Goal: Task Accomplishment & Management: Manage account settings

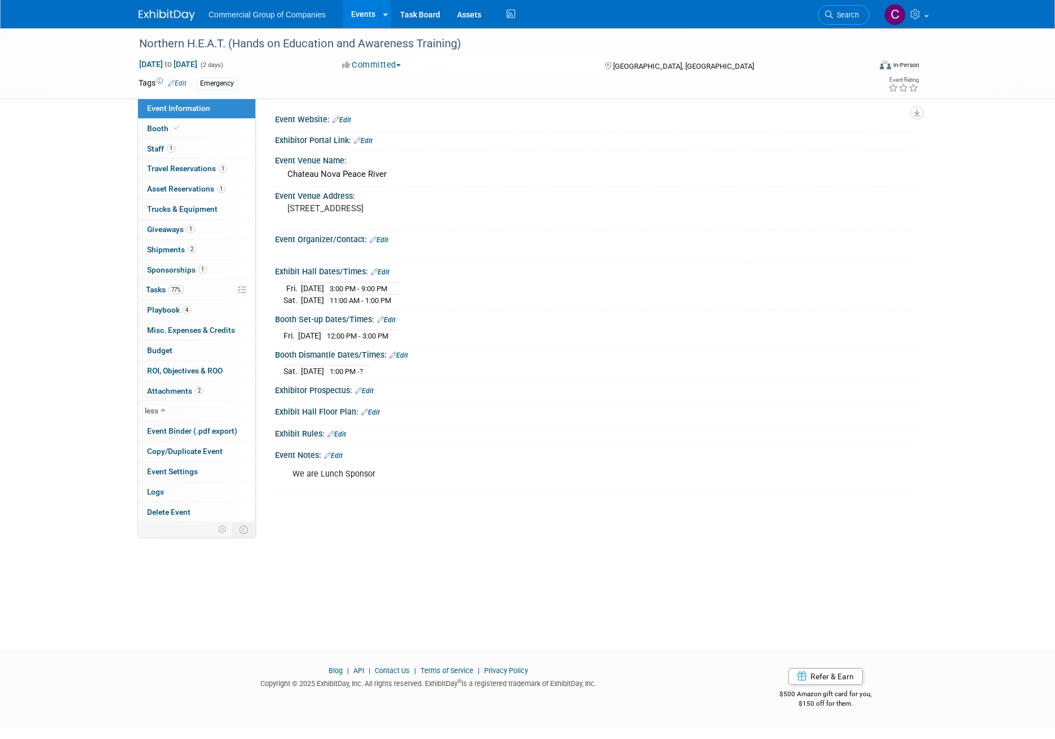
click at [161, 22] on div "Commercial Group of Companies Events Add Event Bulk Upload Events Shareable Eve…" at bounding box center [527, 14] width 777 height 28
click at [172, 19] on img at bounding box center [167, 15] width 56 height 11
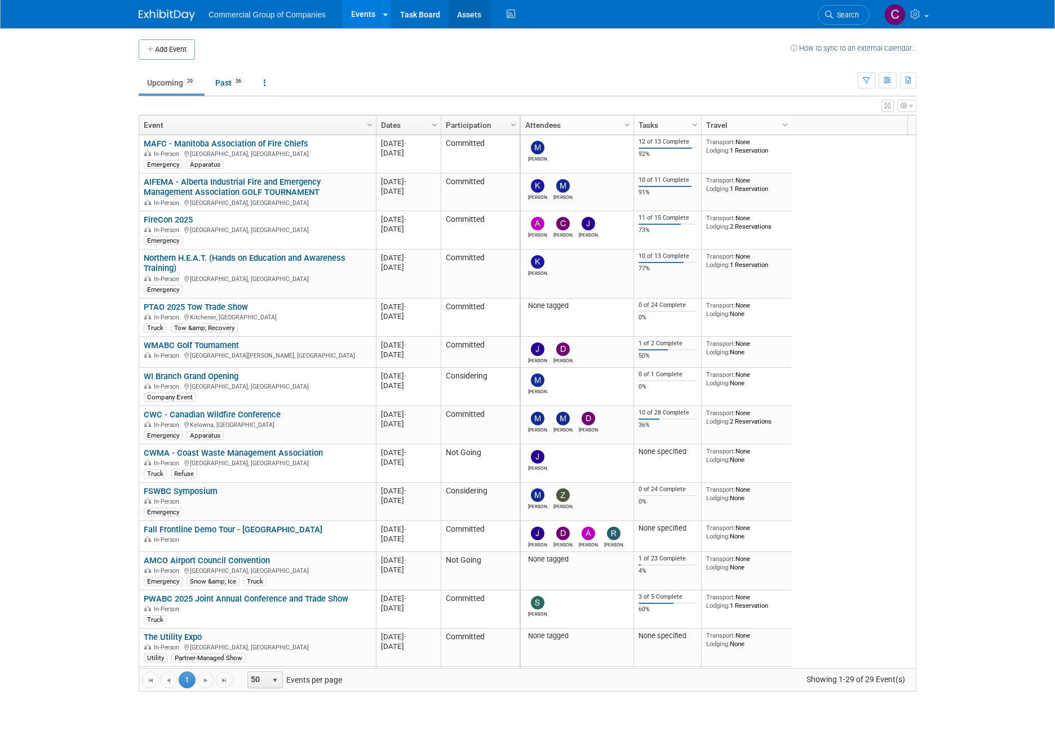
click at [453, 14] on link "Assets" at bounding box center [468, 14] width 41 height 28
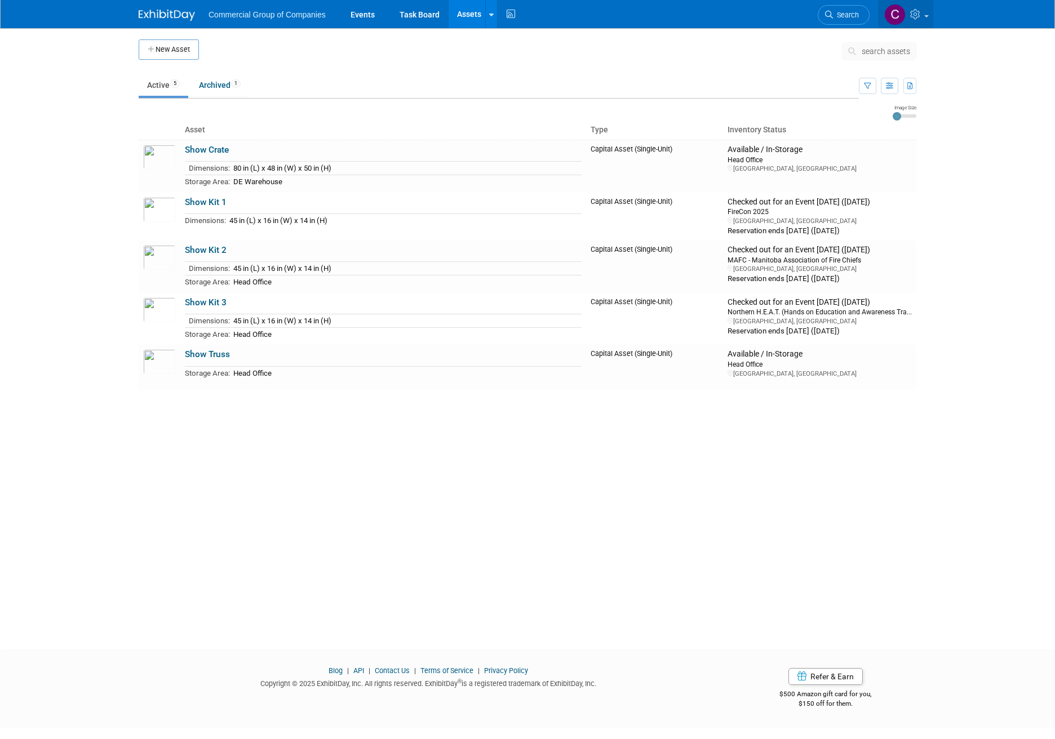
click at [922, 24] on link at bounding box center [905, 14] width 55 height 28
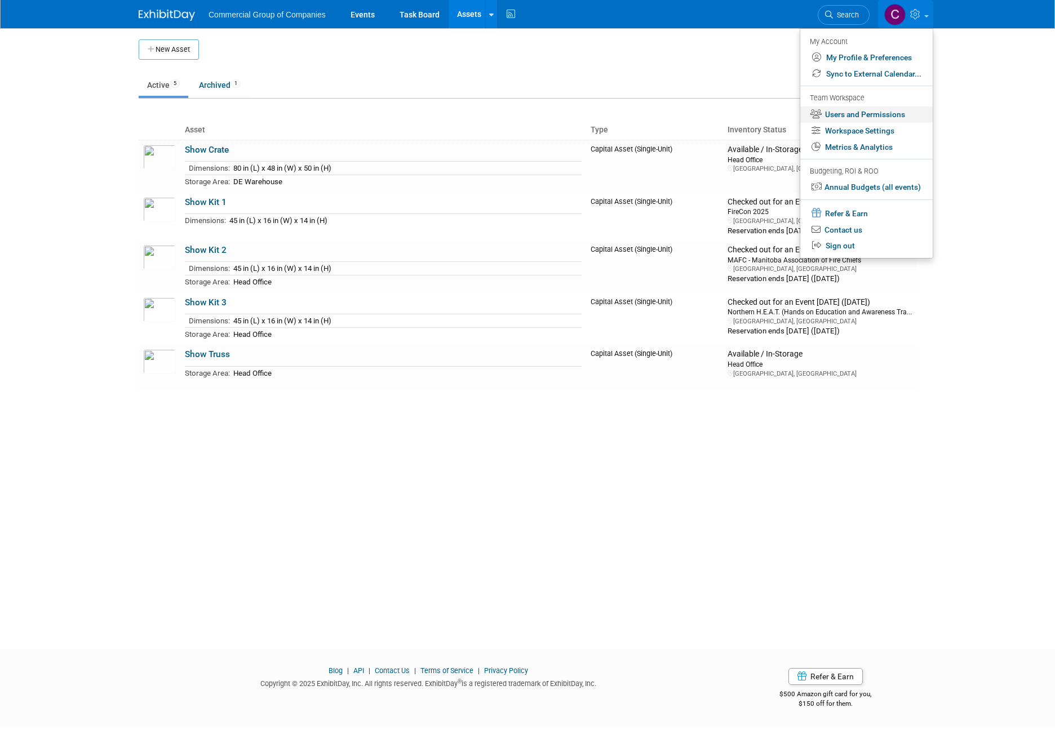
click at [870, 110] on link "Users and Permissions" at bounding box center [866, 114] width 132 height 16
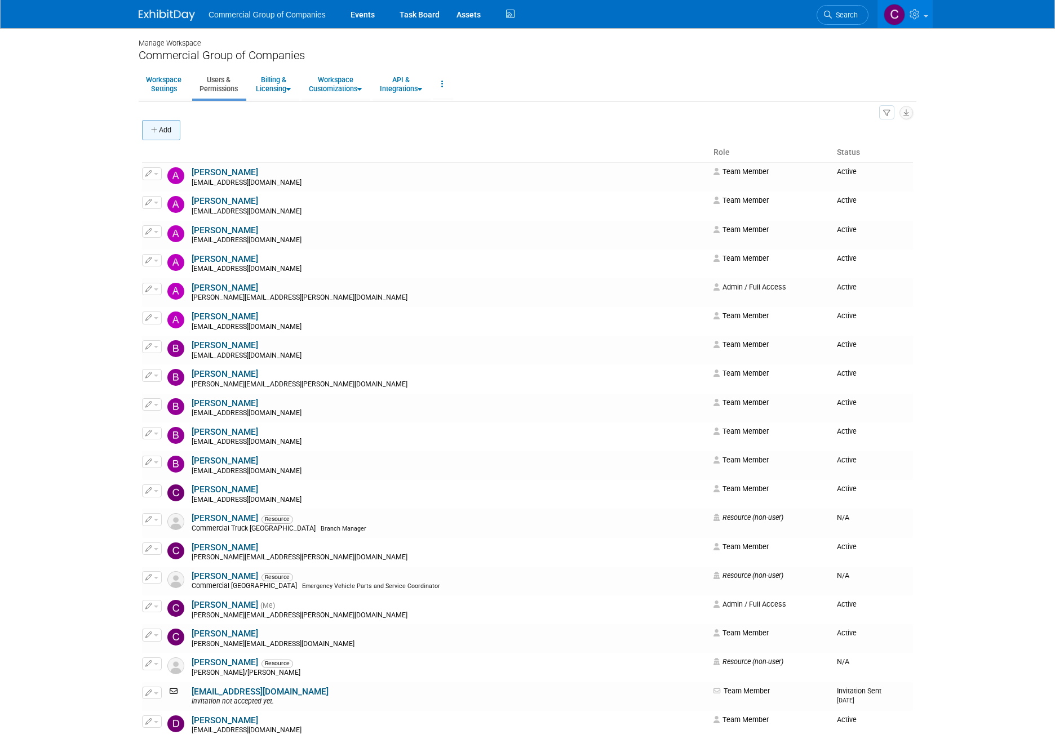
click at [153, 130] on icon "button" at bounding box center [155, 130] width 8 height 7
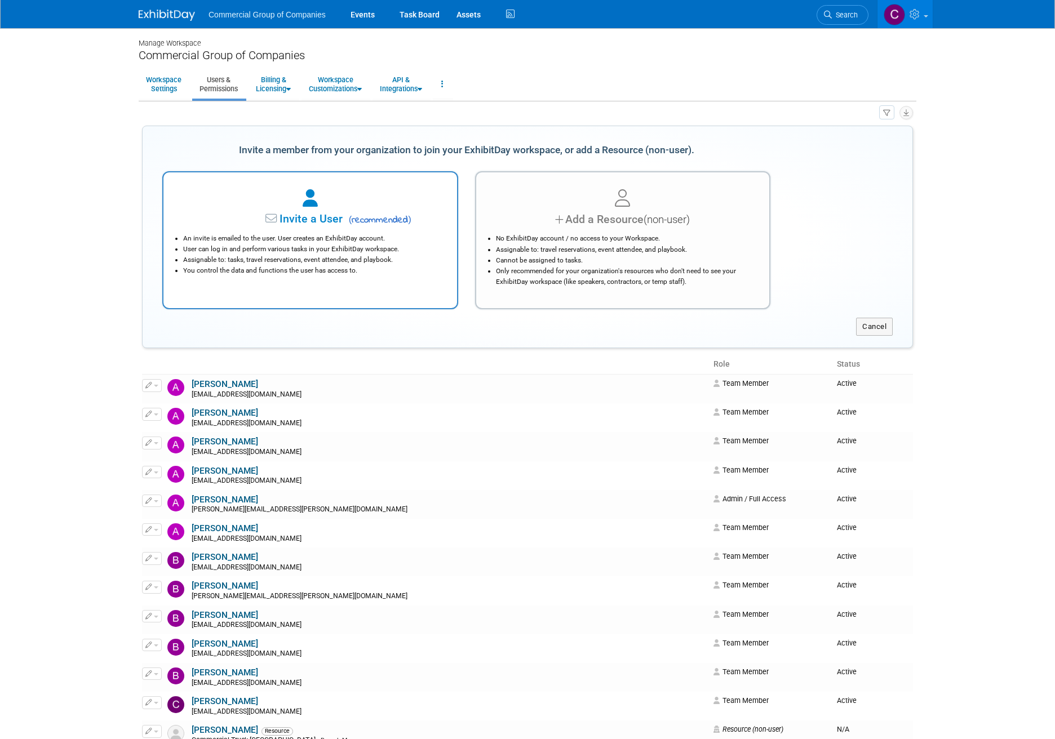
click at [278, 219] on icon at bounding box center [272, 219] width 14 height 12
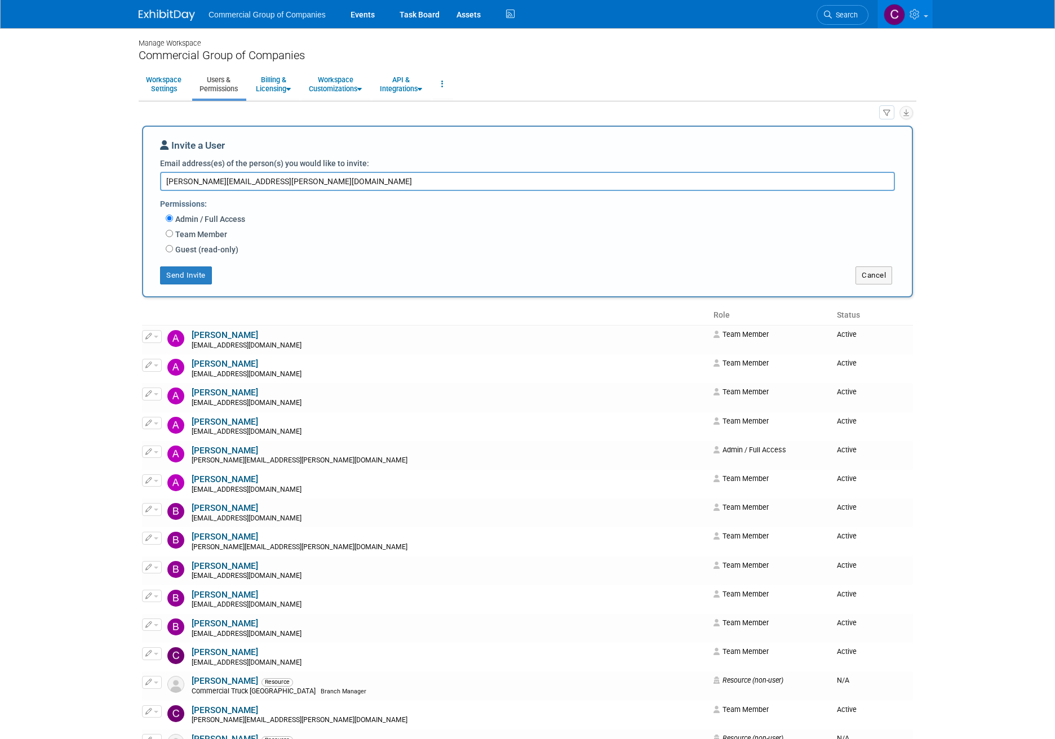
type textarea "emma.schwab@comtruck.ca"
click at [197, 232] on label "Team Member" at bounding box center [200, 234] width 54 height 11
click at [173, 232] on input "Team Member" at bounding box center [169, 233] width 7 height 7
radio input "true"
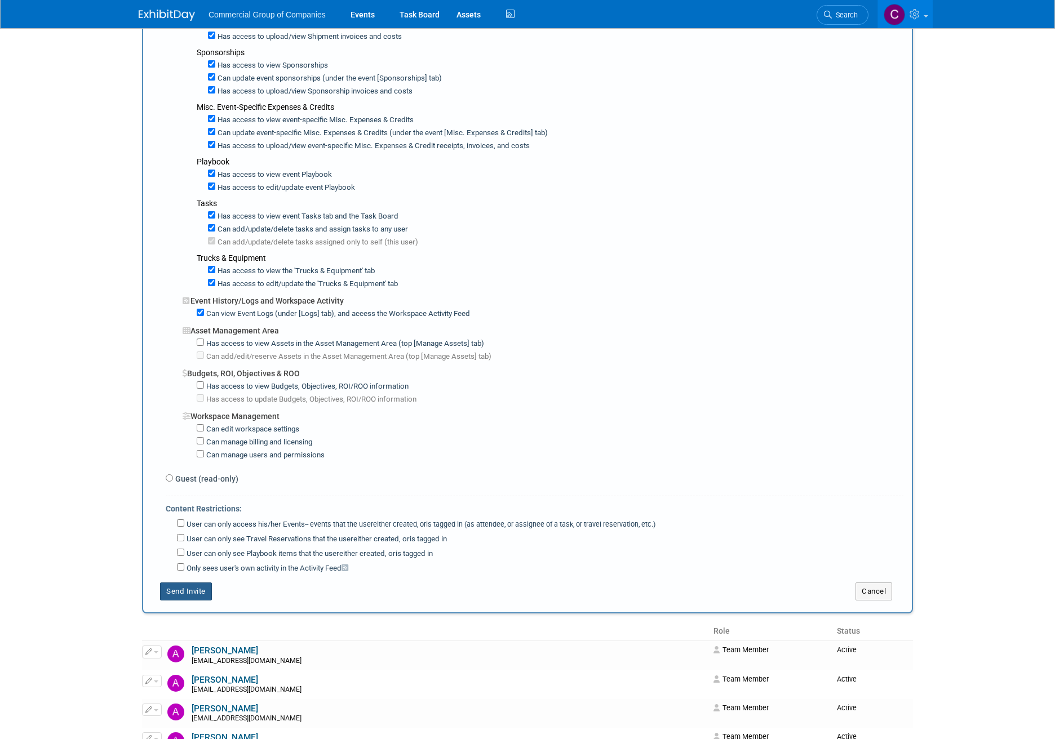
click at [181, 583] on button "Send Invite" at bounding box center [186, 591] width 52 height 18
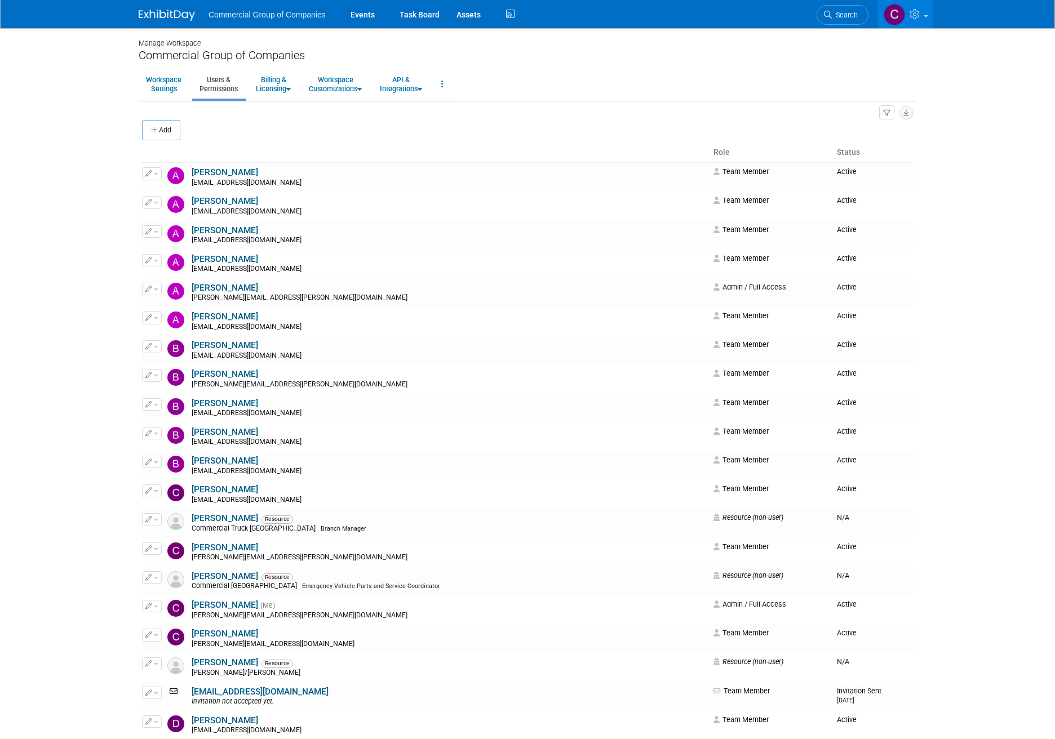
click at [179, 12] on img at bounding box center [167, 15] width 56 height 11
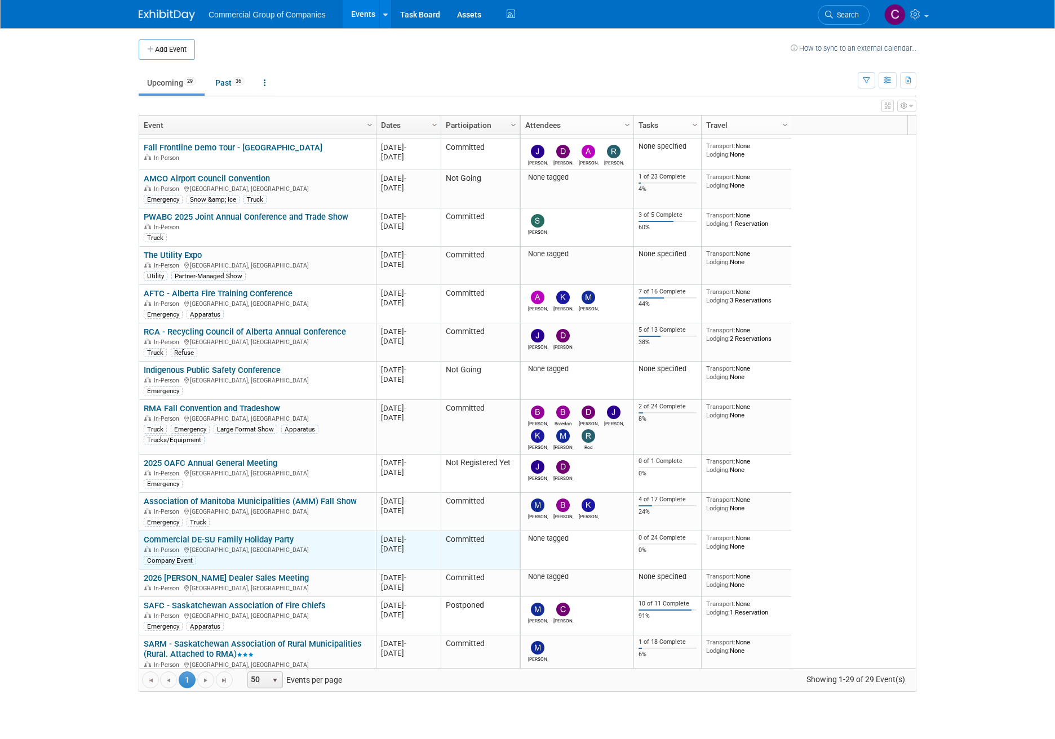
scroll to position [450, 0]
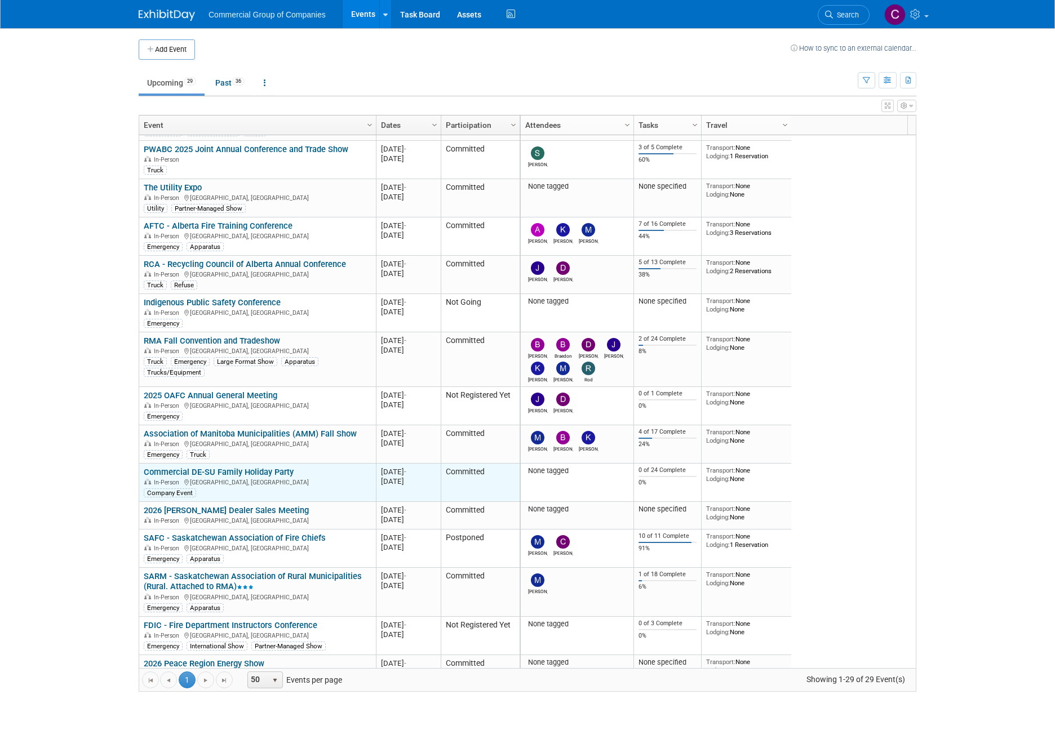
click at [208, 472] on link "Commercial DE-SU Family Holiday Party" at bounding box center [219, 472] width 150 height 10
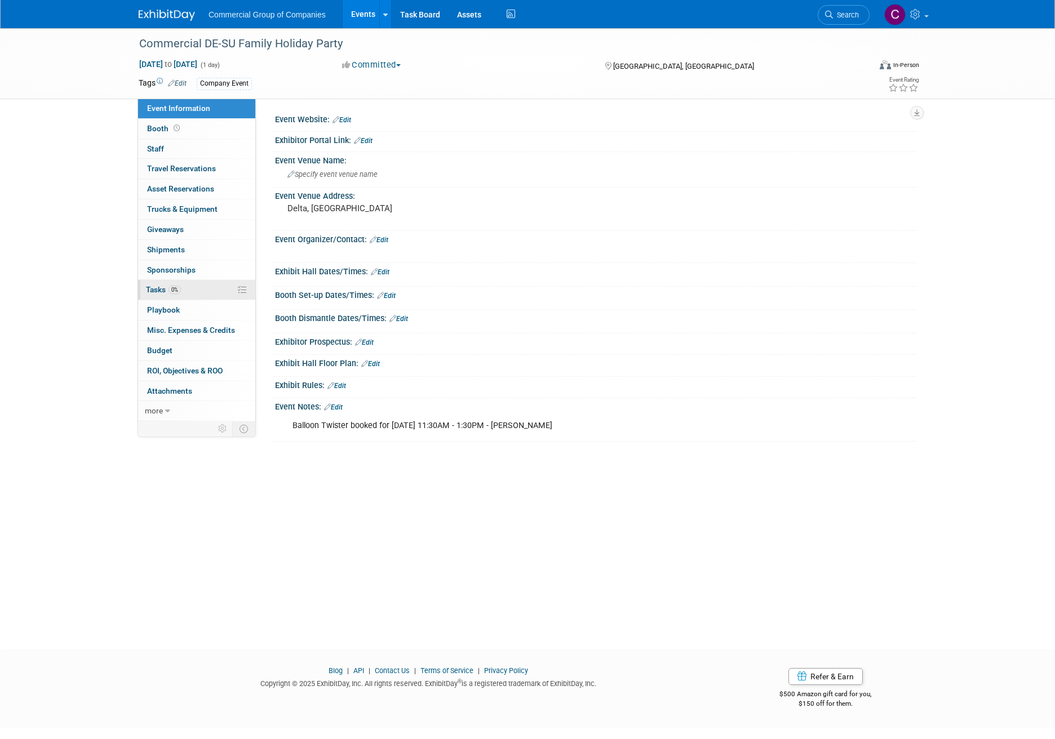
click at [198, 297] on link "0% Tasks 0%" at bounding box center [196, 290] width 117 height 20
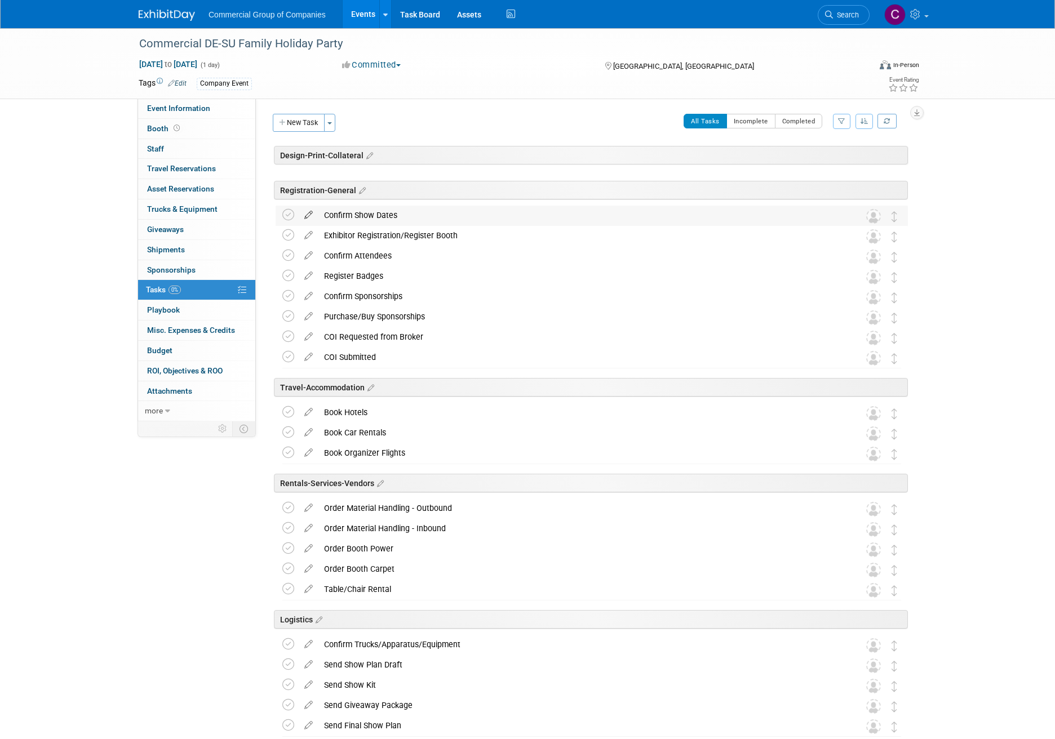
click at [301, 212] on icon at bounding box center [309, 213] width 20 height 14
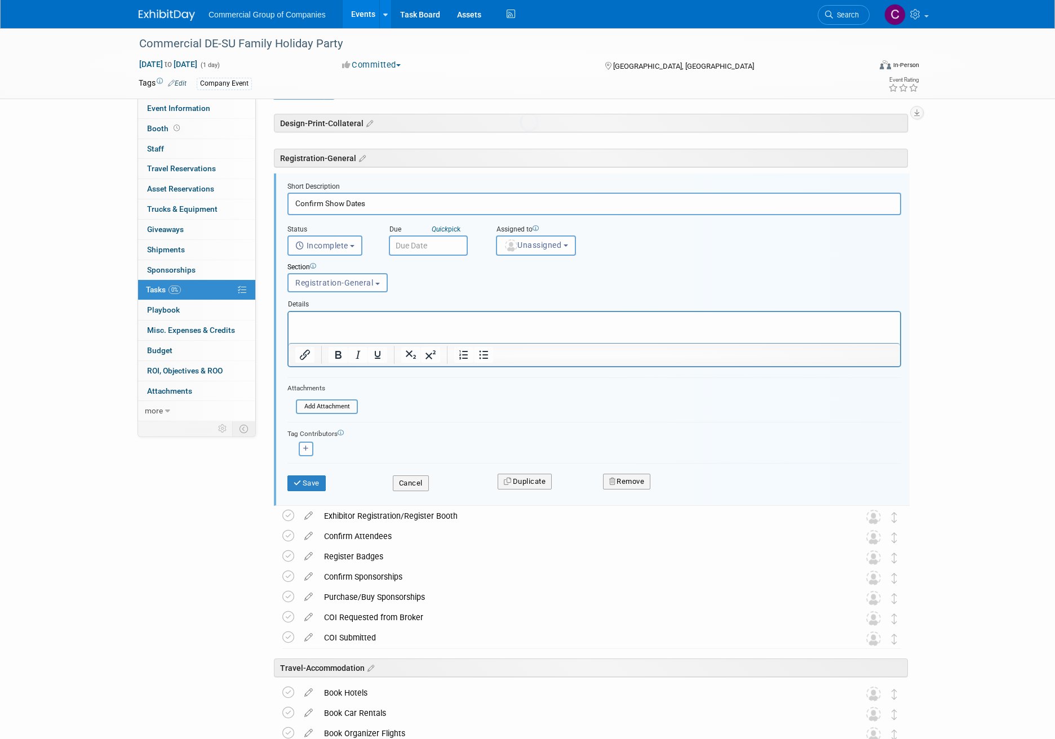
scroll to position [41, 0]
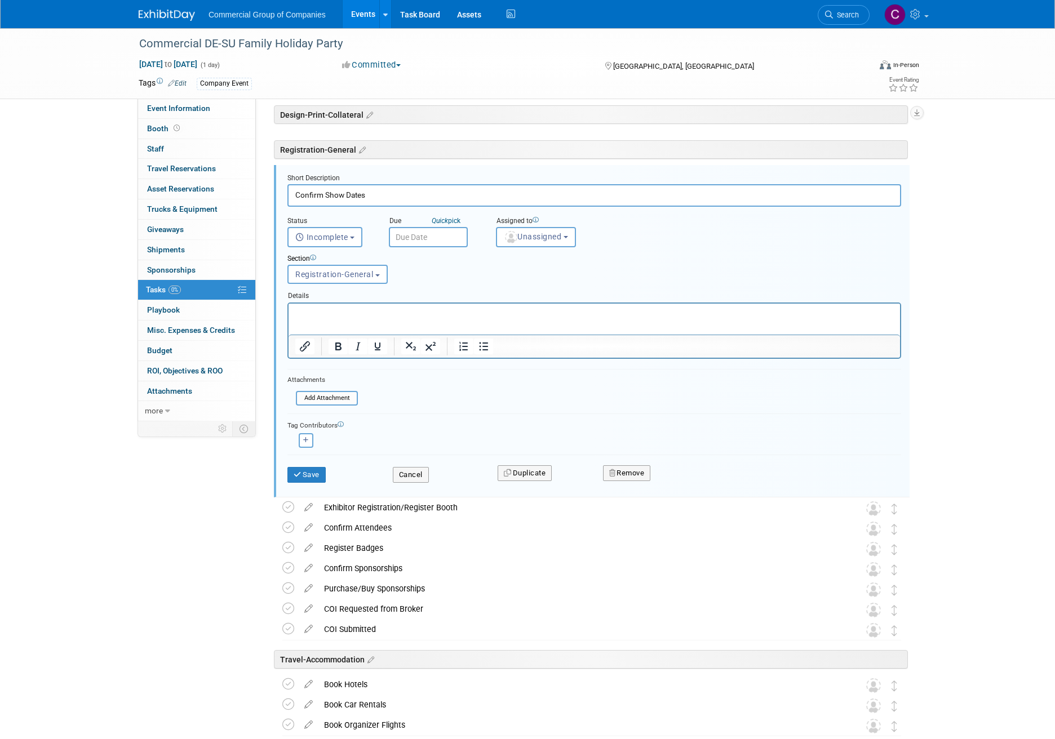
click at [303, 482] on div "Save Cancel Duplicate Remove" at bounding box center [594, 473] width 630 height 26
click at [304, 475] on button "Save" at bounding box center [306, 475] width 38 height 16
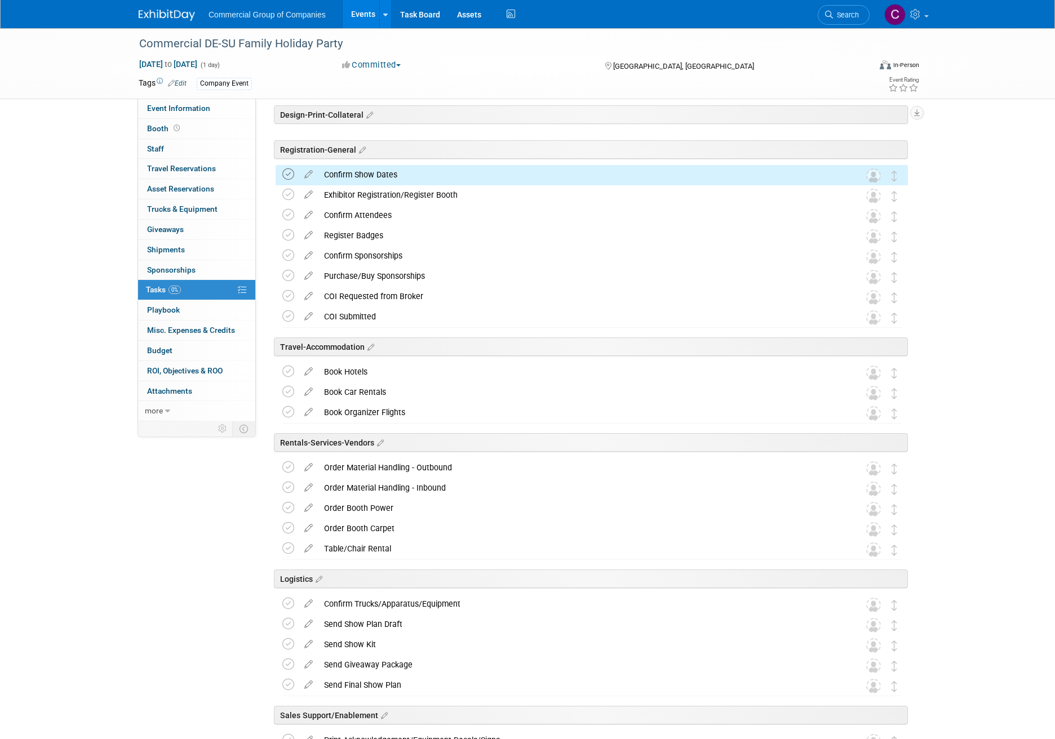
click at [291, 176] on icon at bounding box center [288, 174] width 12 height 12
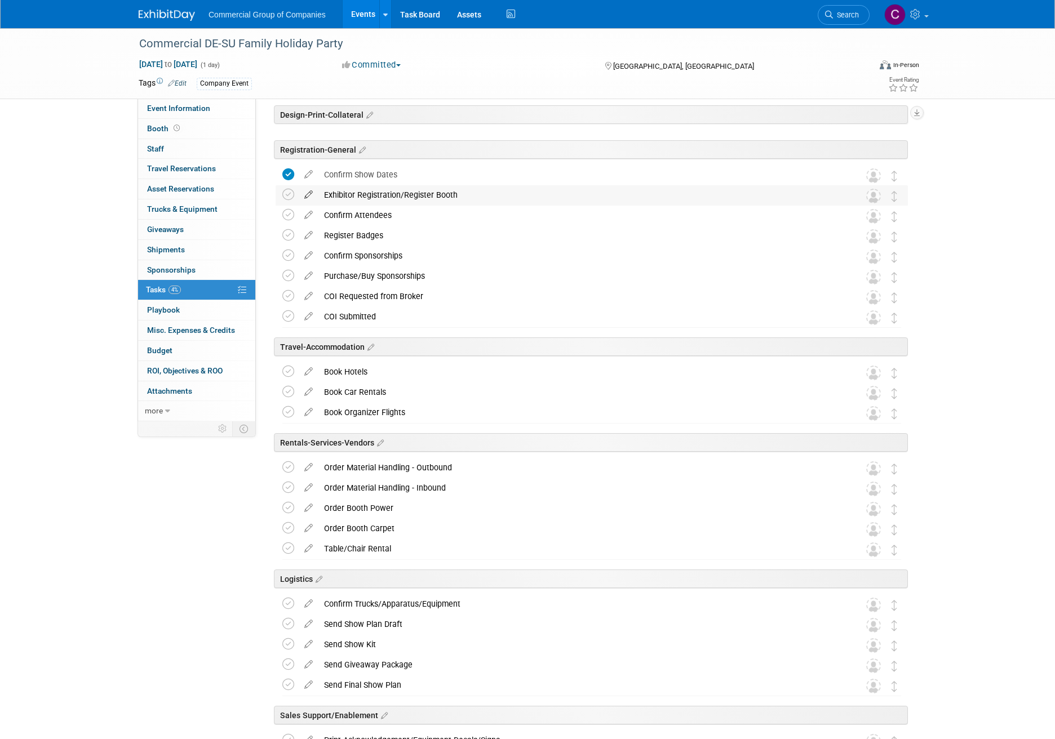
click at [311, 194] on icon at bounding box center [309, 192] width 20 height 14
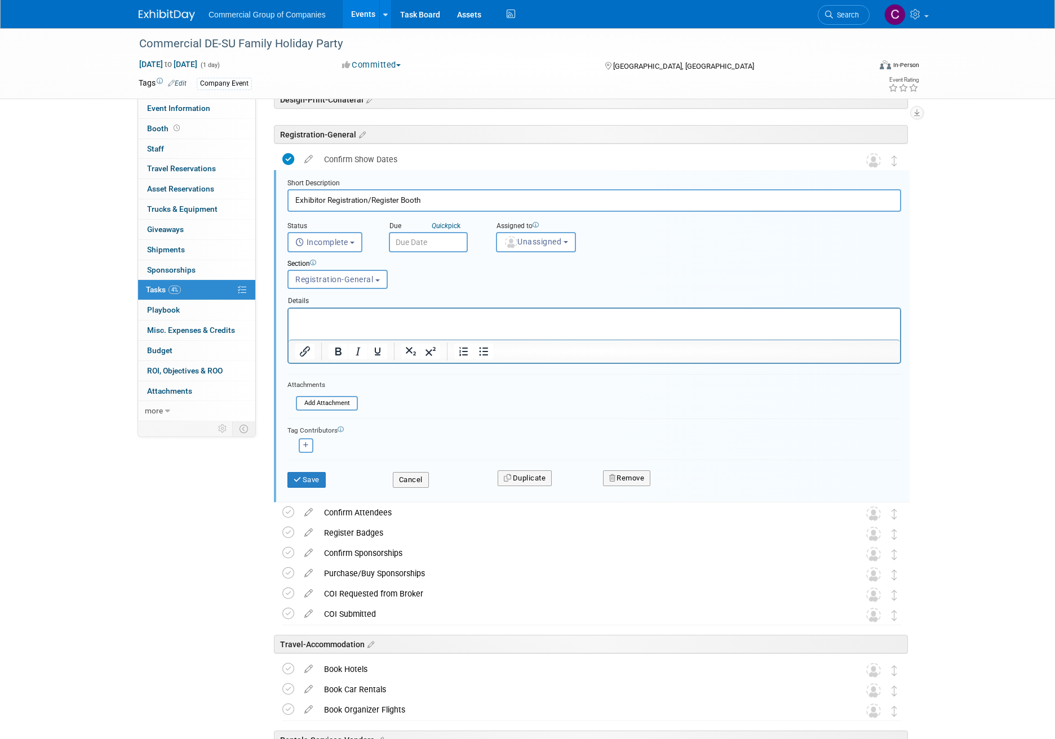
scroll to position [61, 0]
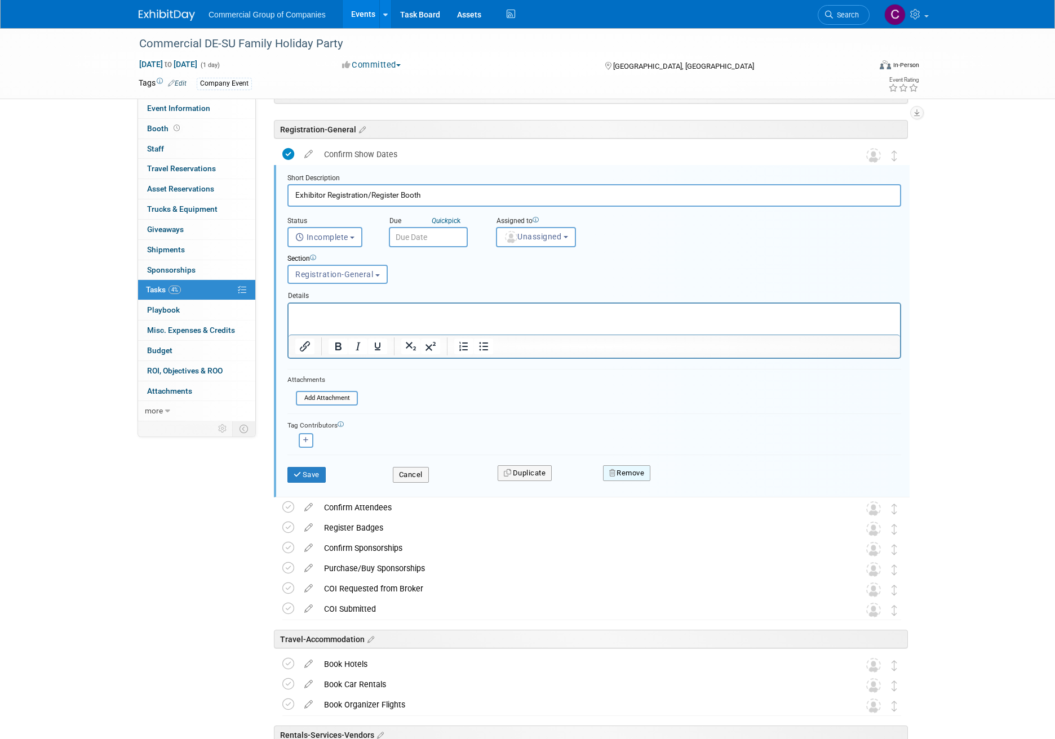
click at [609, 473] on icon "button" at bounding box center [613, 472] width 8 height 7
click at [696, 482] on link "Yes" at bounding box center [689, 482] width 33 height 18
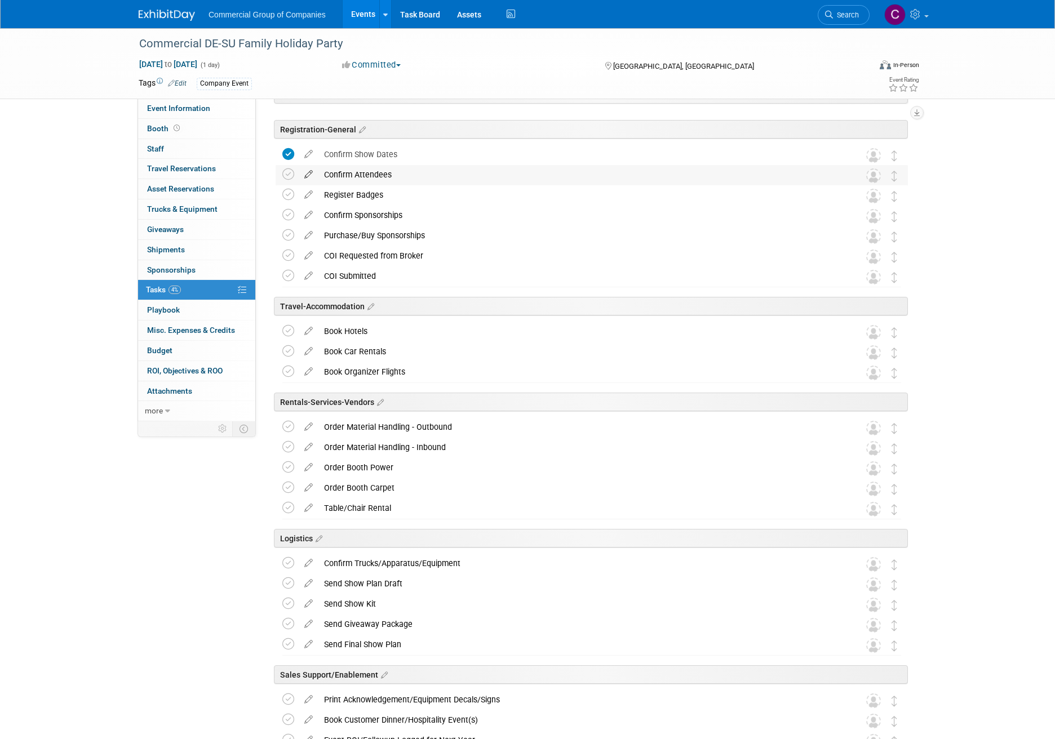
click at [305, 168] on icon at bounding box center [309, 172] width 20 height 14
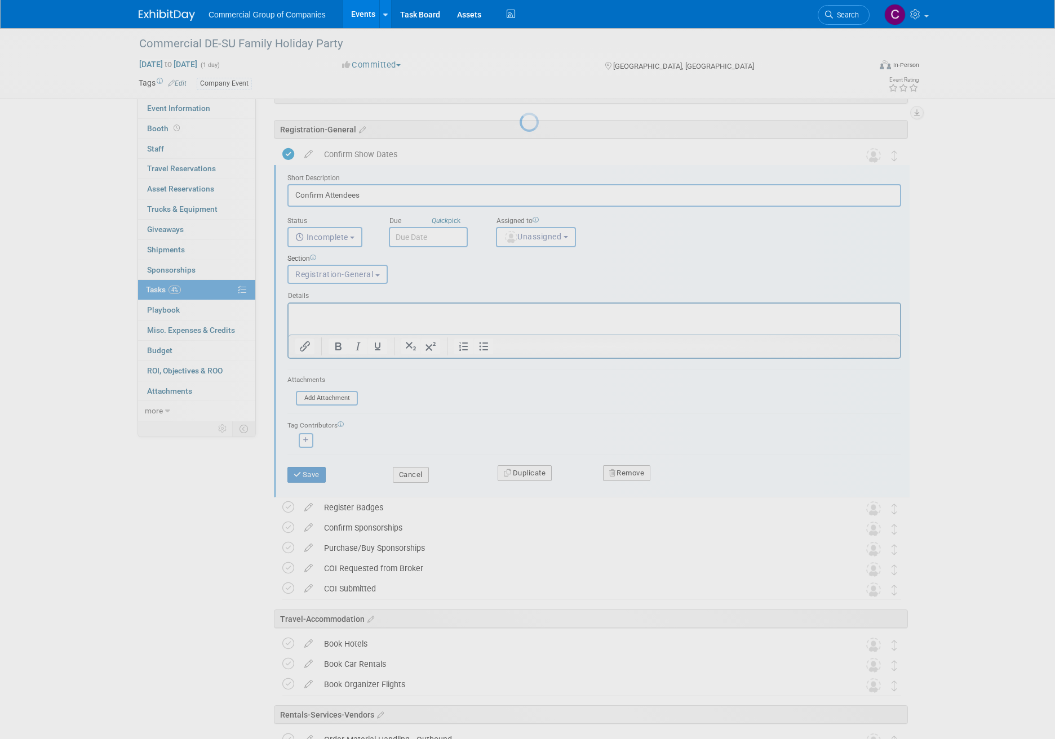
scroll to position [0, 0]
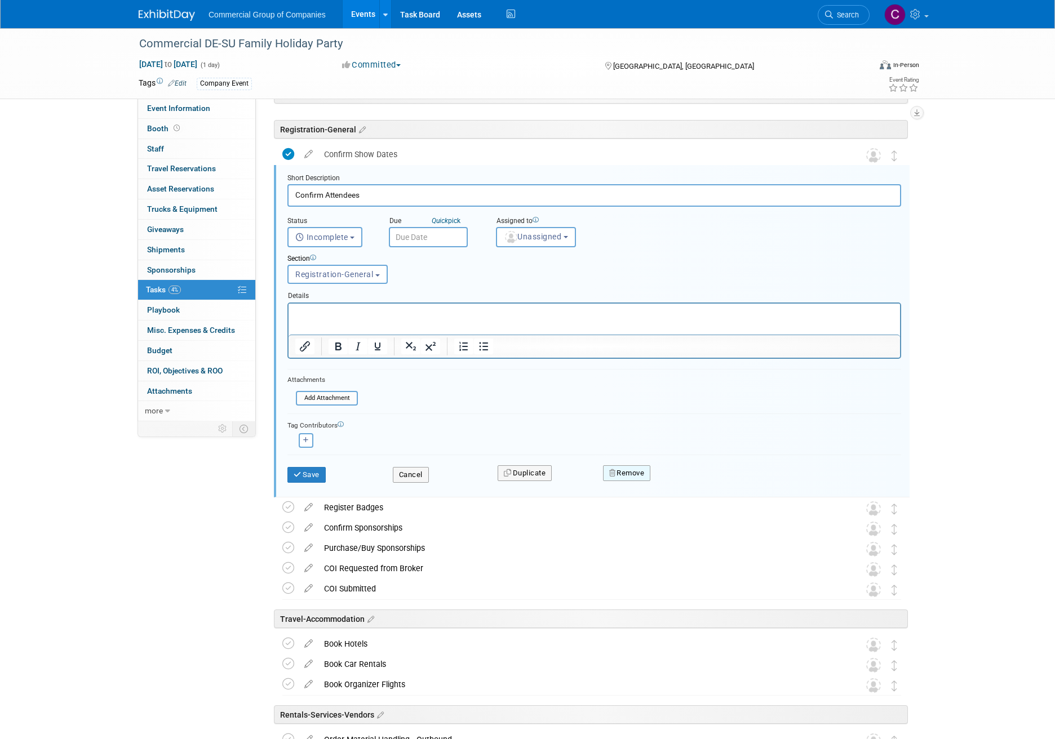
click at [629, 476] on button "Remove" at bounding box center [627, 473] width 48 height 16
click at [680, 486] on link "Yes" at bounding box center [689, 482] width 33 height 18
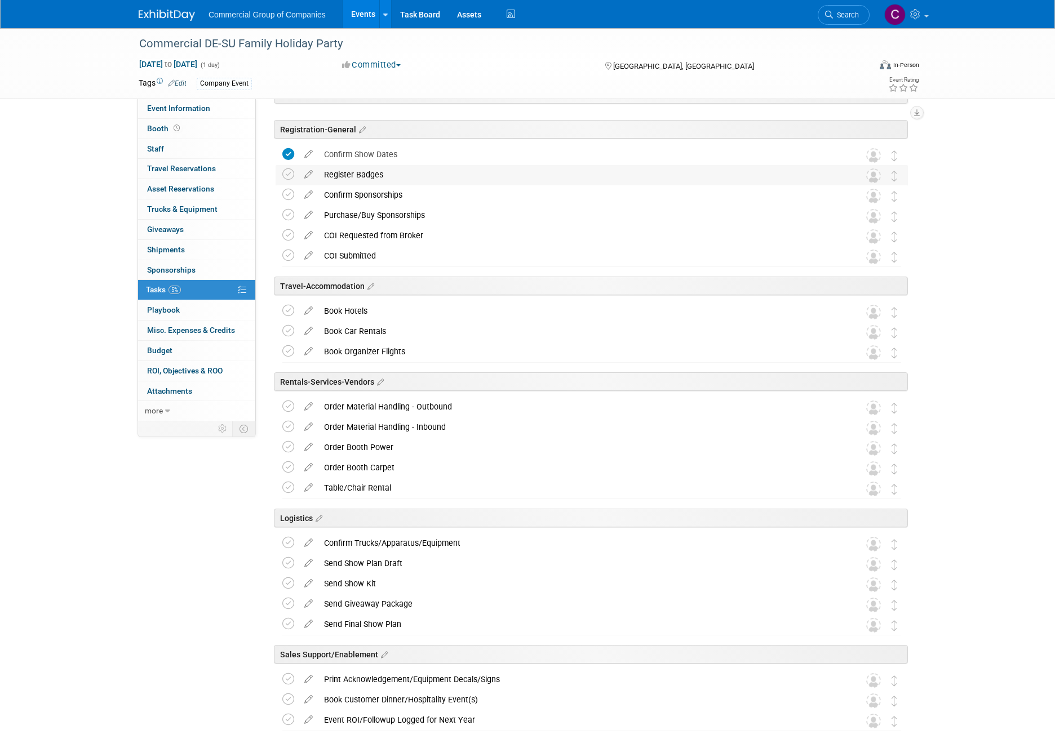
click at [315, 180] on td at bounding box center [309, 175] width 20 height 20
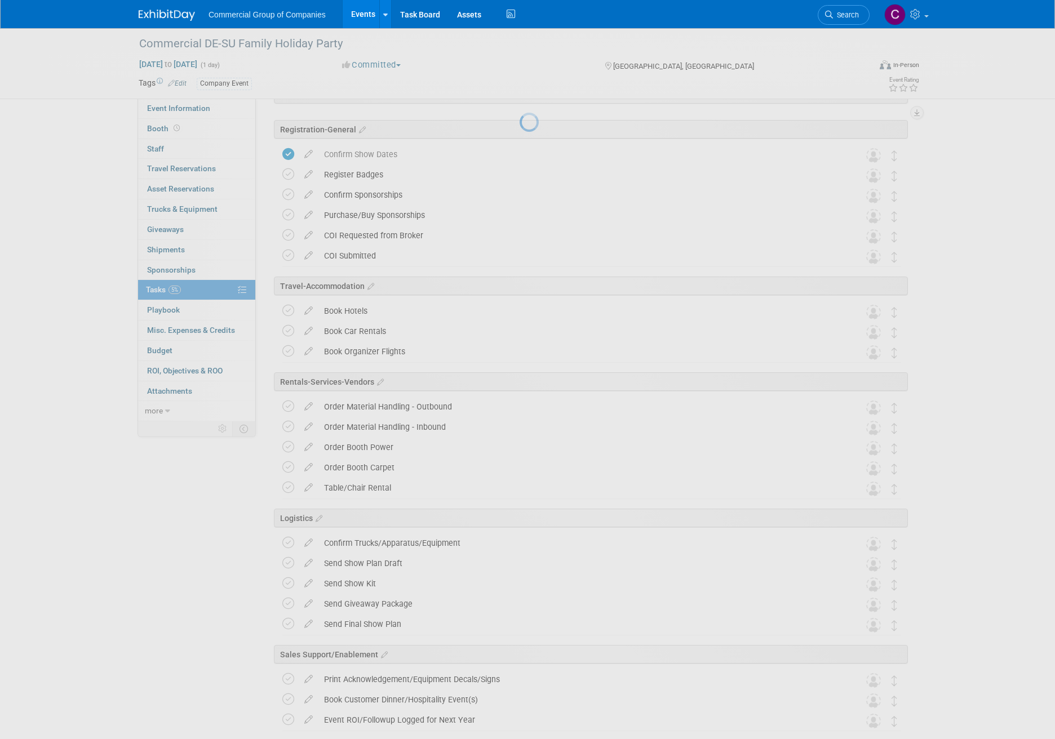
click at [519, 176] on div at bounding box center [527, 369] width 16 height 739
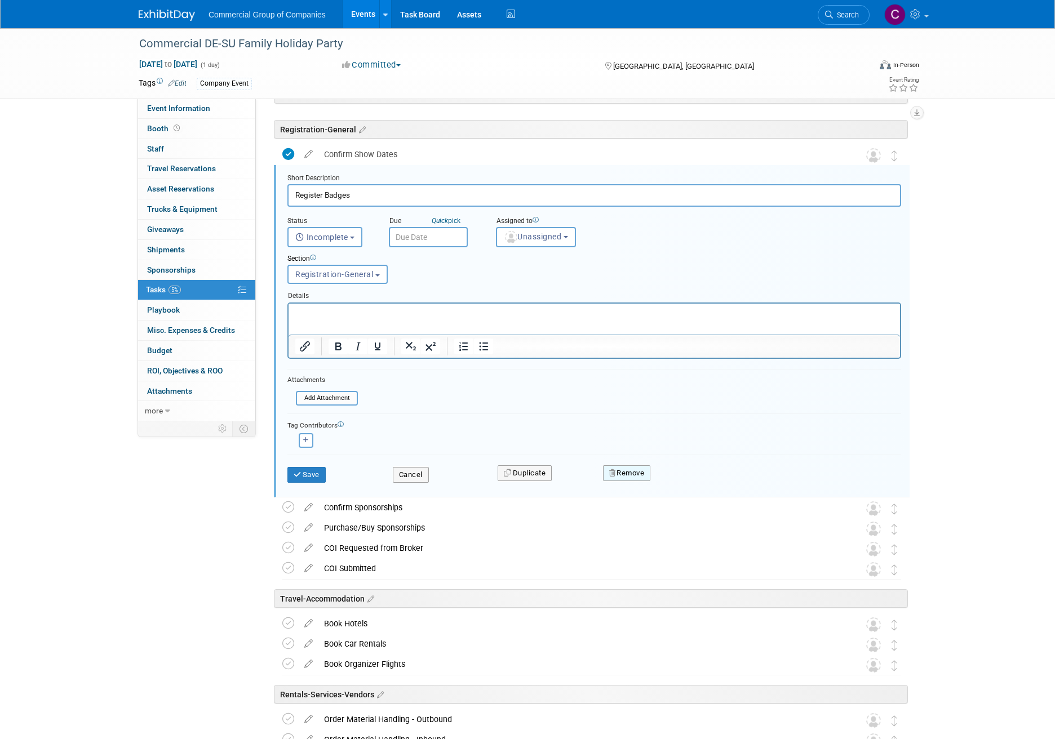
click at [634, 477] on button "Remove" at bounding box center [627, 473] width 48 height 16
click at [683, 482] on icon at bounding box center [681, 482] width 7 height 6
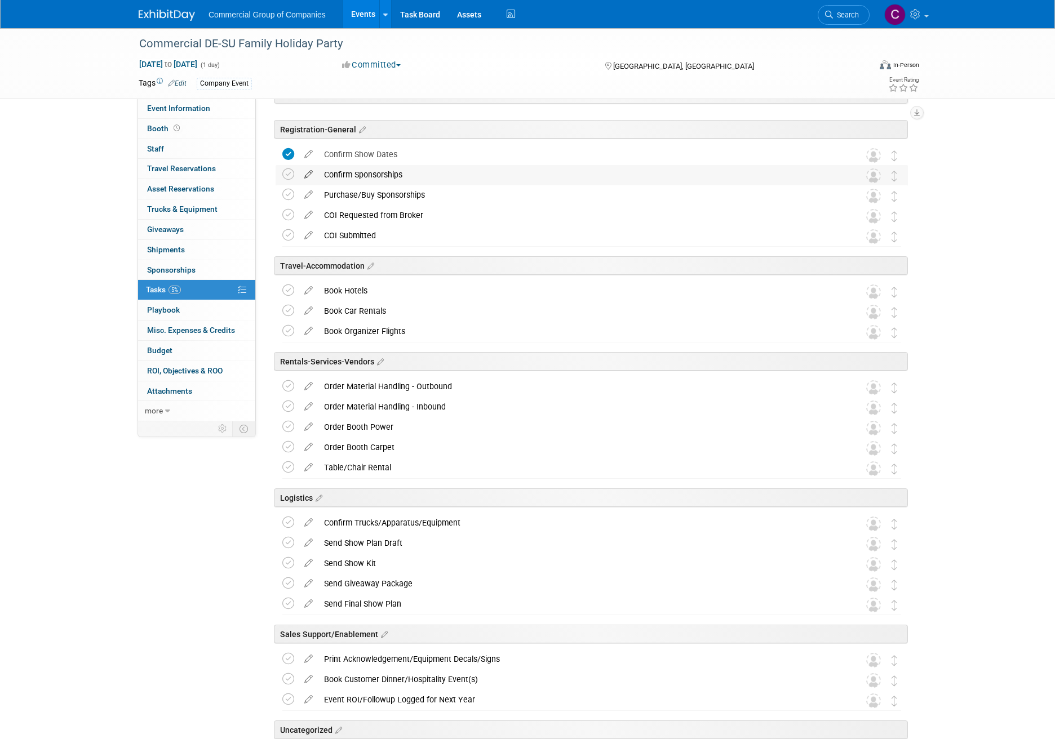
click at [309, 174] on icon at bounding box center [309, 172] width 20 height 14
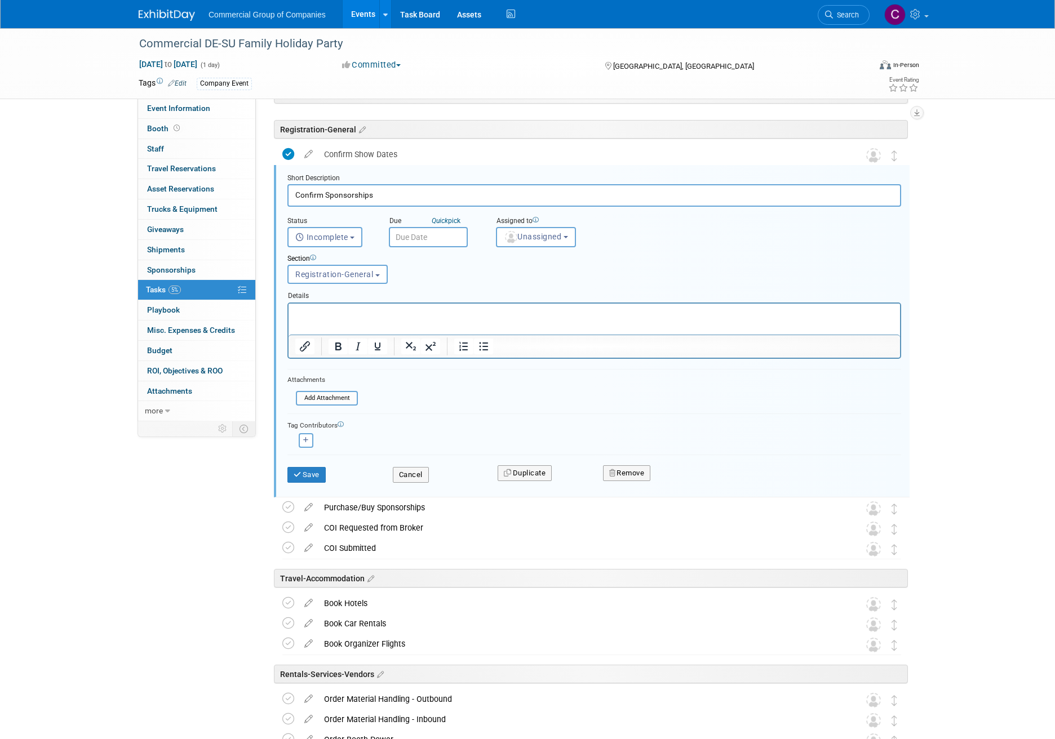
click at [627, 483] on div "Remove" at bounding box center [725, 473] width 263 height 26
click at [625, 478] on button "Remove" at bounding box center [627, 473] width 48 height 16
click at [686, 491] on link "Yes" at bounding box center [689, 482] width 33 height 18
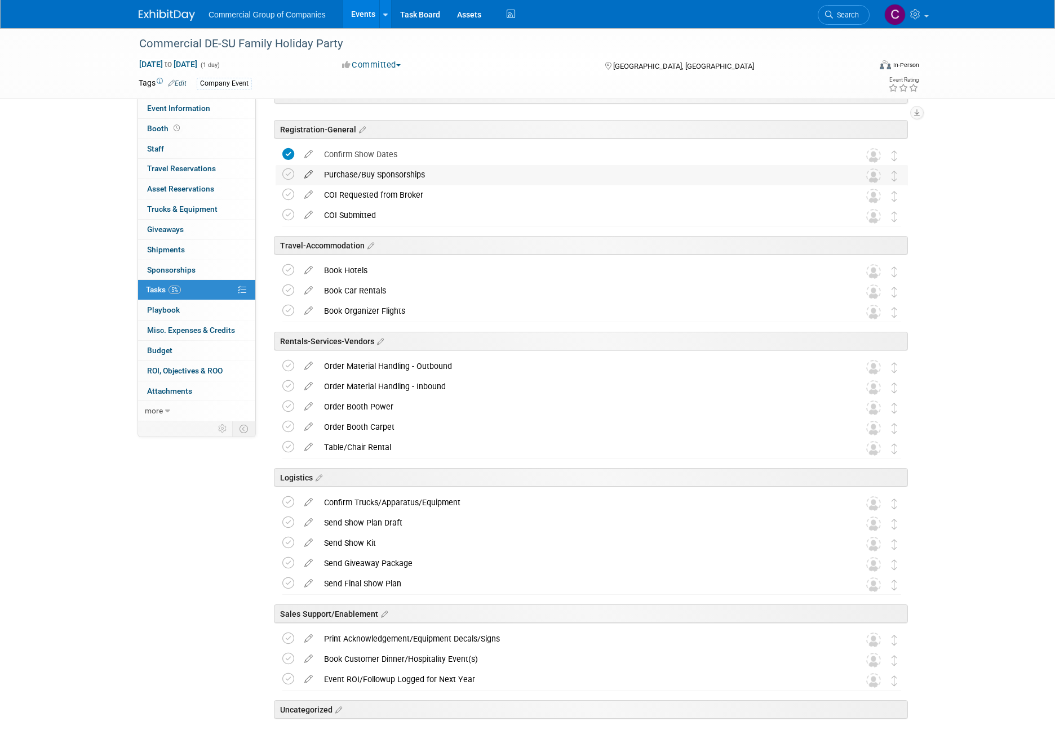
click at [310, 170] on icon at bounding box center [309, 172] width 20 height 14
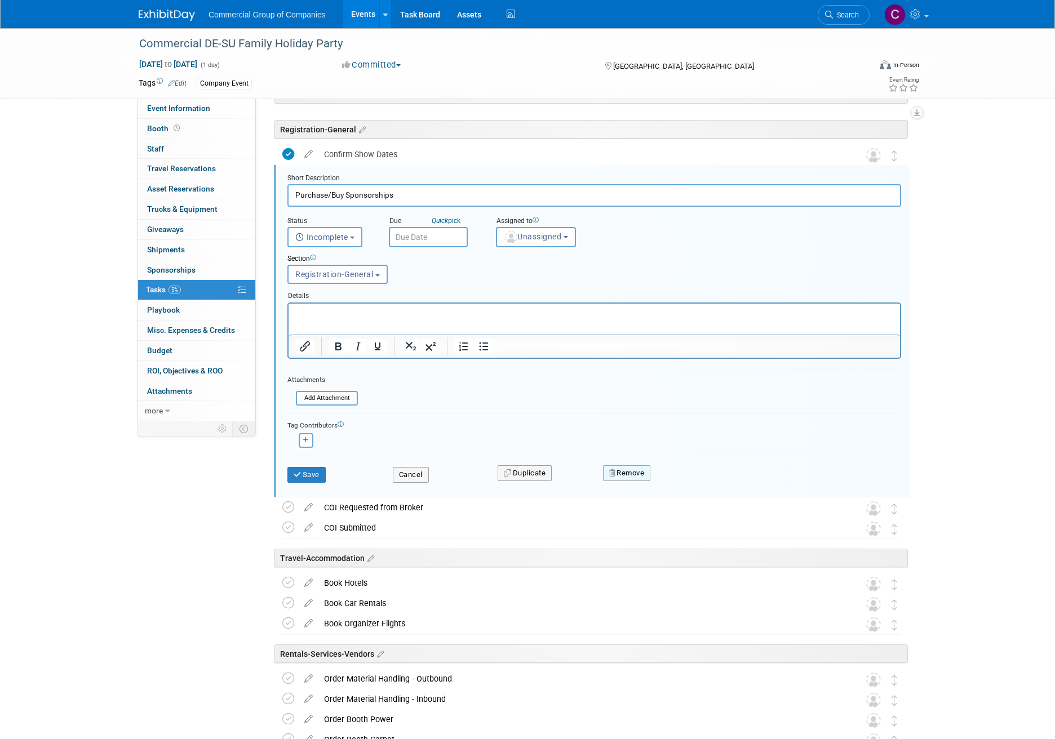
click at [616, 466] on button "Remove" at bounding box center [627, 473] width 48 height 16
click at [681, 482] on icon at bounding box center [681, 482] width 7 height 6
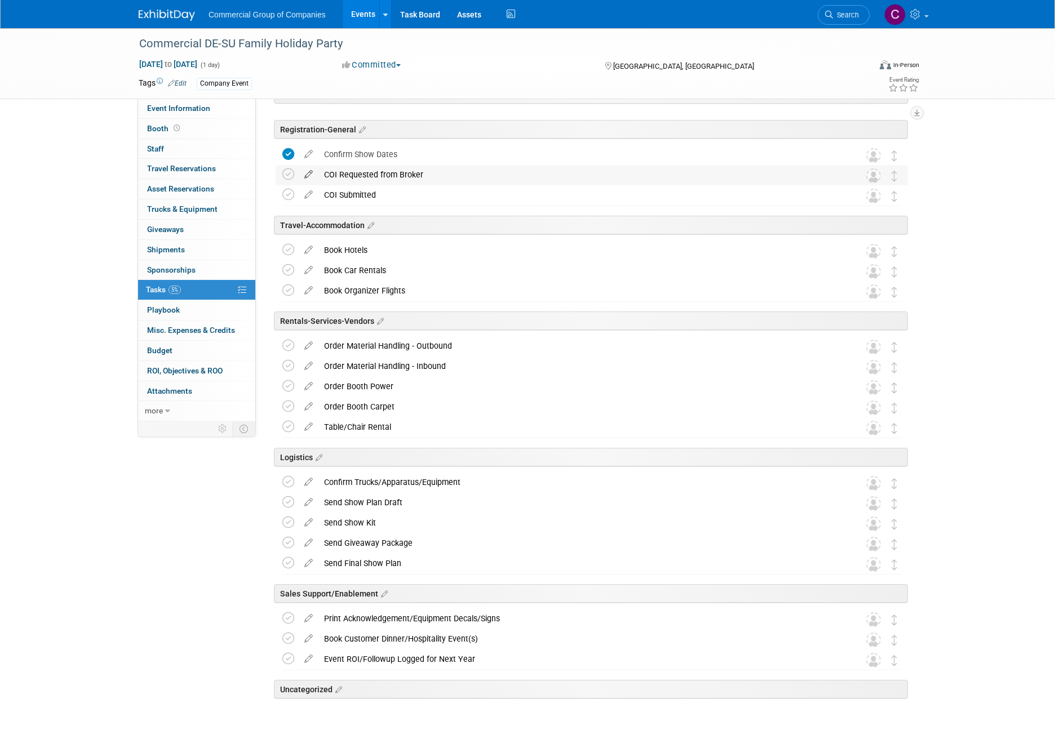
click at [311, 178] on icon at bounding box center [309, 172] width 20 height 14
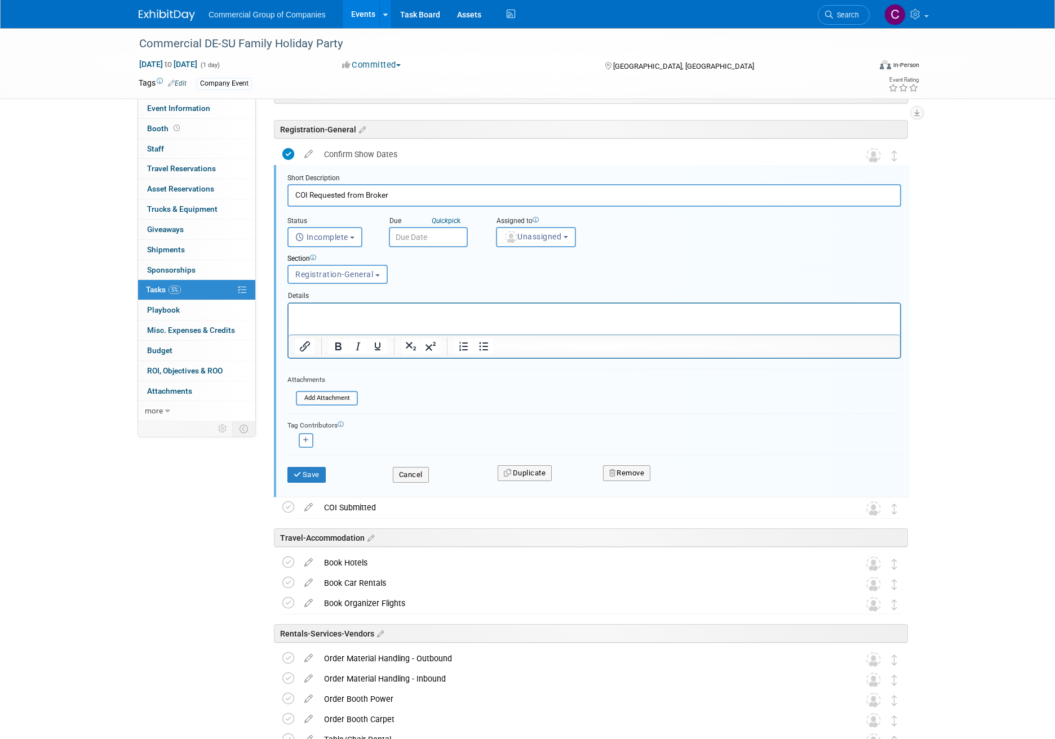
click at [621, 463] on div "Remove" at bounding box center [725, 473] width 263 height 26
click at [621, 466] on button "Remove" at bounding box center [627, 473] width 48 height 16
click at [691, 490] on link "Yes" at bounding box center [689, 482] width 33 height 18
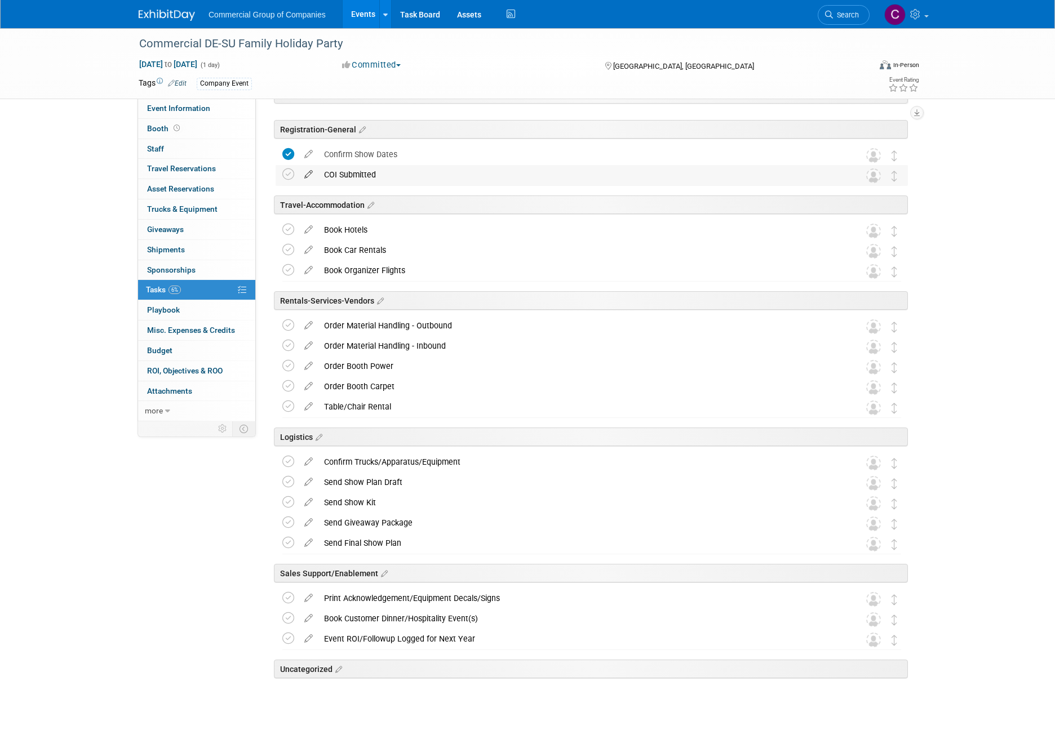
click at [308, 170] on icon at bounding box center [309, 172] width 20 height 14
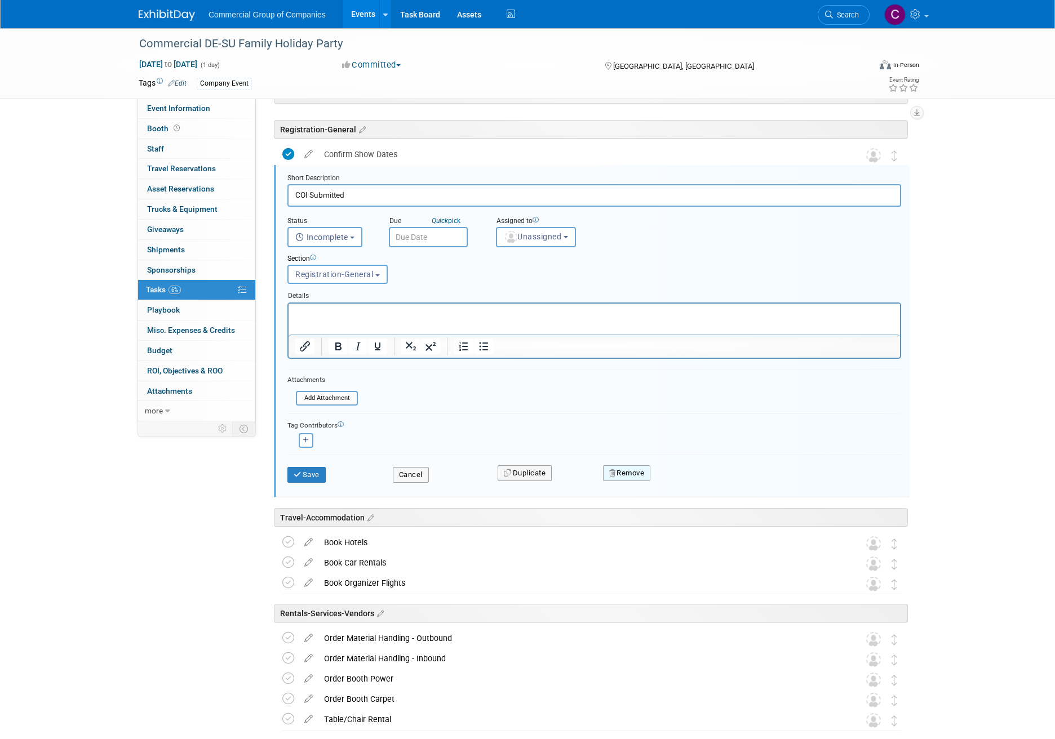
click at [612, 472] on icon "button" at bounding box center [613, 472] width 8 height 7
click at [688, 484] on link "Yes" at bounding box center [689, 482] width 33 height 18
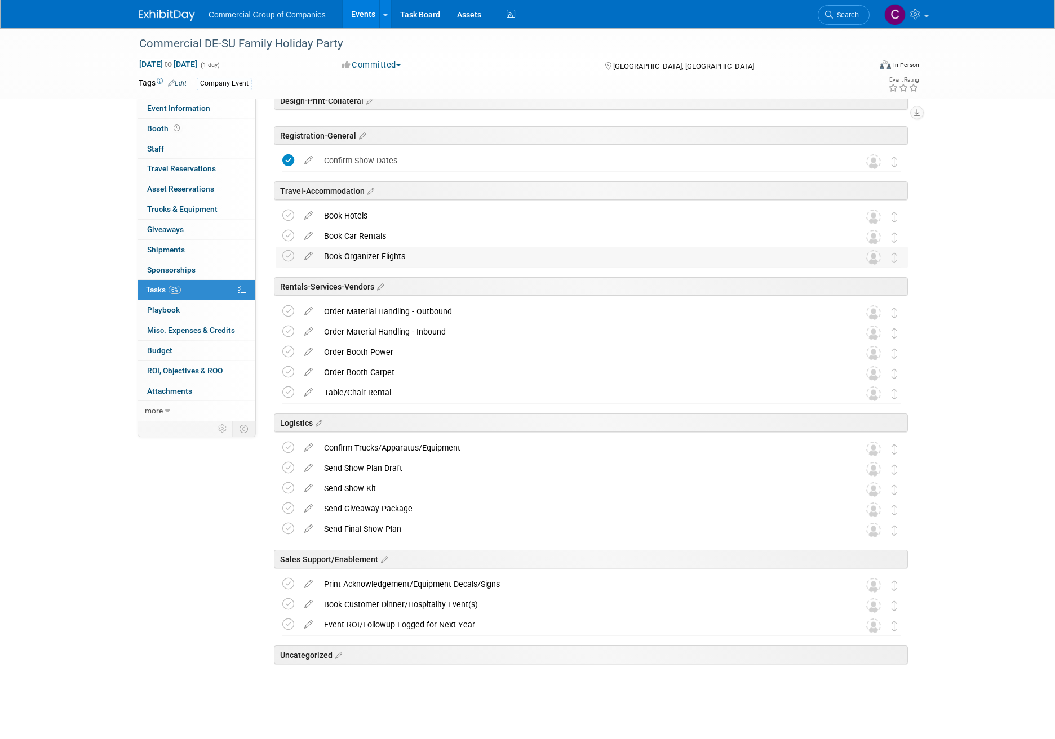
scroll to position [55, 0]
click at [310, 213] on icon at bounding box center [309, 213] width 20 height 14
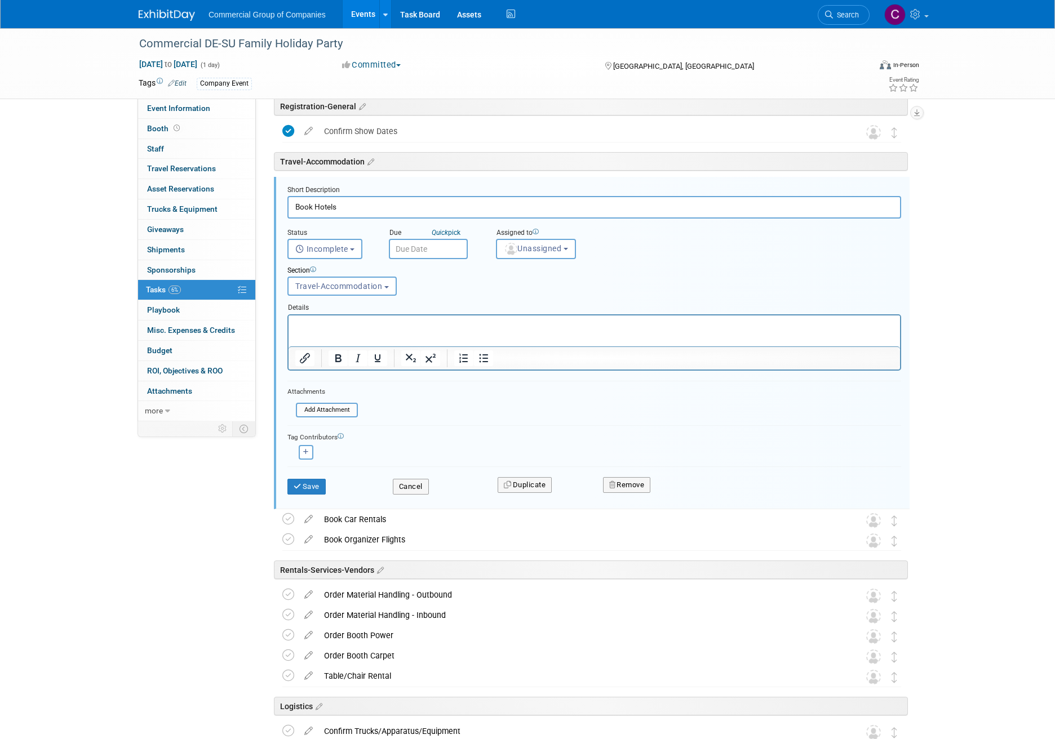
scroll to position [96, 0]
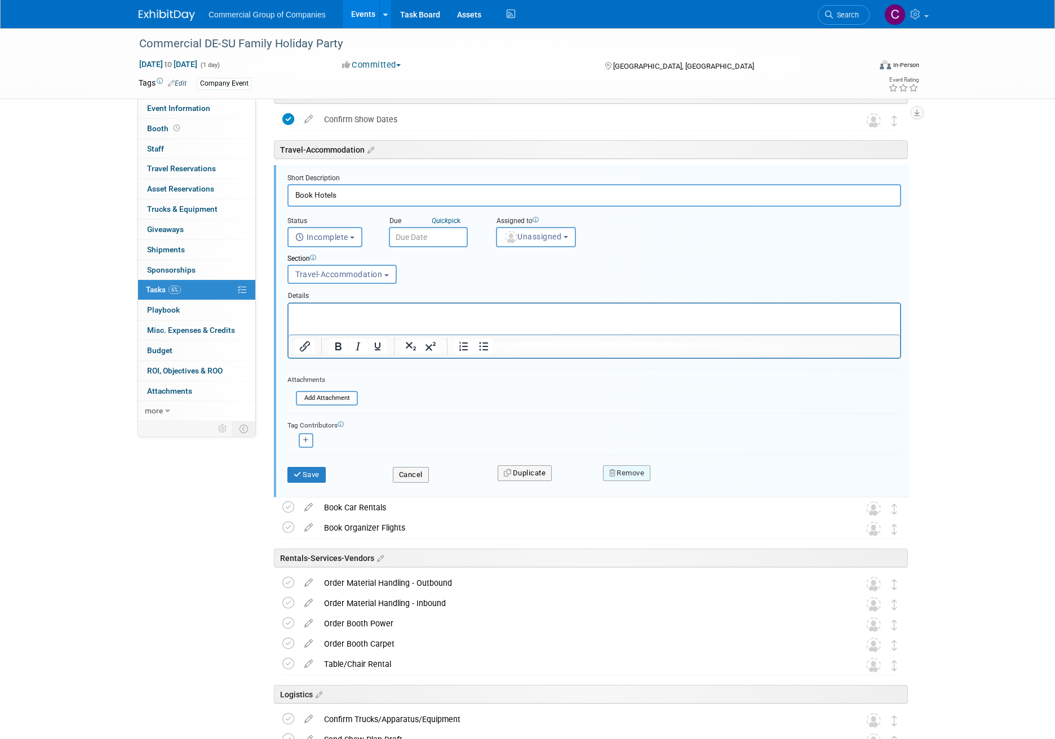
drag, startPoint x: 625, startPoint y: 454, endPoint x: 627, endPoint y: 469, distance: 15.3
click at [625, 456] on form "Short Description Book Hotels Status <i class="far fa-clock" style="padding: 6p…" at bounding box center [594, 334] width 630 height 321
click at [627, 469] on button "Remove" at bounding box center [627, 473] width 48 height 16
click at [680, 482] on icon at bounding box center [681, 482] width 7 height 6
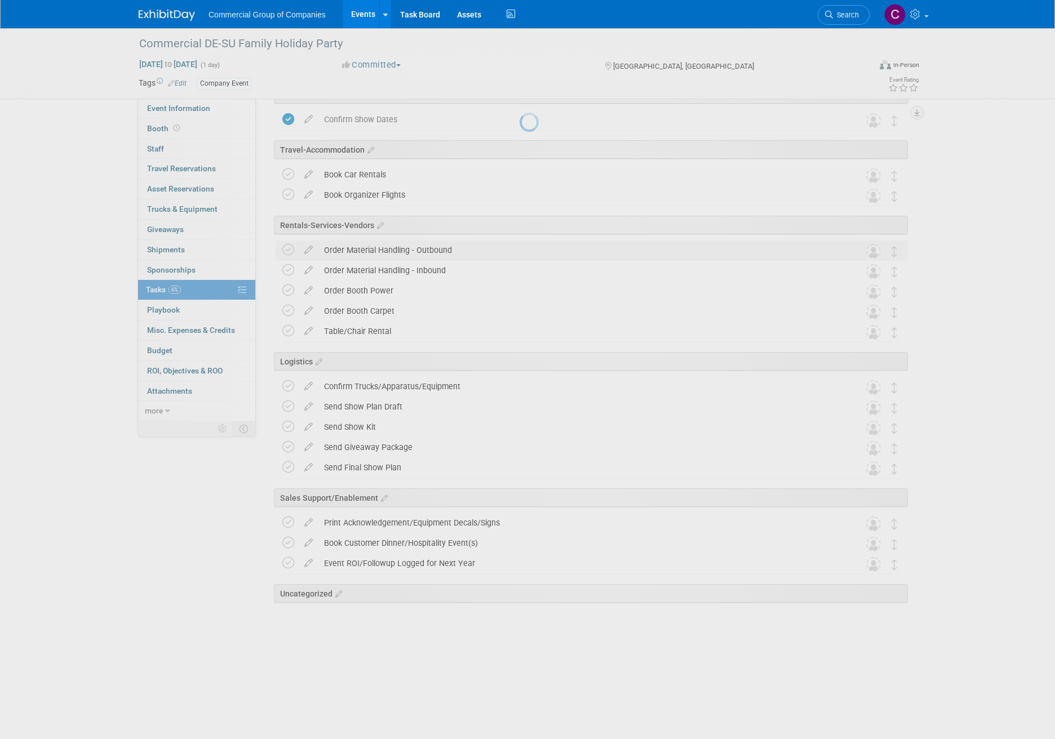
scroll to position [34, 0]
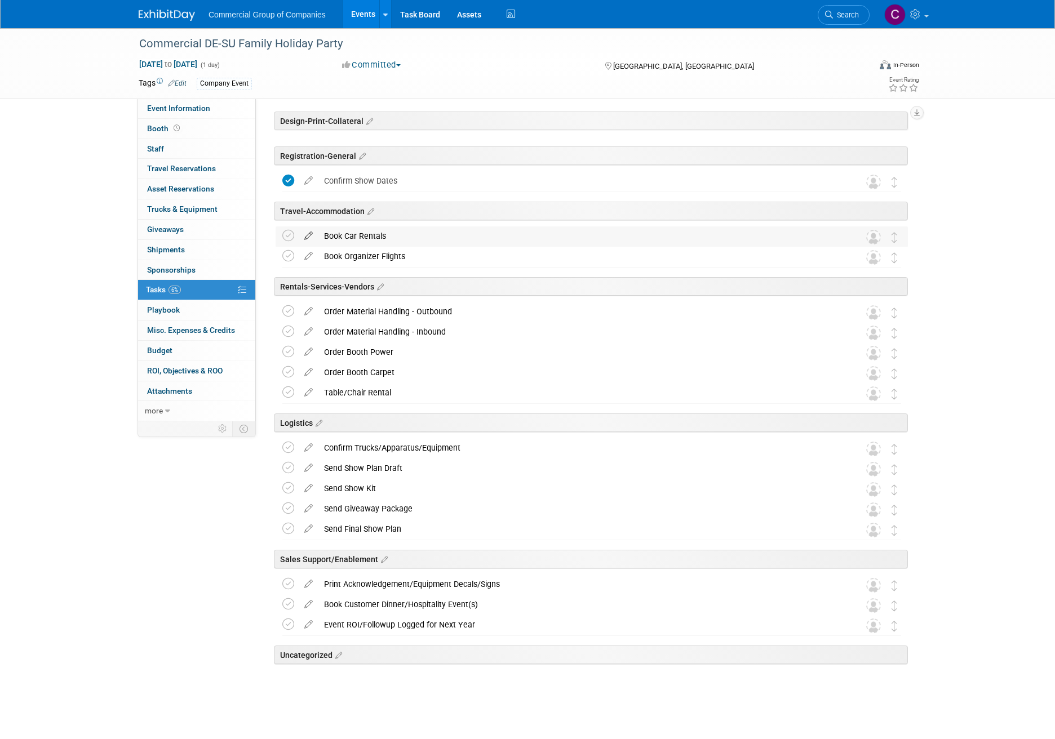
click at [312, 239] on icon at bounding box center [309, 233] width 20 height 14
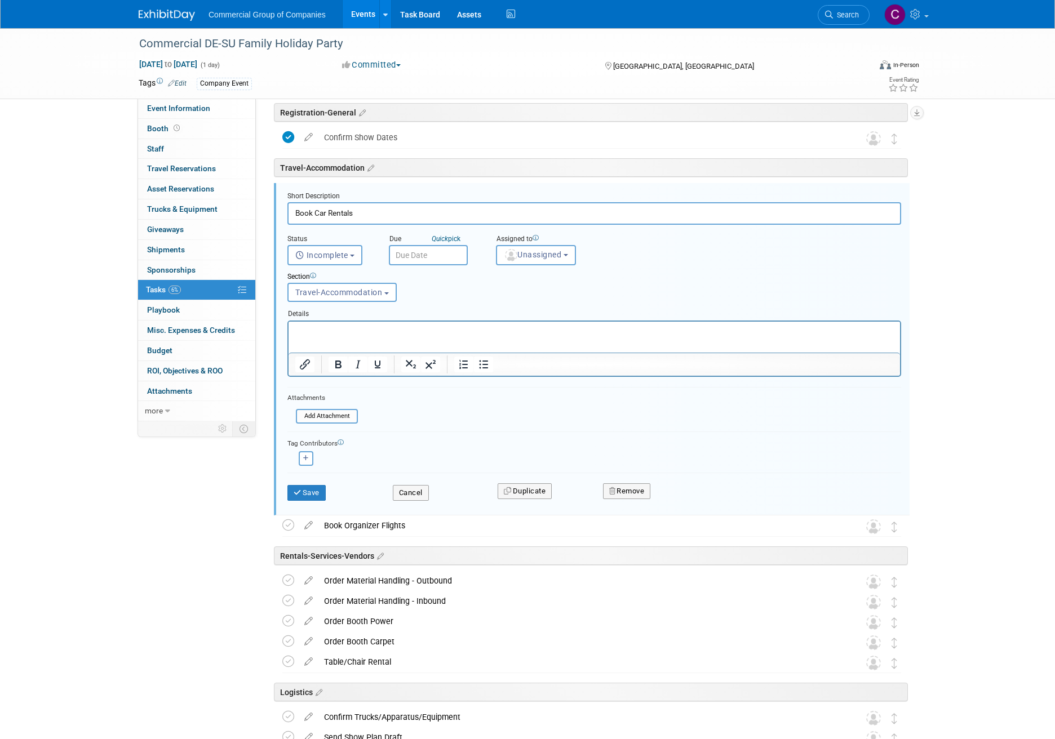
scroll to position [96, 0]
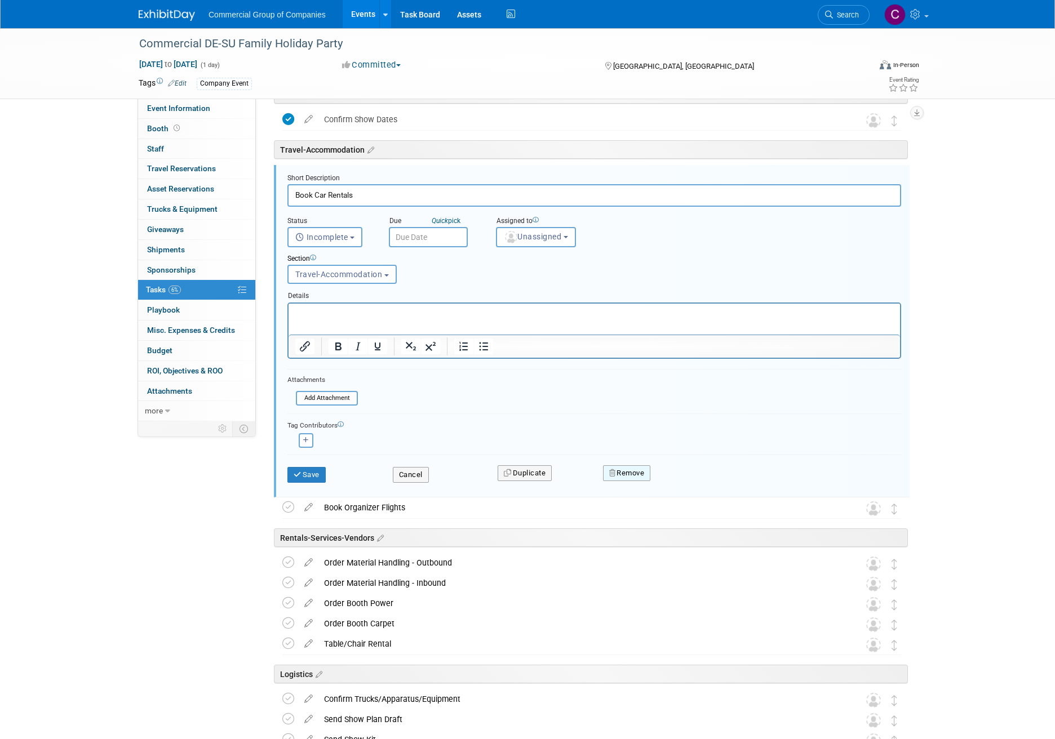
click at [635, 470] on button "Remove" at bounding box center [627, 473] width 48 height 16
click at [683, 479] on icon at bounding box center [681, 482] width 7 height 6
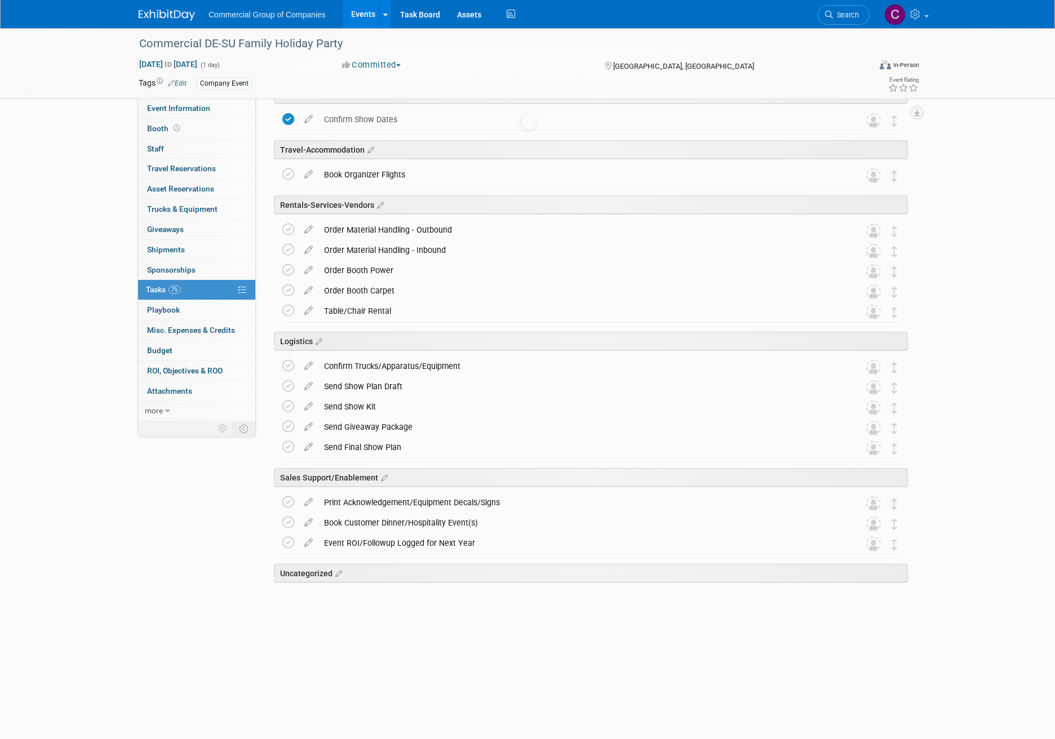
scroll to position [14, 0]
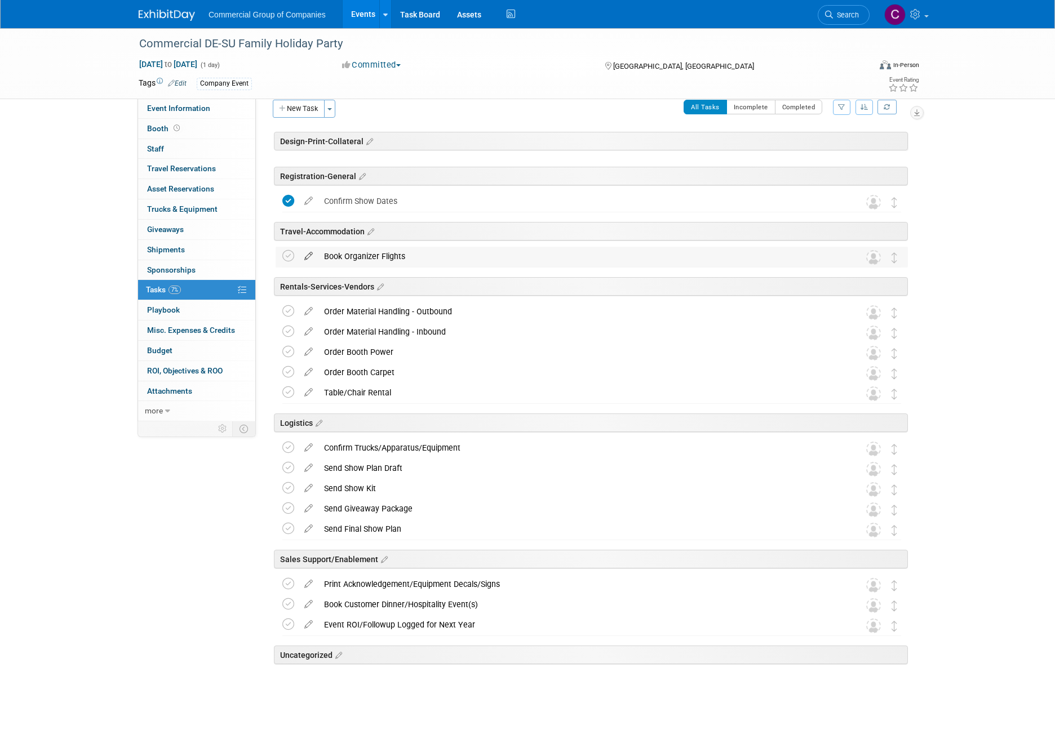
click at [309, 254] on icon at bounding box center [309, 254] width 20 height 14
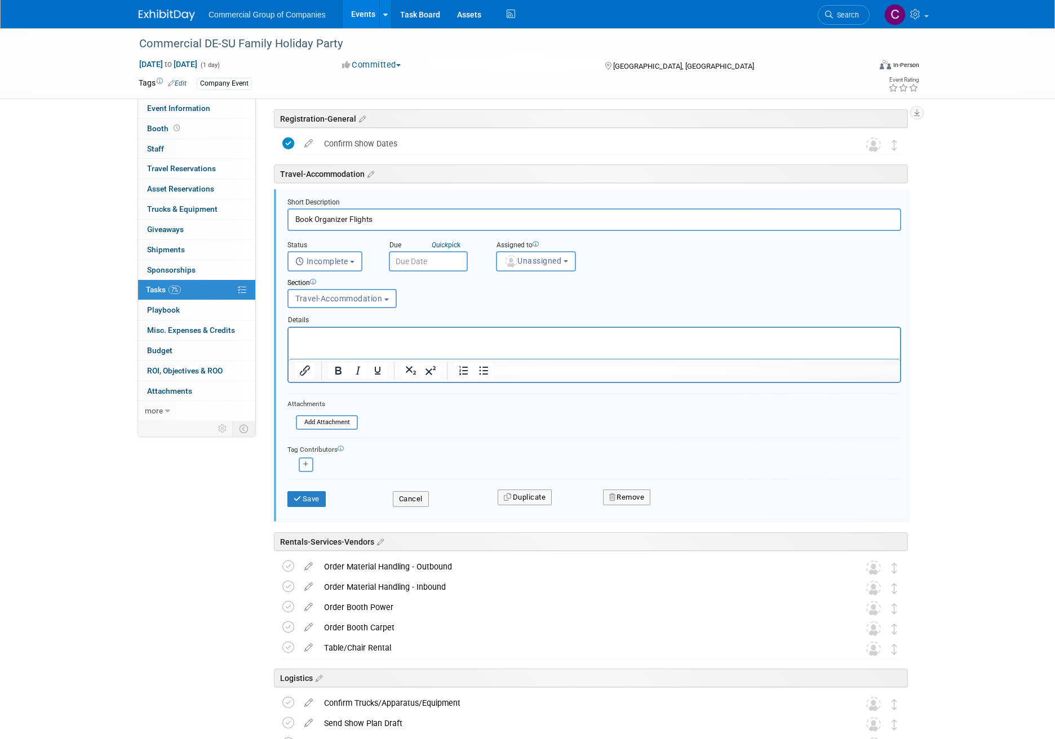
scroll to position [96, 0]
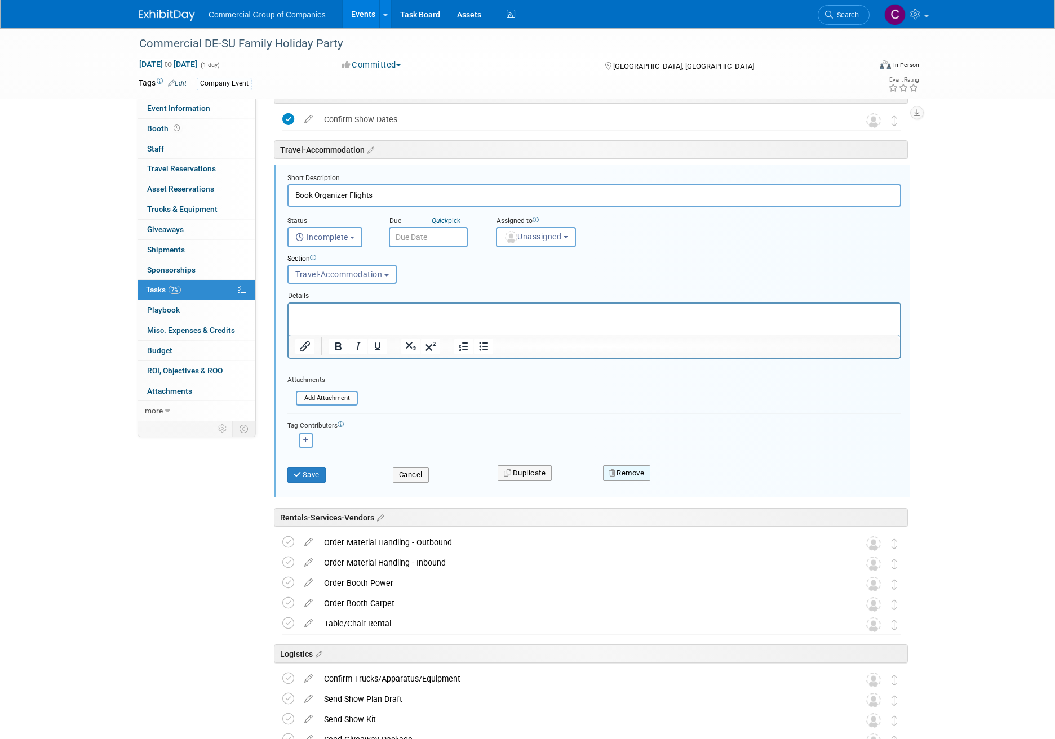
click at [636, 474] on button "Remove" at bounding box center [627, 473] width 48 height 16
click at [699, 484] on link "Yes" at bounding box center [689, 482] width 33 height 18
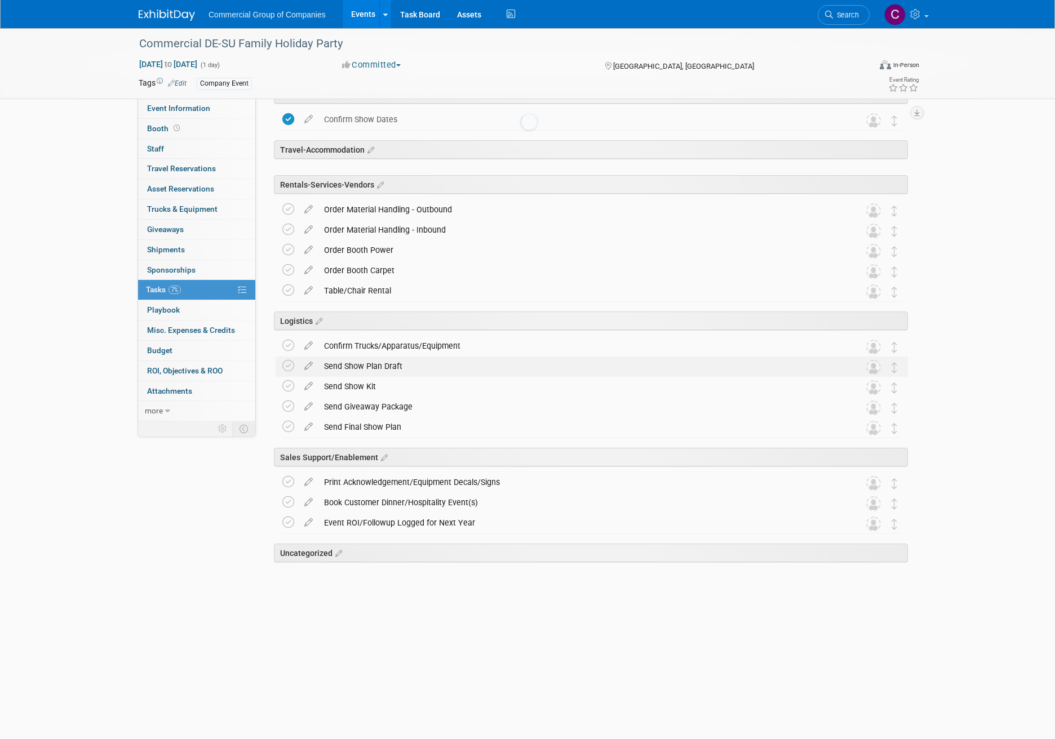
scroll to position [0, 0]
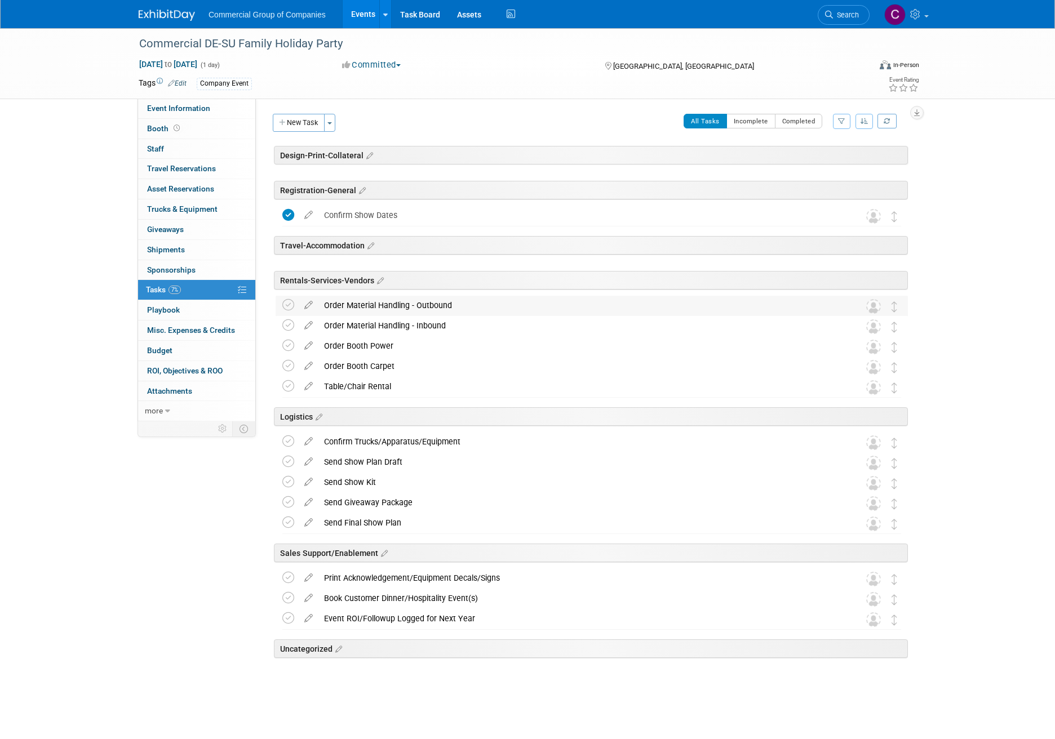
click at [309, 312] on td at bounding box center [309, 306] width 20 height 20
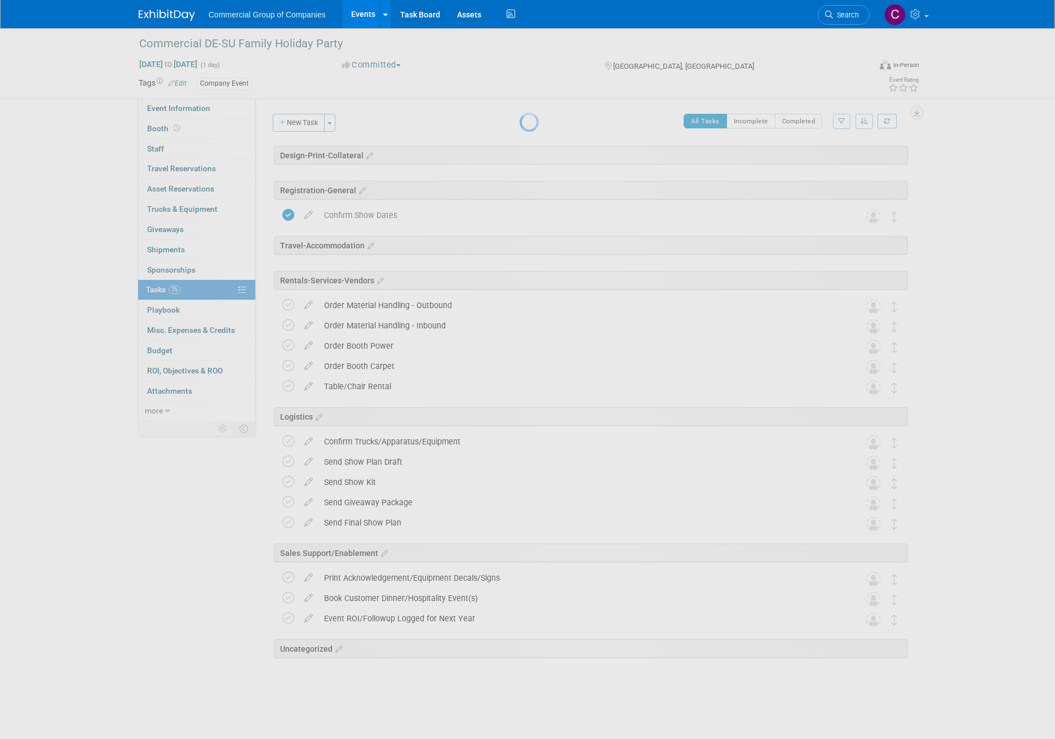
click at [519, 309] on div at bounding box center [527, 369] width 16 height 739
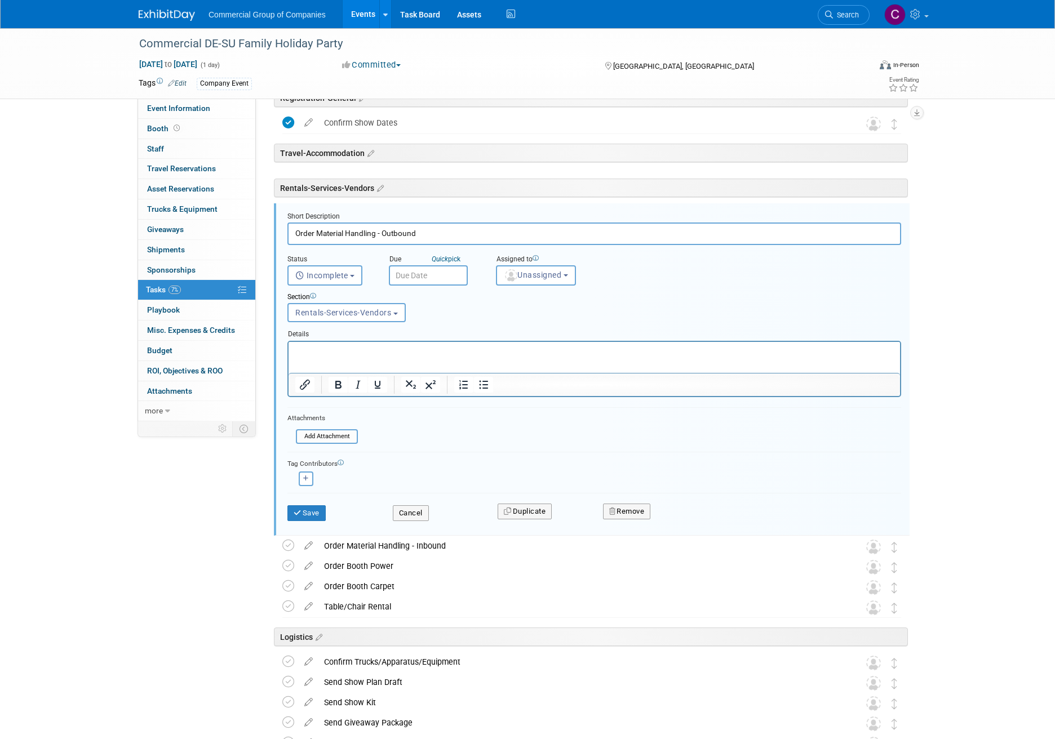
scroll to position [131, 0]
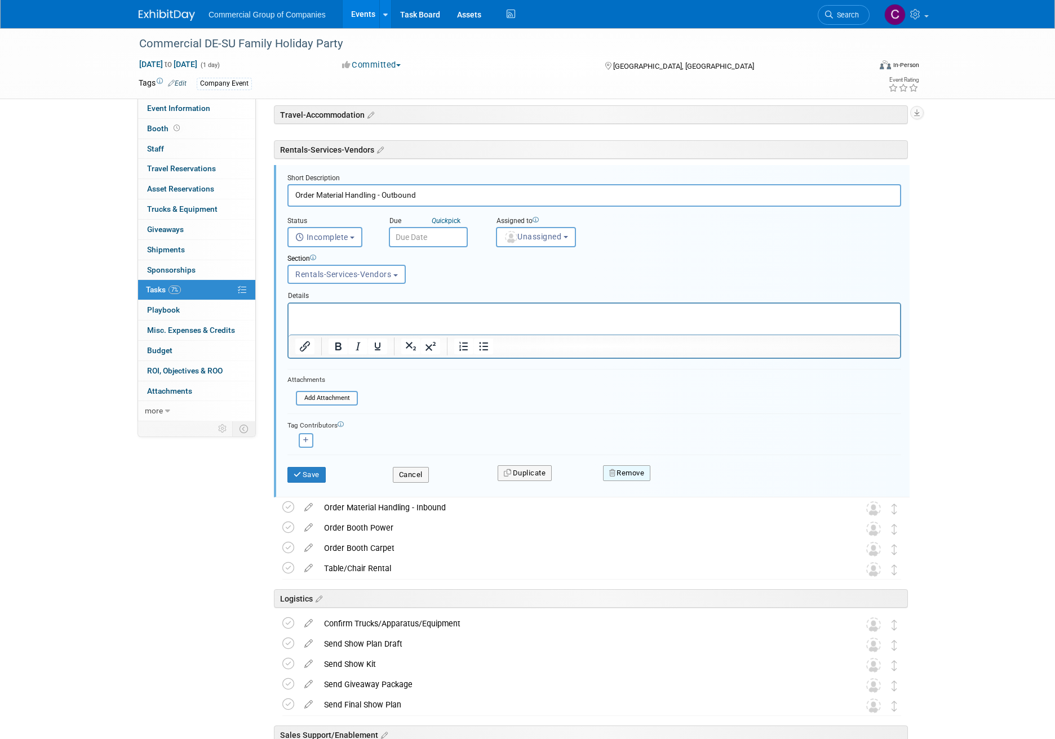
click at [636, 481] on button "Remove" at bounding box center [627, 473] width 48 height 16
click at [692, 488] on link "Yes" at bounding box center [689, 482] width 33 height 18
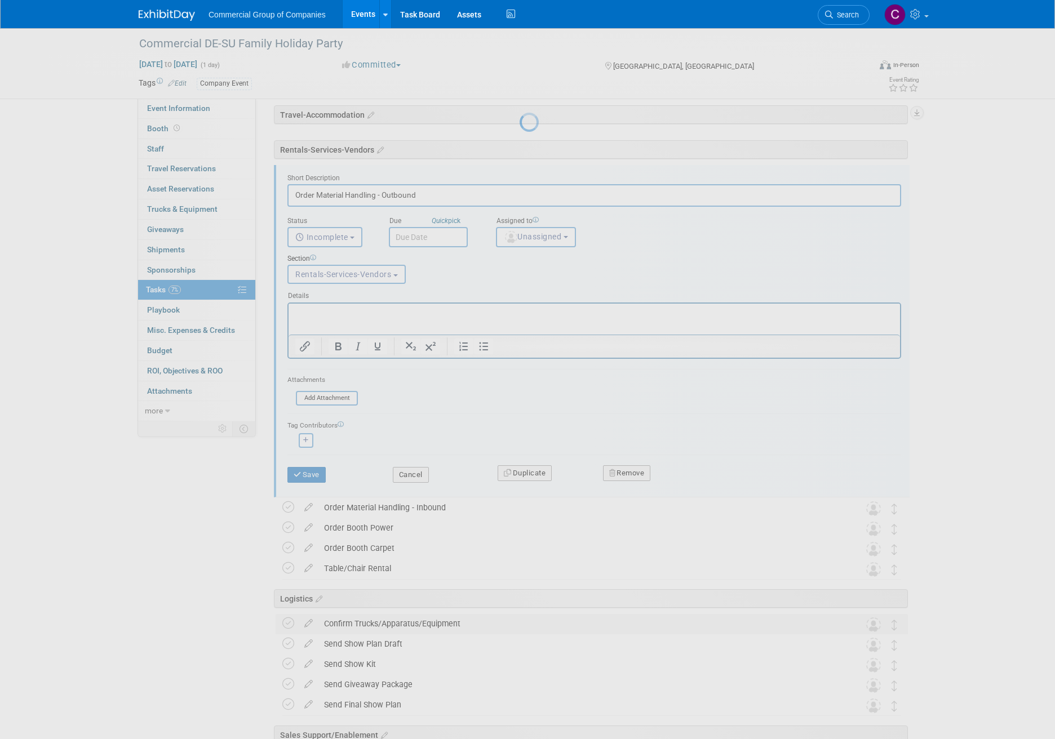
scroll to position [0, 0]
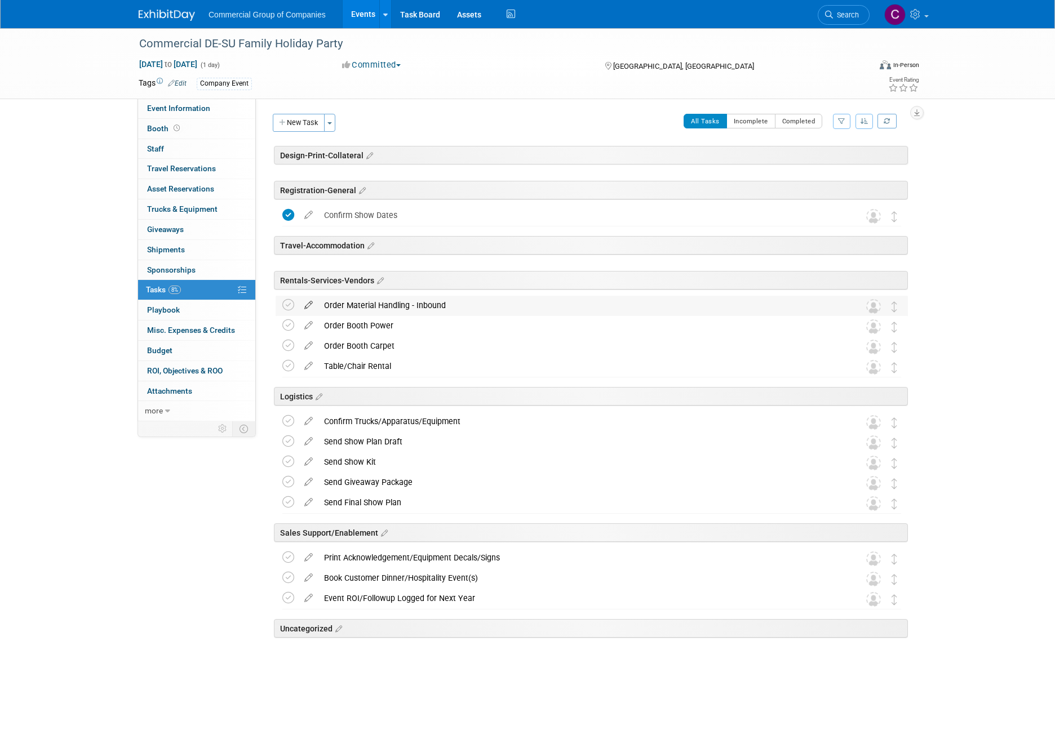
click at [303, 300] on icon at bounding box center [309, 303] width 20 height 14
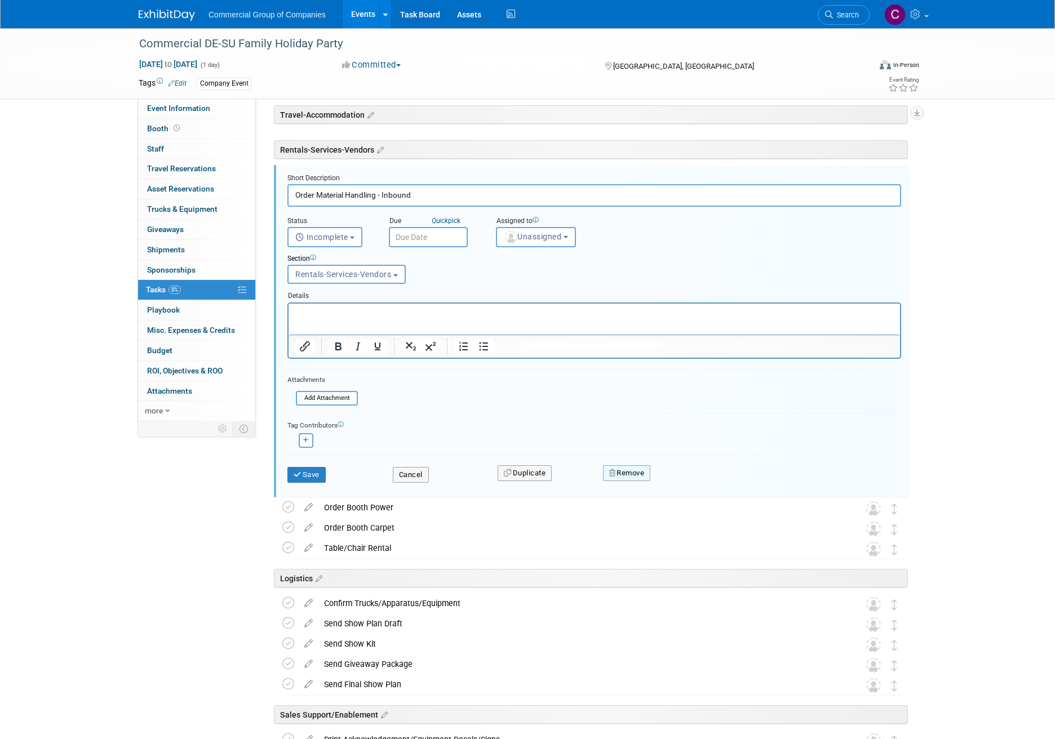
click at [632, 470] on button "Remove" at bounding box center [627, 473] width 48 height 16
drag, startPoint x: 687, startPoint y: 478, endPoint x: 679, endPoint y: 473, distance: 9.7
click at [687, 479] on link "Yes" at bounding box center [689, 482] width 33 height 18
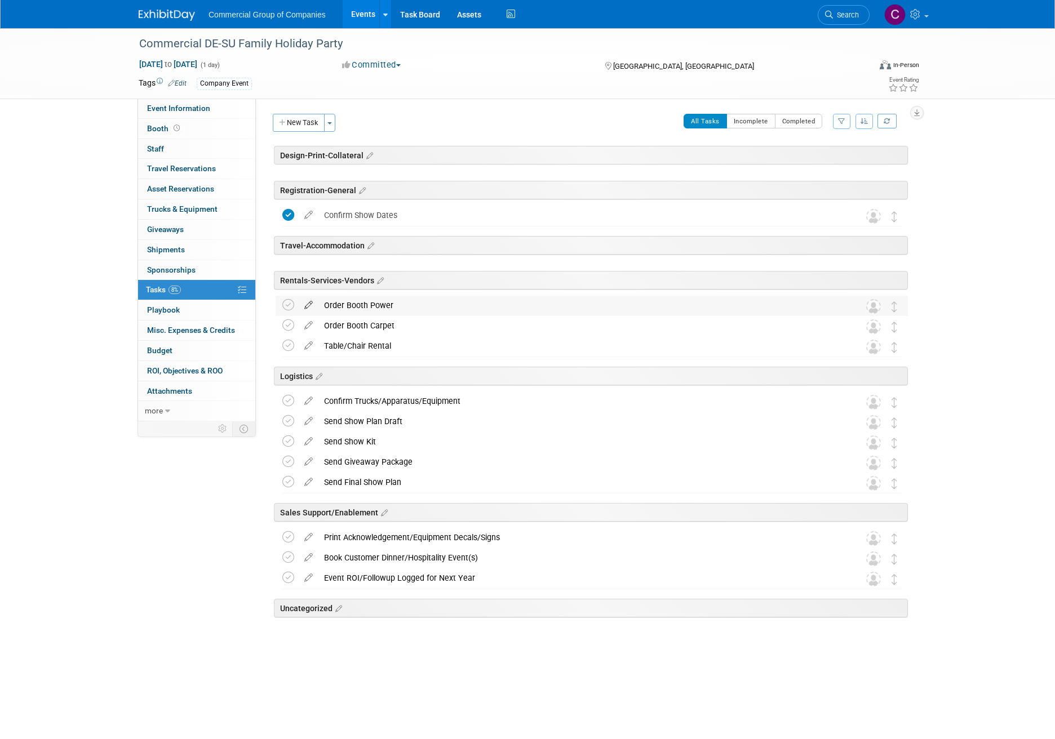
click at [306, 309] on icon at bounding box center [309, 303] width 20 height 14
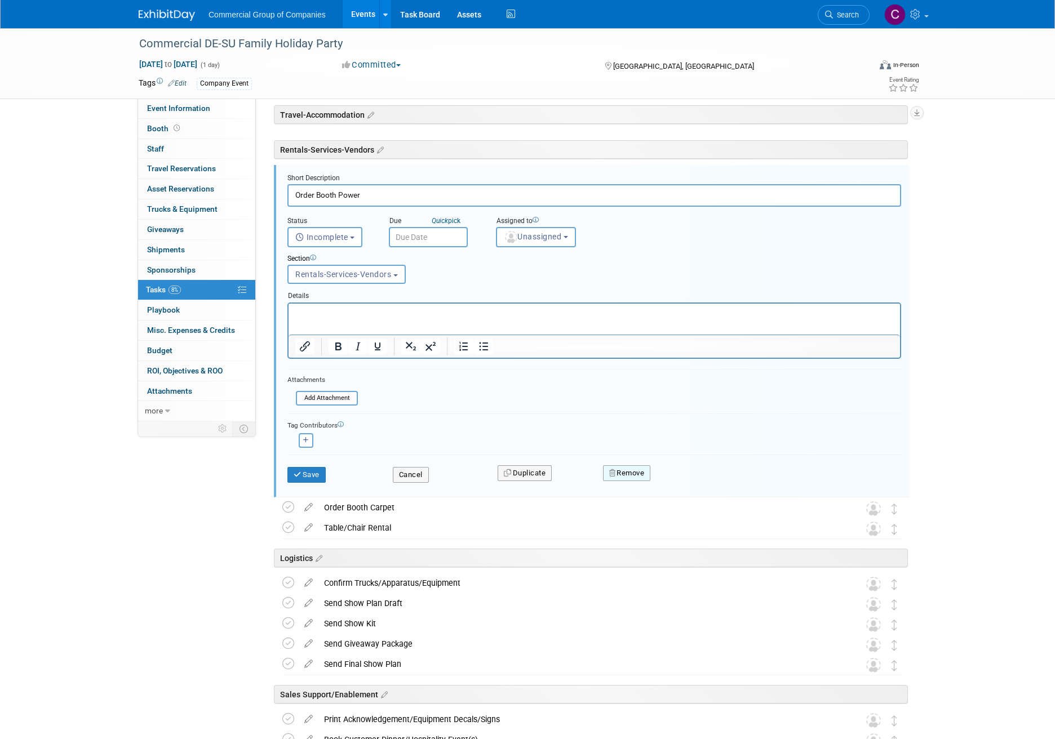
click at [646, 476] on button "Remove" at bounding box center [627, 473] width 48 height 16
click at [678, 479] on icon at bounding box center [681, 482] width 7 height 6
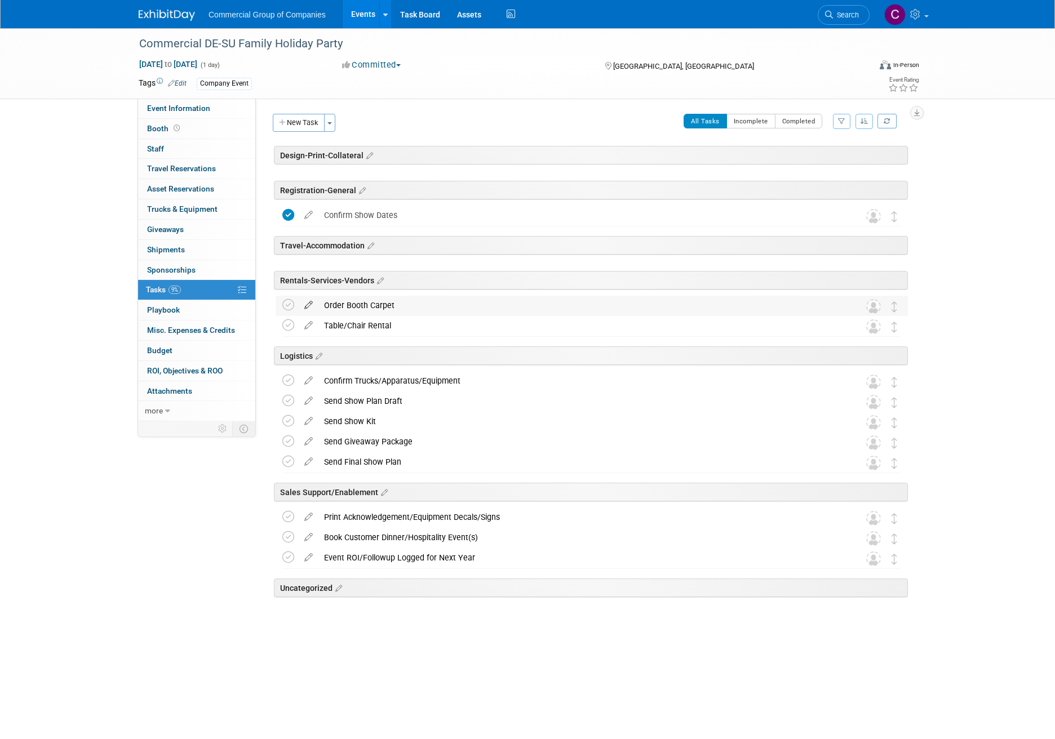
click at [312, 303] on icon at bounding box center [309, 303] width 20 height 14
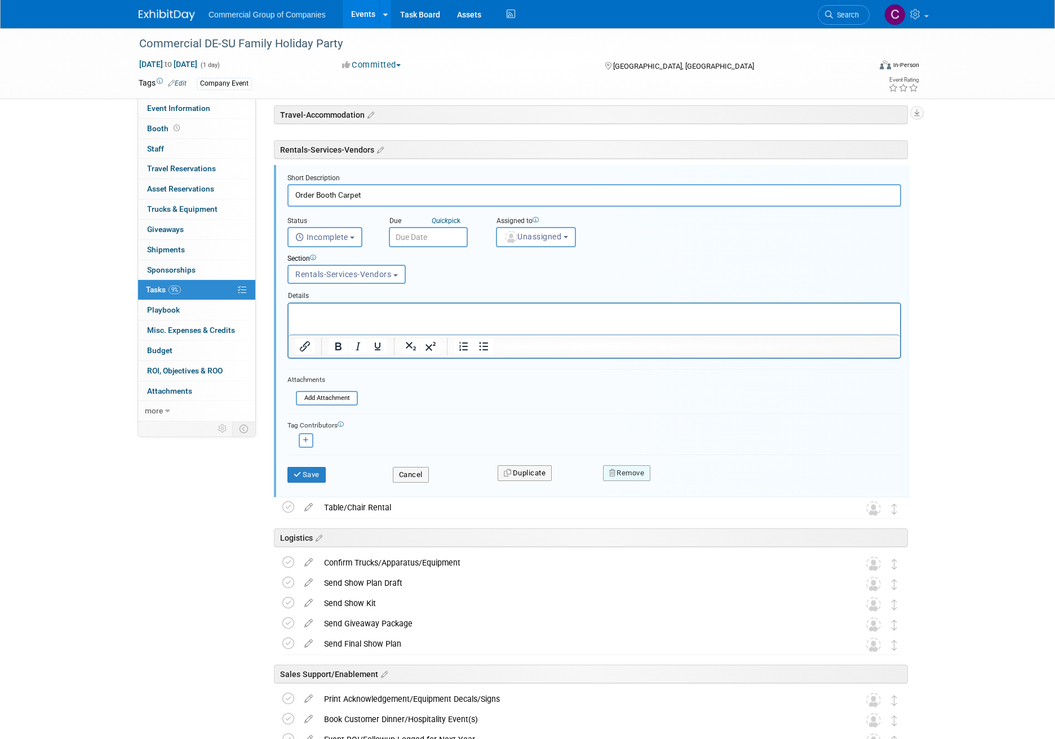
drag, startPoint x: 624, startPoint y: 455, endPoint x: 626, endPoint y: 465, distance: 10.9
click at [624, 455] on div "Save Cancel Duplicate Remove" at bounding box center [593, 474] width 613 height 39
click at [626, 466] on button "Remove" at bounding box center [627, 473] width 48 height 16
click at [674, 484] on link "Yes" at bounding box center [689, 482] width 33 height 18
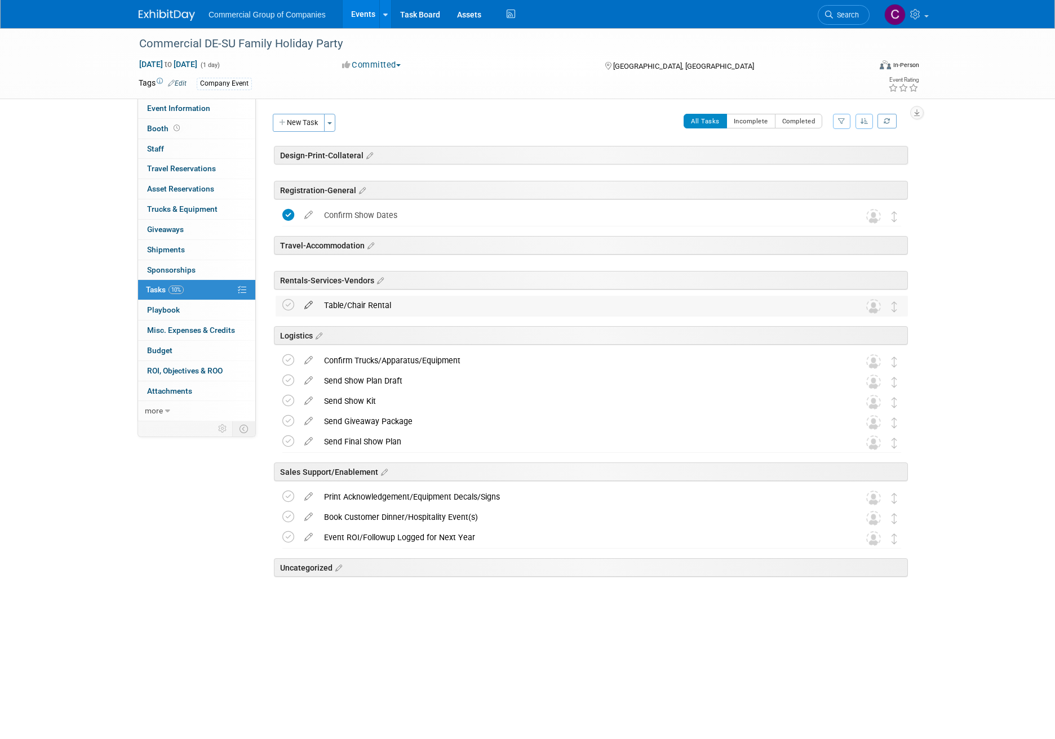
click at [305, 310] on link at bounding box center [309, 305] width 20 height 10
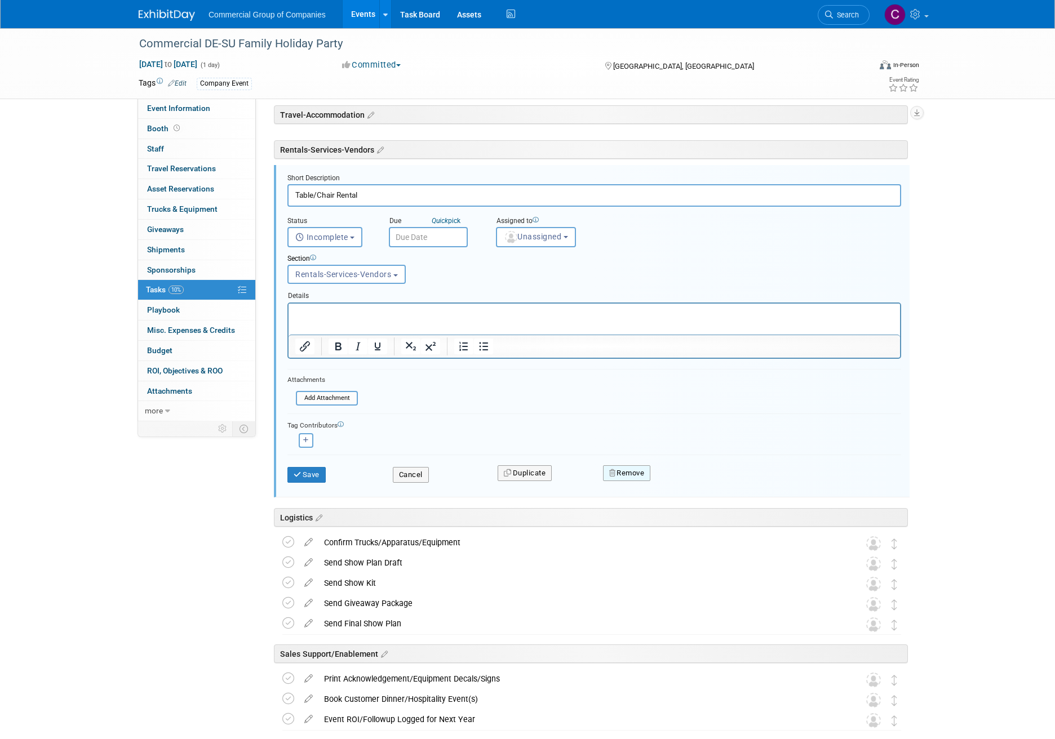
click at [622, 466] on button "Remove" at bounding box center [627, 473] width 48 height 16
click at [679, 491] on div "Yes No" at bounding box center [704, 482] width 89 height 28
click at [680, 486] on link "Yes" at bounding box center [689, 482] width 33 height 18
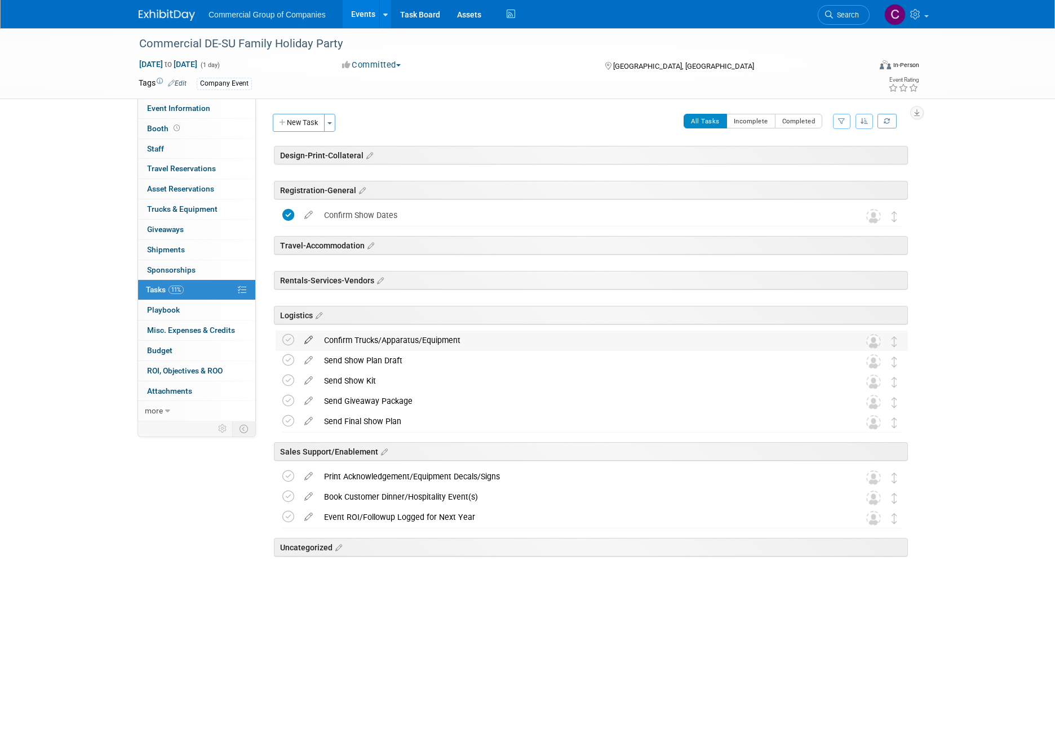
click at [312, 342] on icon at bounding box center [309, 338] width 20 height 14
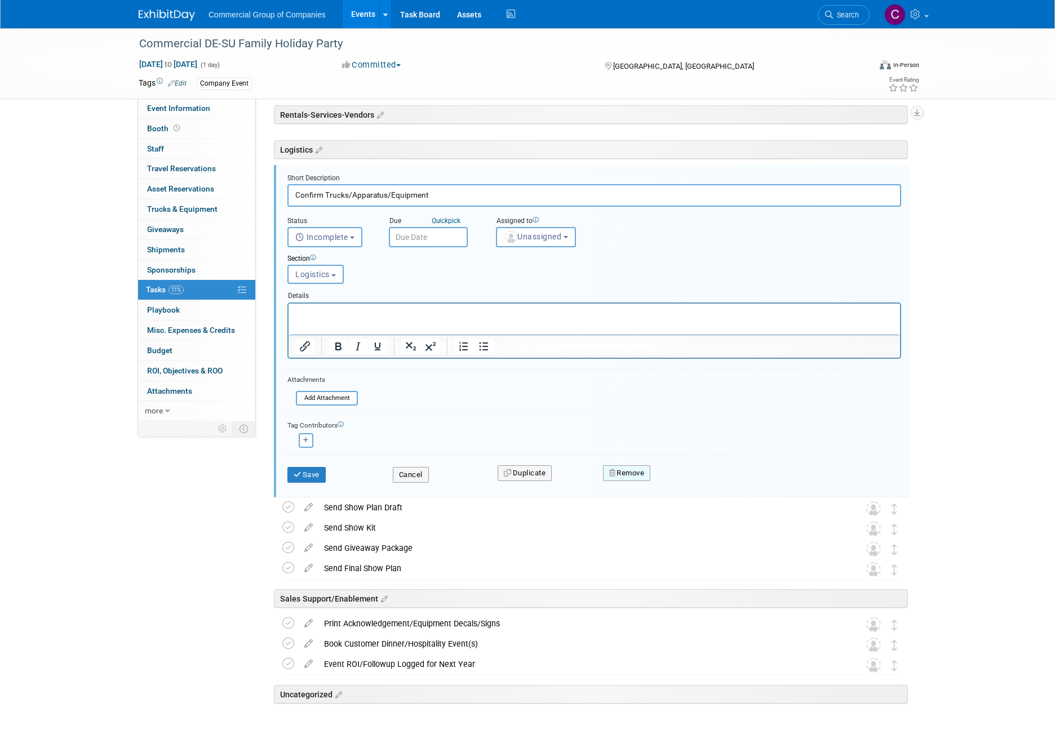
click at [641, 476] on button "Remove" at bounding box center [627, 473] width 48 height 16
click at [684, 483] on icon at bounding box center [681, 482] width 7 height 6
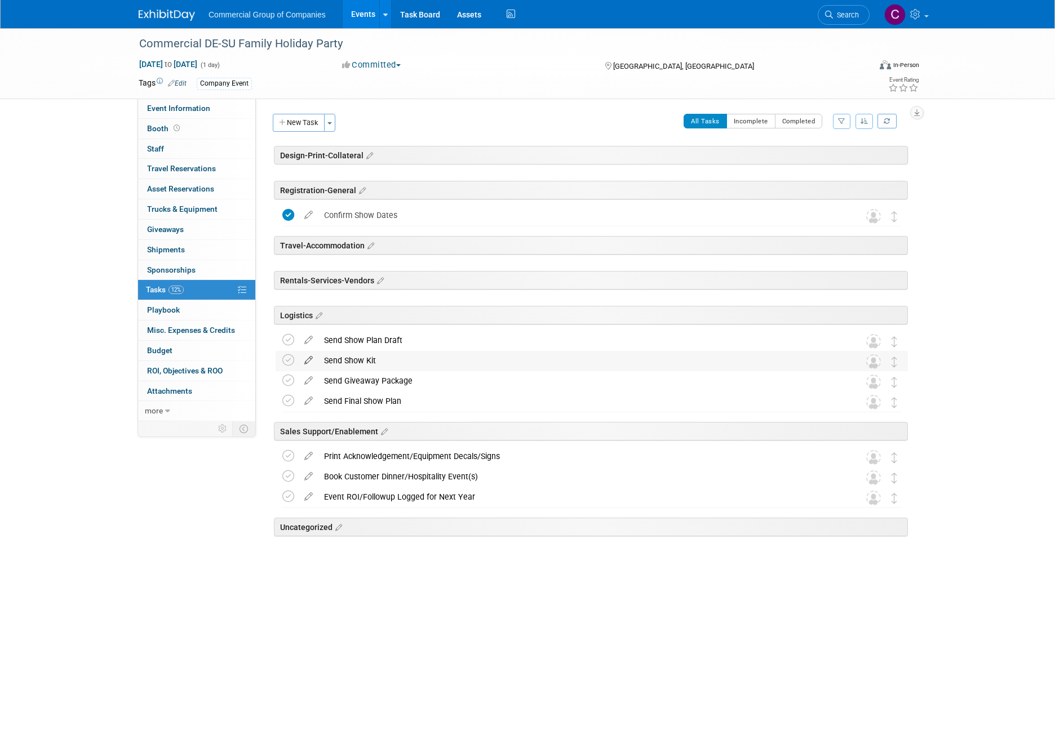
click at [304, 363] on icon at bounding box center [309, 358] width 20 height 14
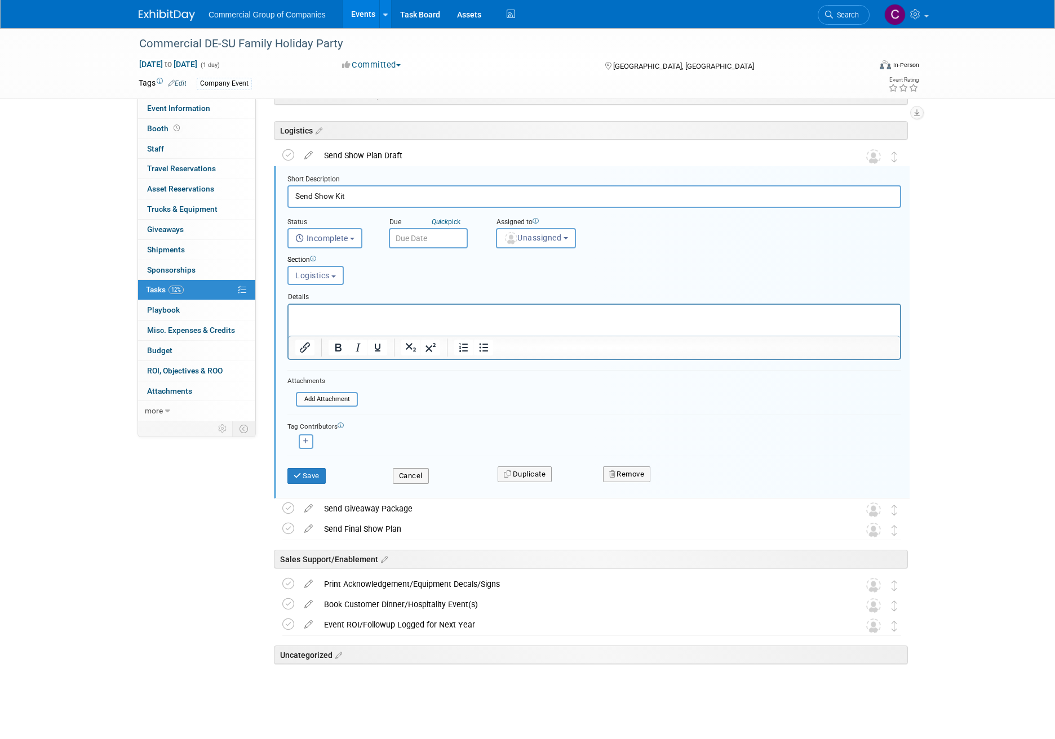
click at [632, 464] on div "Remove" at bounding box center [725, 474] width 263 height 26
click at [633, 470] on button "Remove" at bounding box center [627, 474] width 48 height 16
click at [678, 495] on div "Yes No" at bounding box center [704, 483] width 89 height 28
click at [683, 490] on link "Yes" at bounding box center [689, 483] width 33 height 18
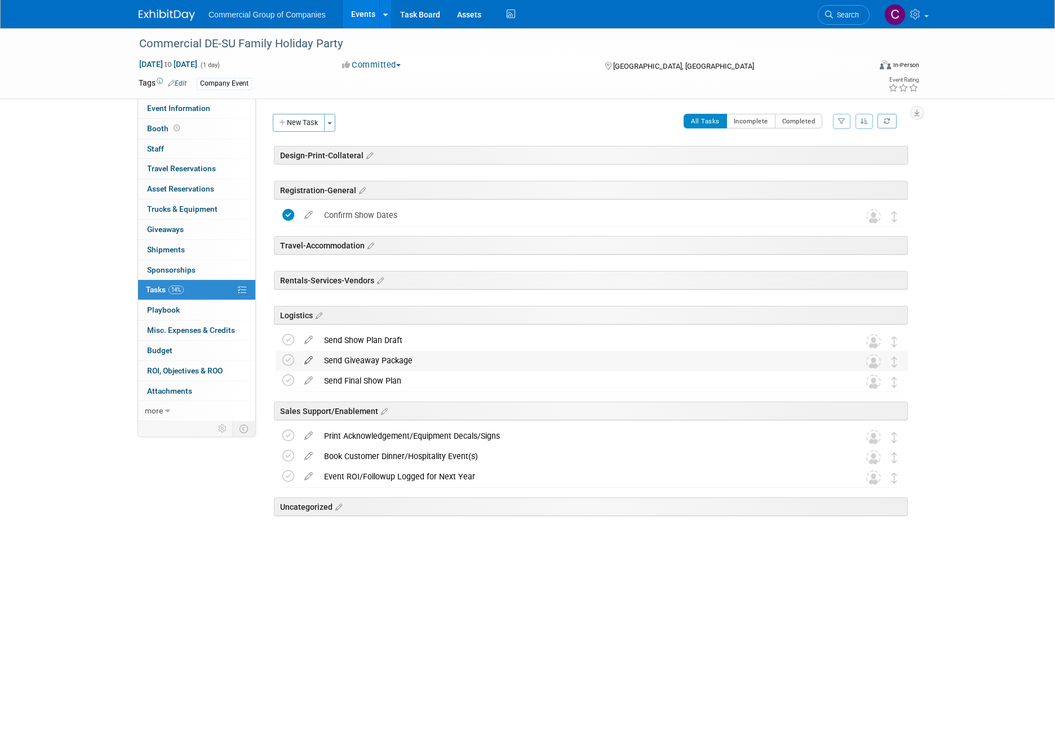
click at [301, 359] on icon at bounding box center [309, 358] width 20 height 14
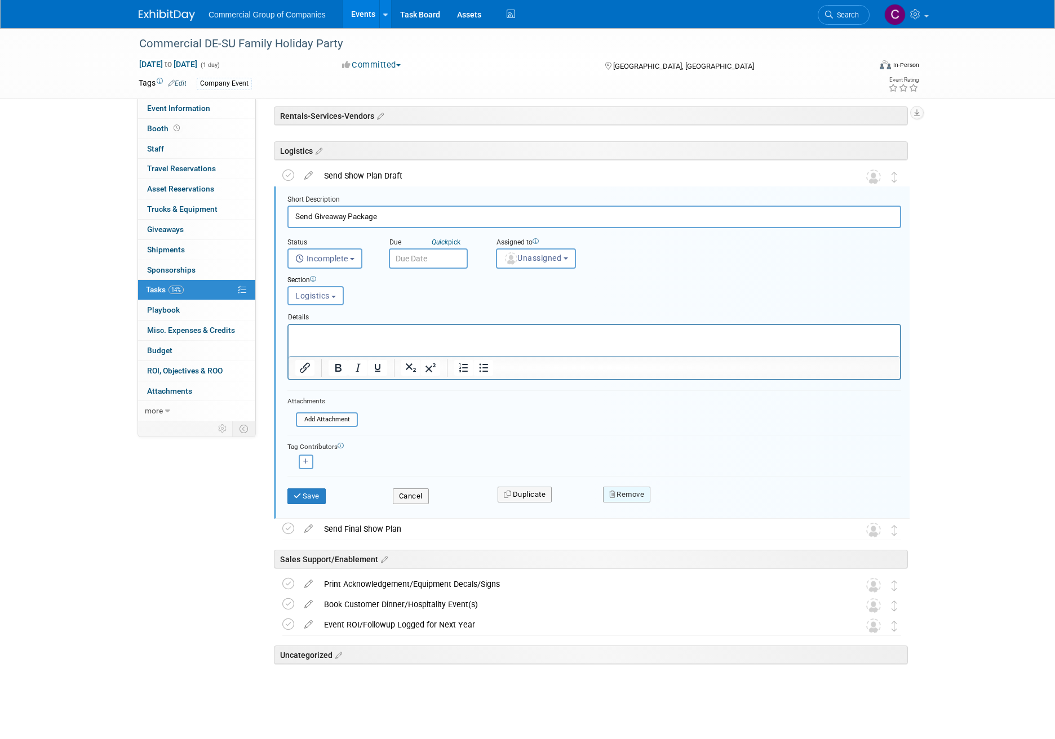
click at [626, 486] on div "Remove" at bounding box center [725, 494] width 263 height 26
click at [628, 490] on button "Remove" at bounding box center [627, 495] width 48 height 16
click at [678, 505] on icon at bounding box center [681, 504] width 7 height 6
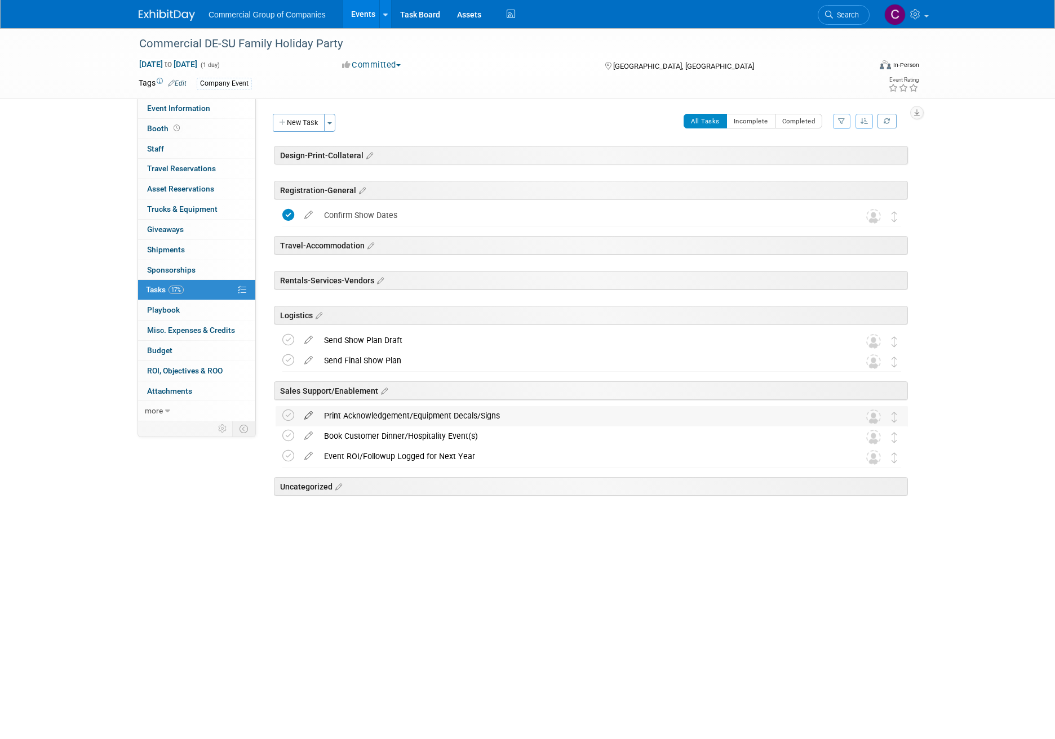
click at [313, 413] on icon at bounding box center [309, 413] width 20 height 14
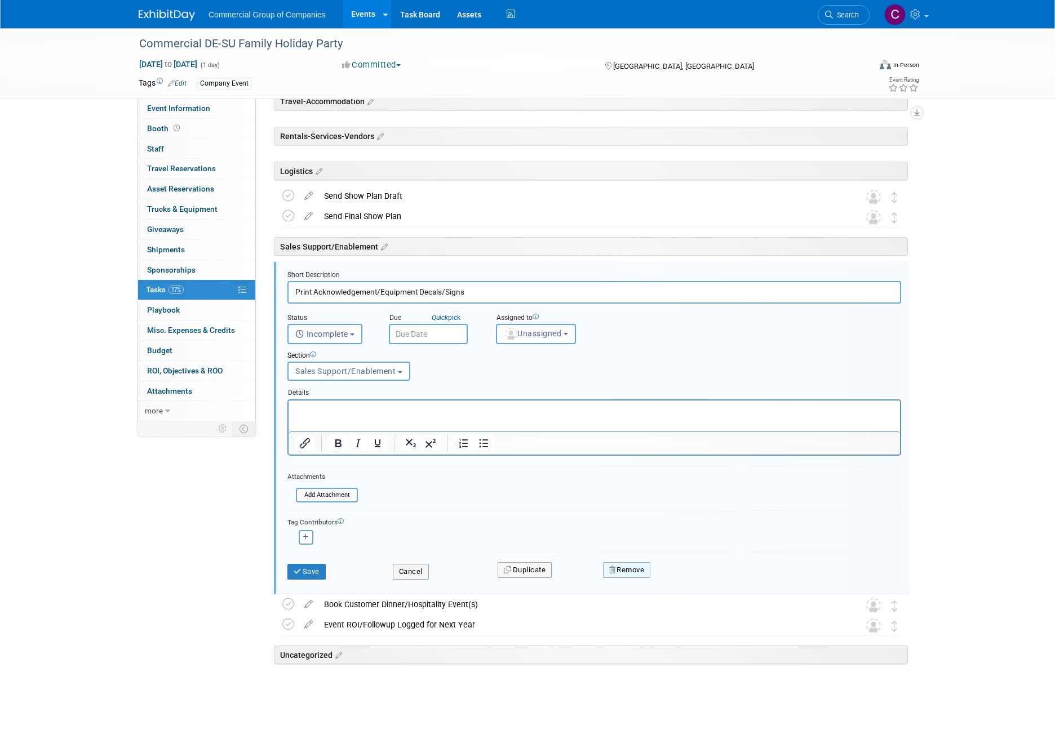
click at [625, 576] on button "Remove" at bounding box center [627, 570] width 48 height 16
click at [685, 576] on link "Yes" at bounding box center [689, 579] width 33 height 18
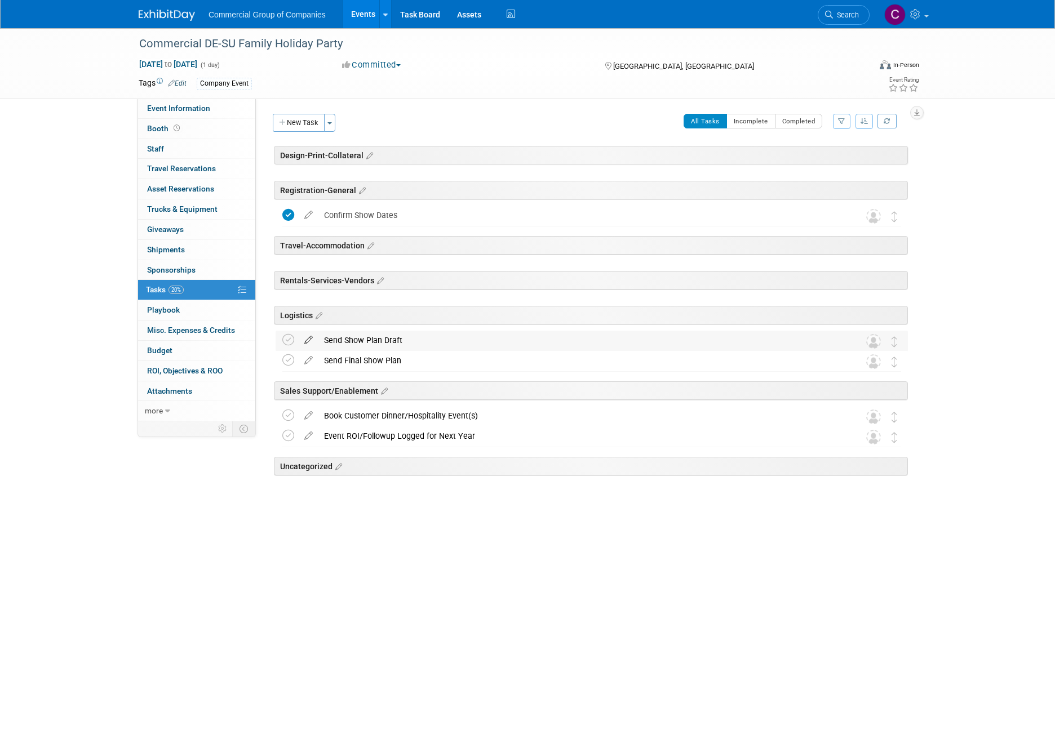
click at [309, 345] on link at bounding box center [309, 340] width 20 height 10
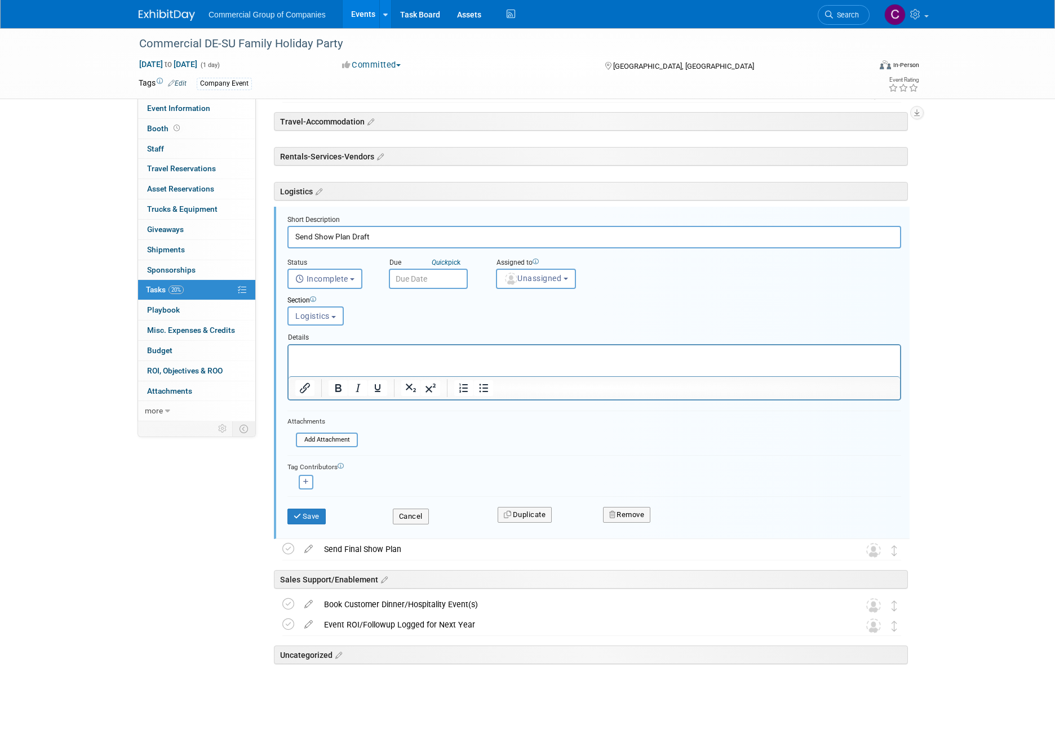
drag, startPoint x: 523, startPoint y: 500, endPoint x: 487, endPoint y: 490, distance: 37.1
click at [501, 490] on form "Short Description Send Show Plan Draft Status <i class="far fa-clock" style="pa…" at bounding box center [594, 375] width 630 height 321
click at [426, 517] on button "Cancel" at bounding box center [411, 517] width 36 height 16
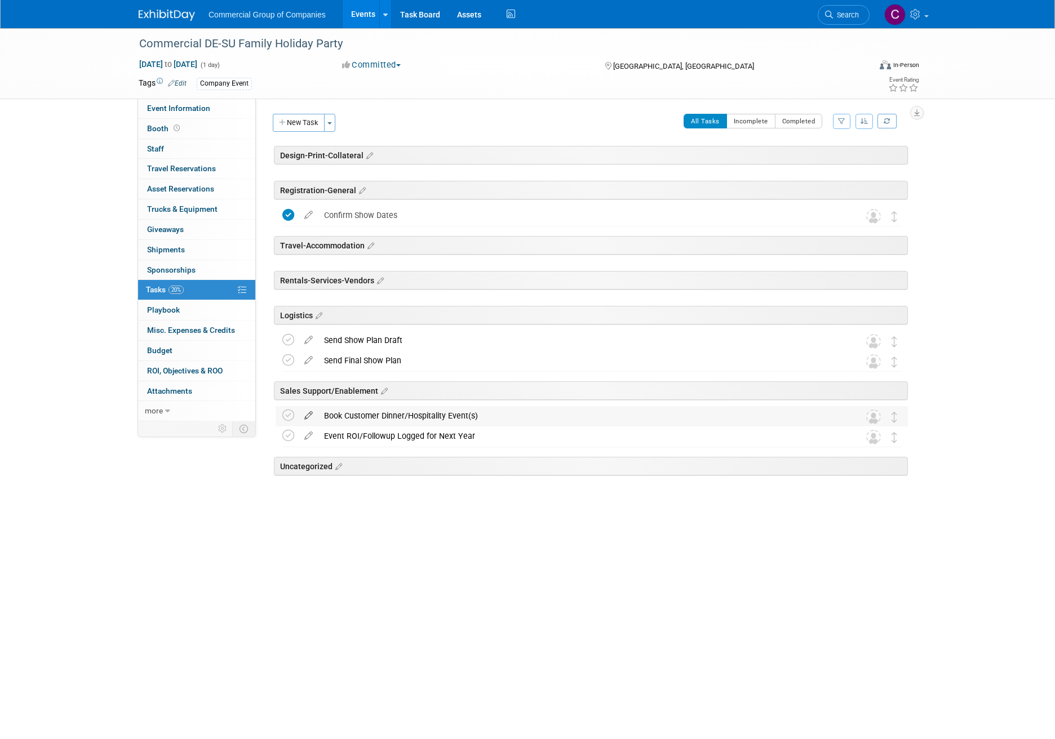
click at [316, 416] on icon at bounding box center [309, 413] width 20 height 14
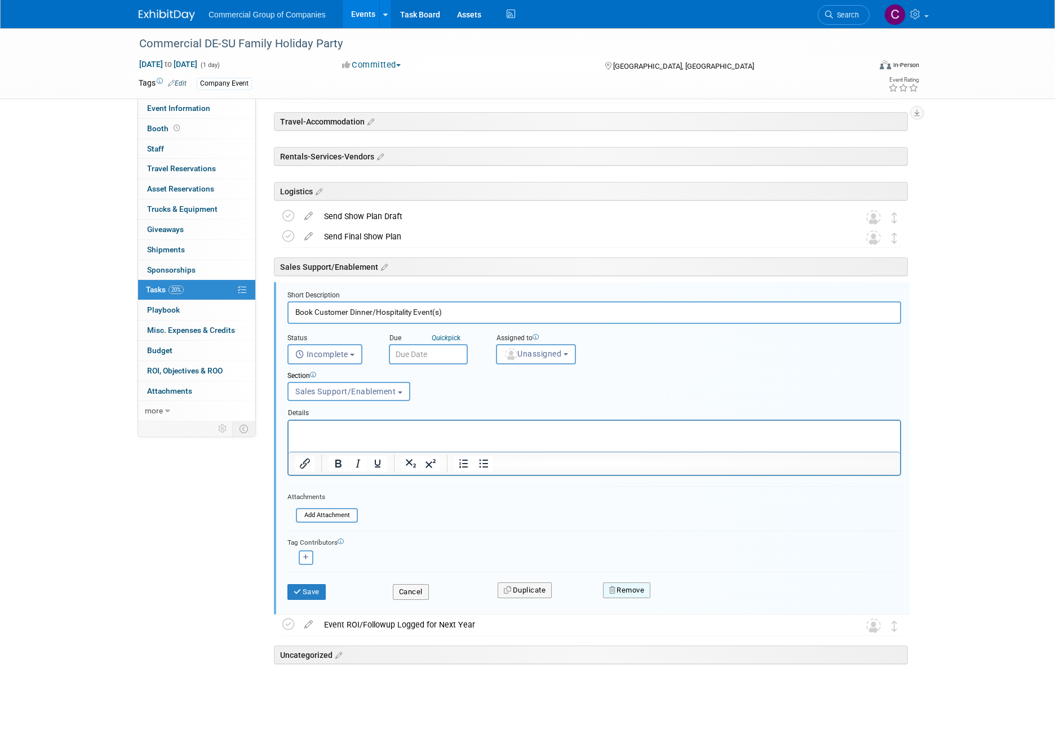
click at [628, 588] on button "Remove" at bounding box center [627, 590] width 48 height 16
click at [694, 597] on link "Yes" at bounding box center [689, 599] width 33 height 18
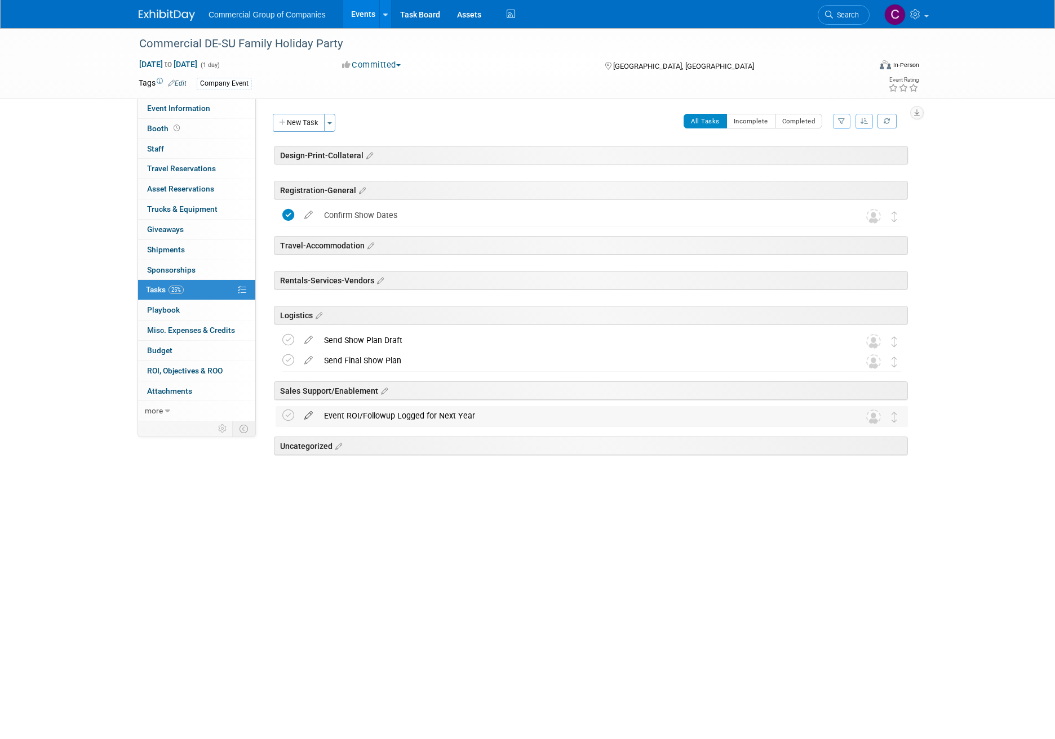
click at [305, 415] on icon at bounding box center [309, 413] width 20 height 14
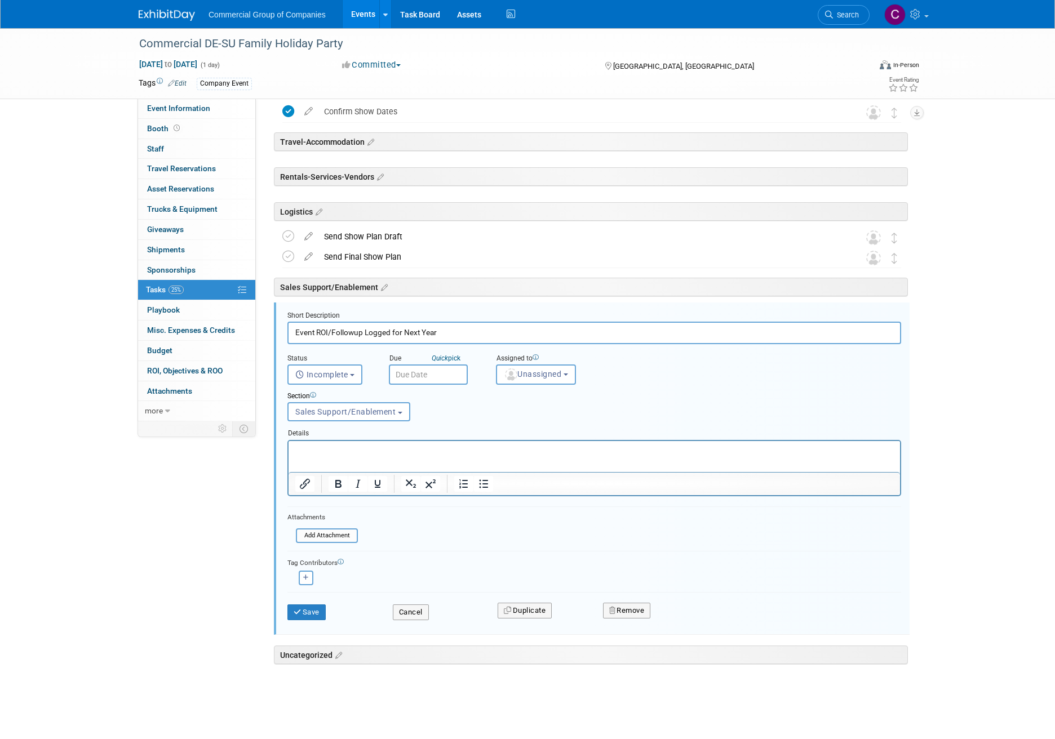
click at [626, 622] on div "Remove" at bounding box center [725, 610] width 263 height 26
click at [629, 609] on button "Remove" at bounding box center [627, 611] width 48 height 16
click at [696, 620] on link "Yes" at bounding box center [689, 620] width 33 height 18
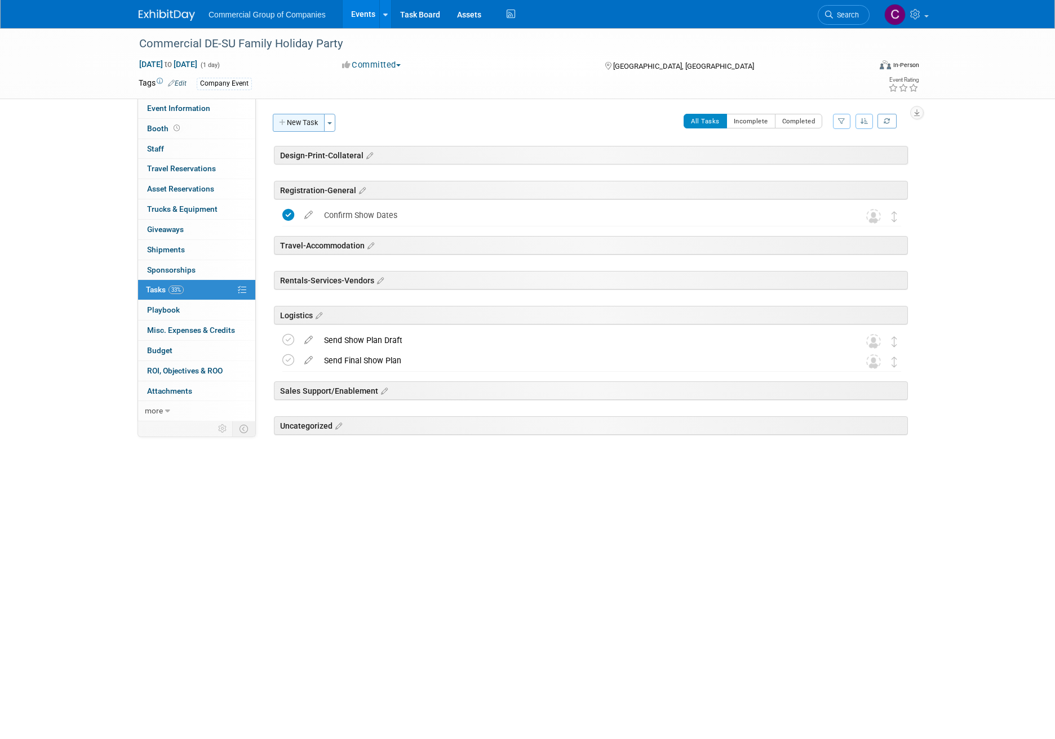
click at [310, 122] on button "New Task" at bounding box center [299, 123] width 52 height 18
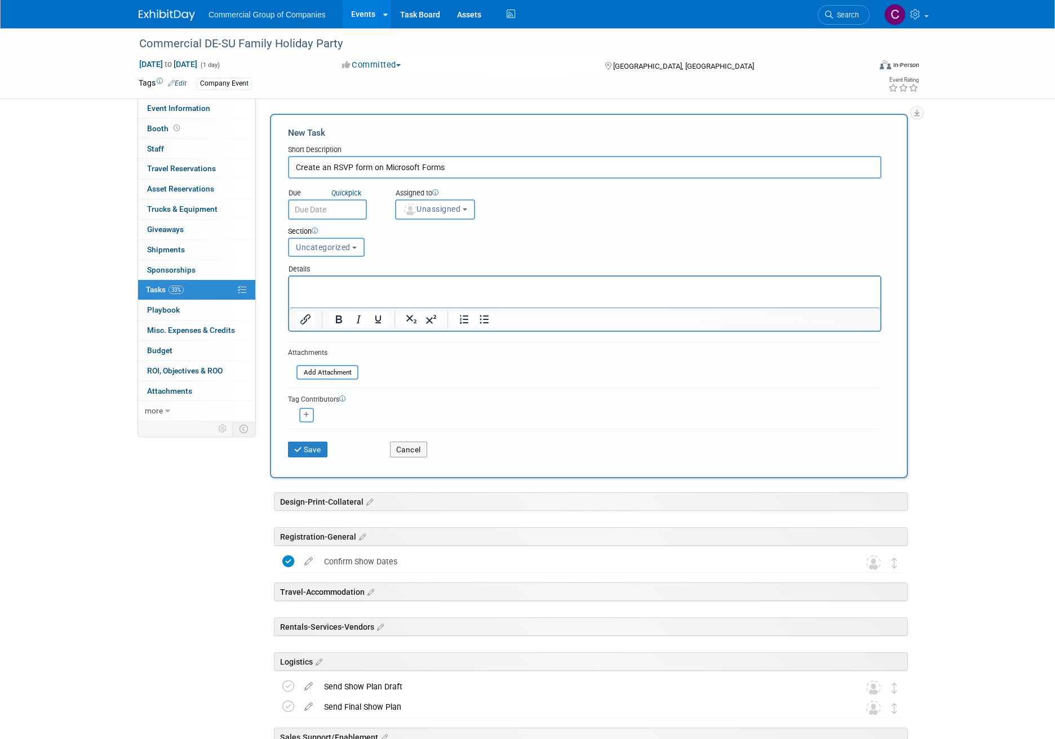
type input "Create an RSVP form on Microsoft Forms"
click at [355, 207] on input "text" at bounding box center [327, 209] width 79 height 20
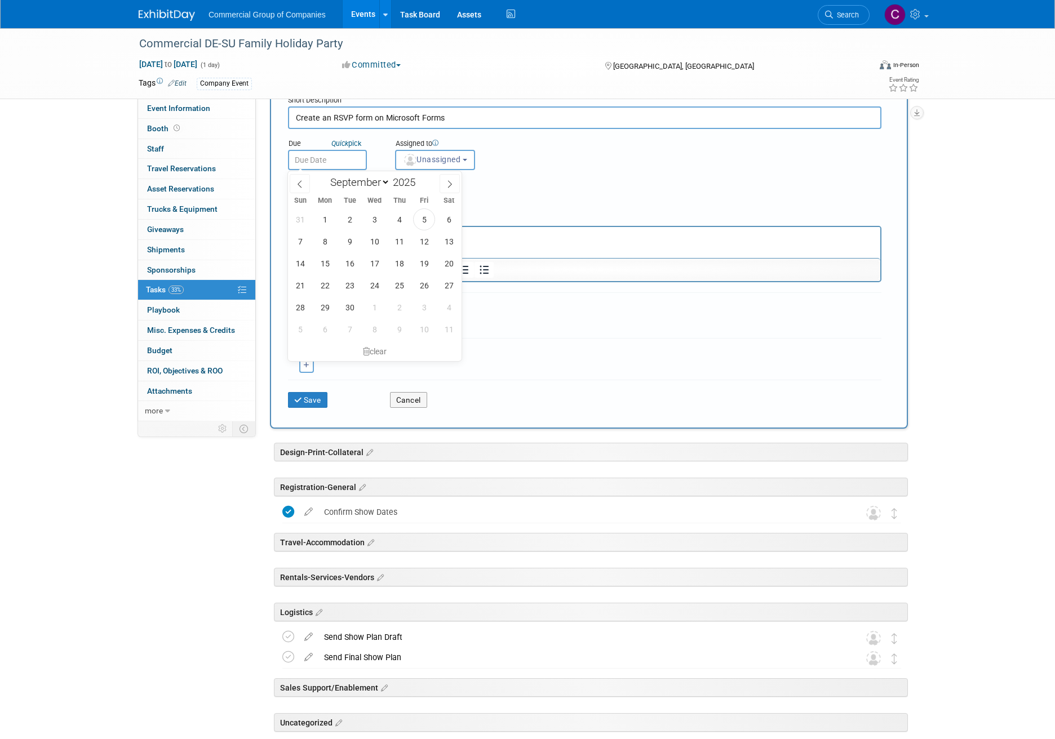
scroll to position [44, 0]
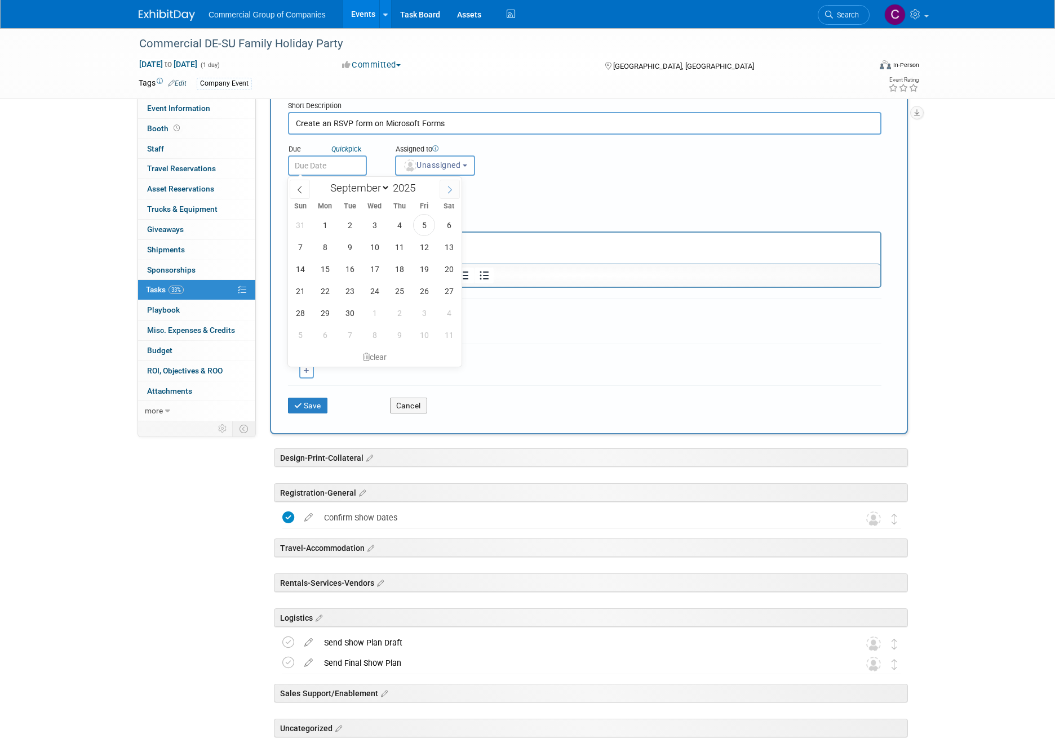
click at [451, 194] on span at bounding box center [449, 189] width 20 height 19
select select "9"
click at [426, 313] on span "31" at bounding box center [424, 313] width 22 height 22
type input "[DATE]"
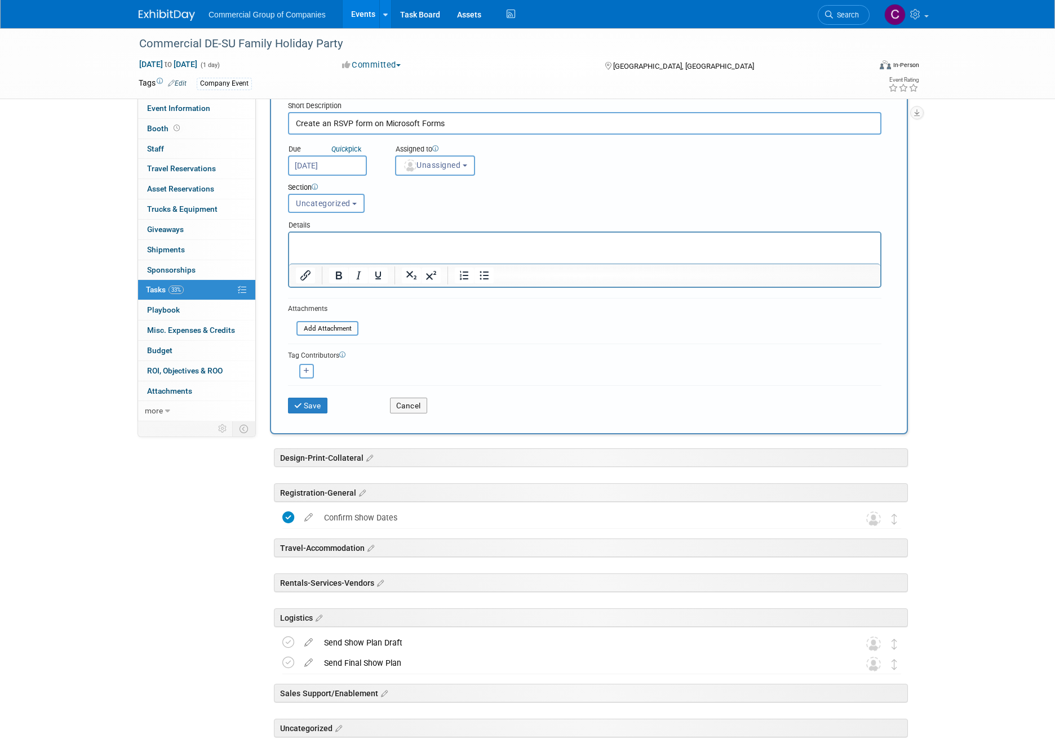
click at [348, 164] on input "[DATE]" at bounding box center [327, 165] width 79 height 20
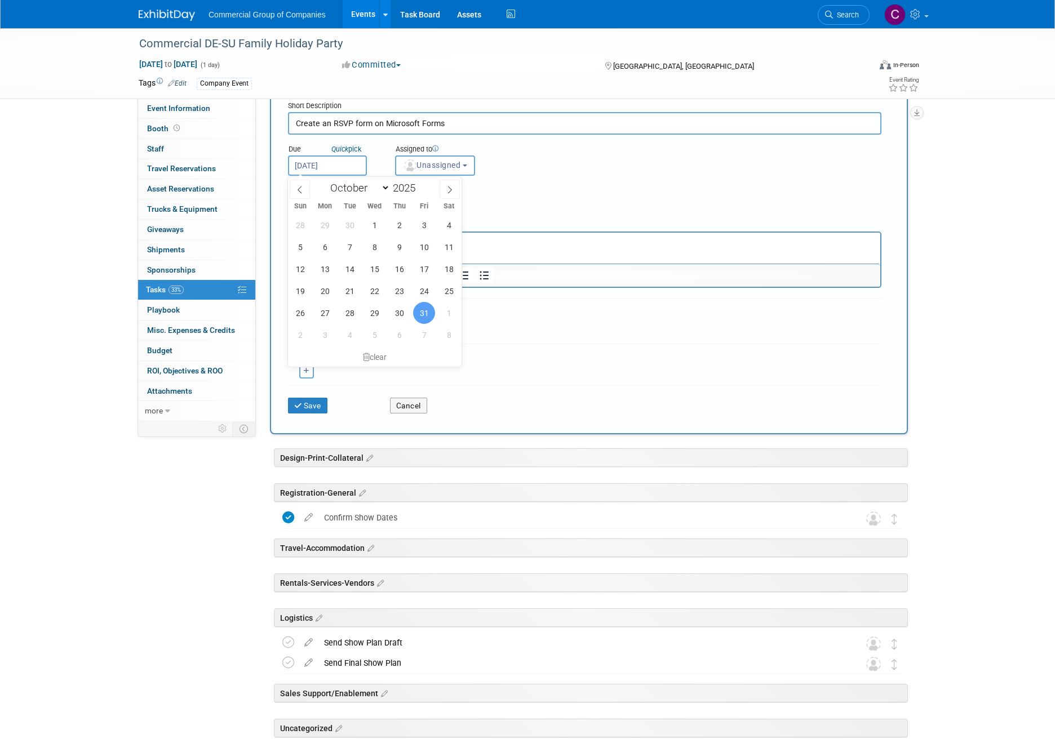
click at [562, 198] on div "Section Uncategorized Design-Print-Collateral Registration-General Travel-Accom…" at bounding box center [558, 195] width 559 height 39
click at [344, 165] on input "[DATE]" at bounding box center [327, 165] width 79 height 20
click at [305, 190] on span at bounding box center [300, 189] width 20 height 19
select select "8"
click at [354, 313] on span "30" at bounding box center [350, 313] width 22 height 22
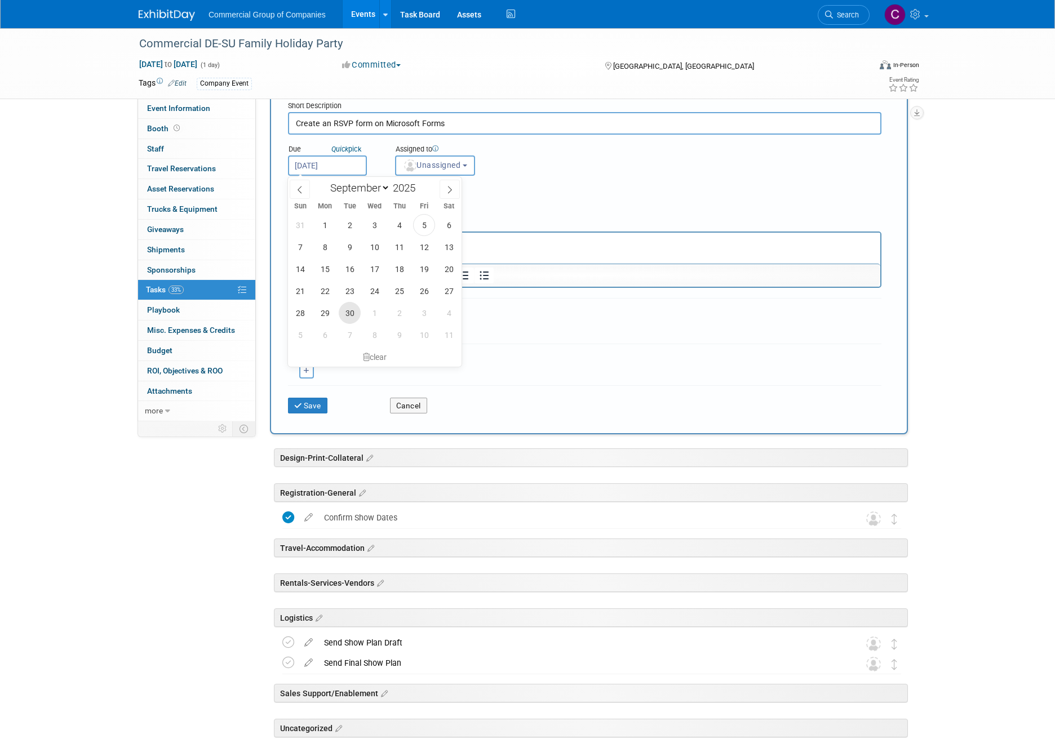
type input "[DATE]"
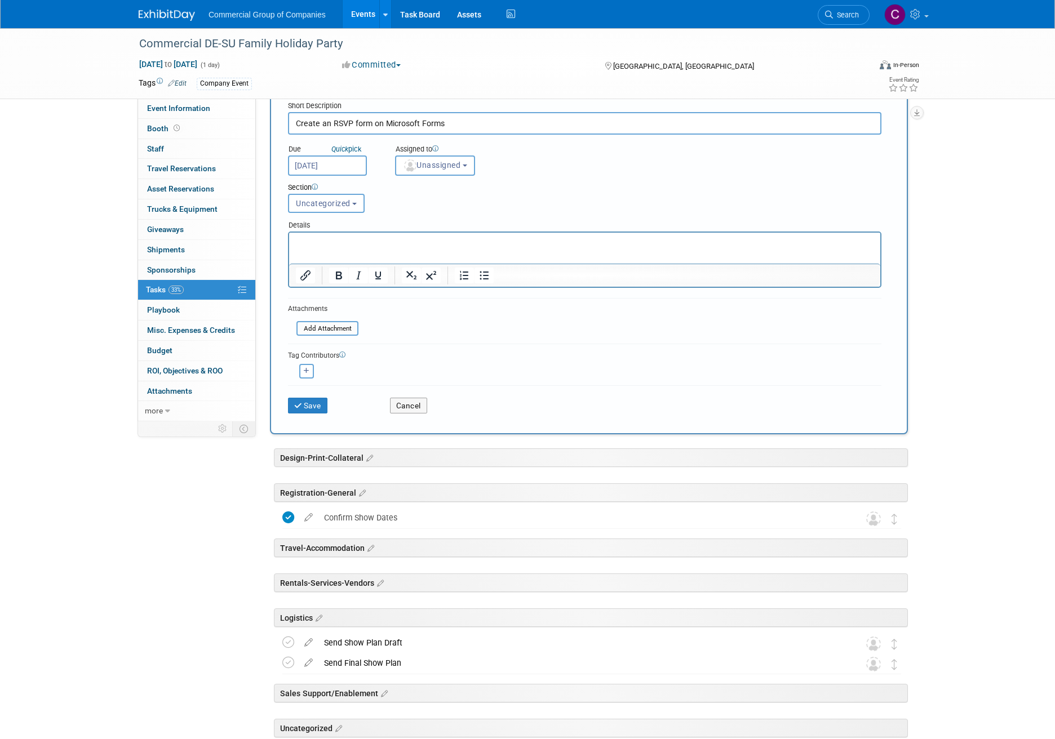
click at [448, 199] on div "Section Uncategorized Design-Print-Collateral Registration-General Travel-Accom…" at bounding box center [558, 195] width 559 height 39
click at [459, 167] on span "Unassigned" at bounding box center [431, 165] width 57 height 9
click at [464, 193] on input "text" at bounding box center [454, 192] width 113 height 19
type input "E"
type input "[PERSON_NAME]"
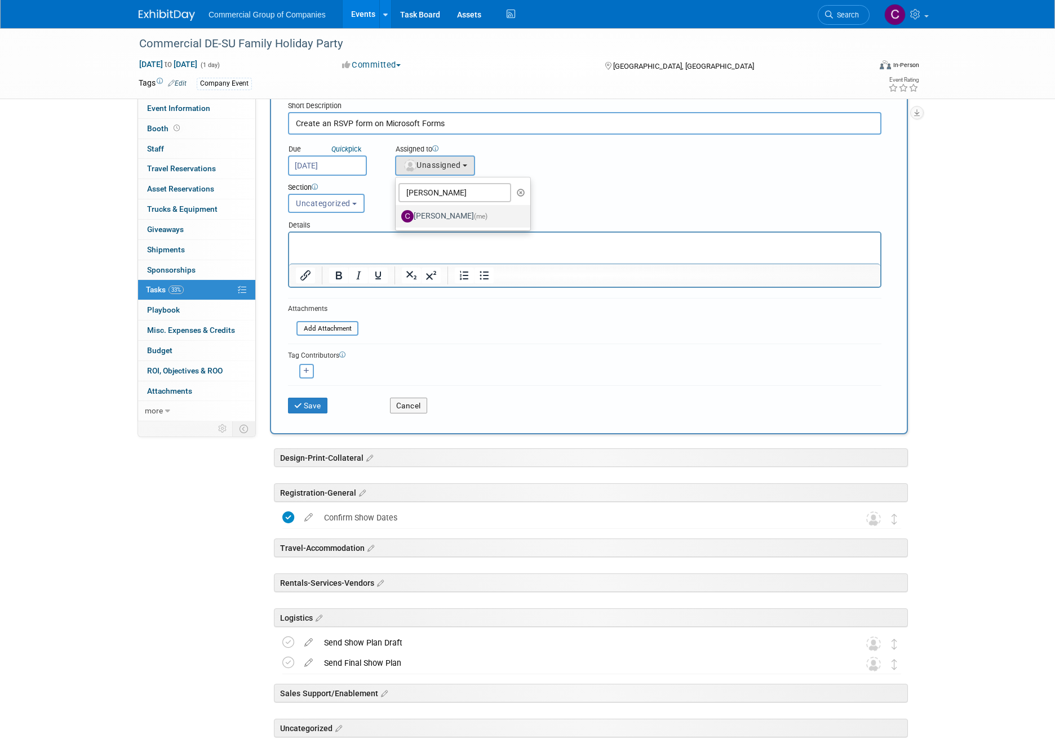
click at [450, 221] on label "[PERSON_NAME] (me)" at bounding box center [460, 216] width 118 height 18
click at [397, 219] on input "[PERSON_NAME] (me)" at bounding box center [393, 214] width 7 height 7
select select "1bf77cdd-794e-41e5-92c8-c5ff4e4784cf"
click at [317, 407] on button "Save" at bounding box center [307, 406] width 39 height 16
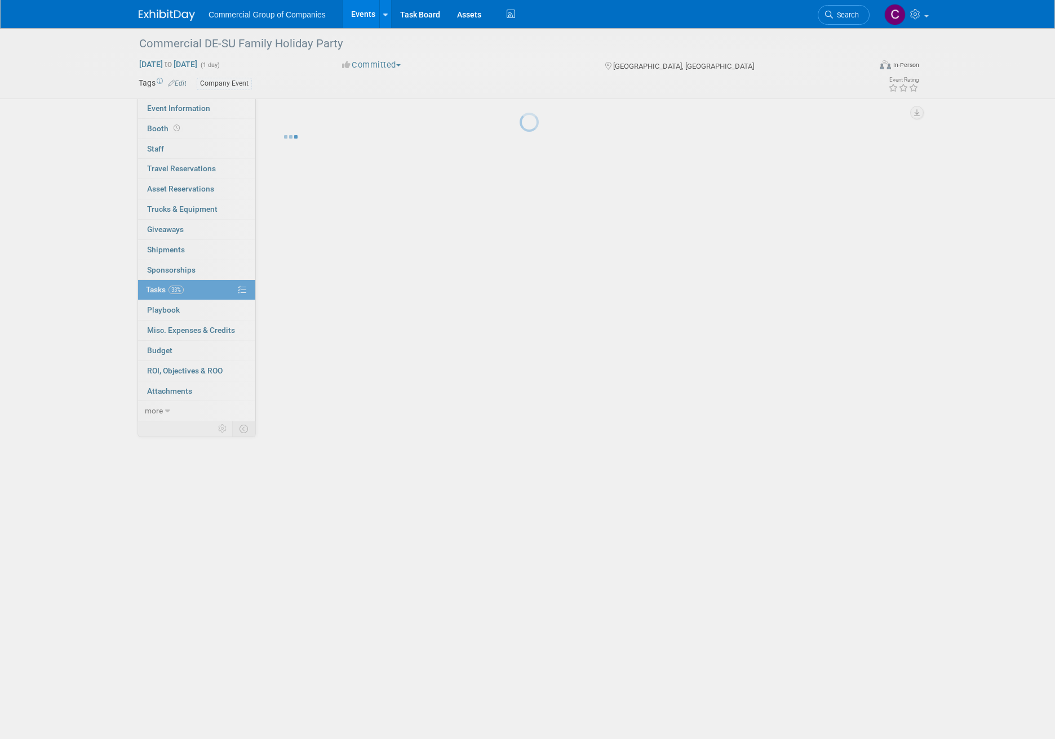
scroll to position [0, 0]
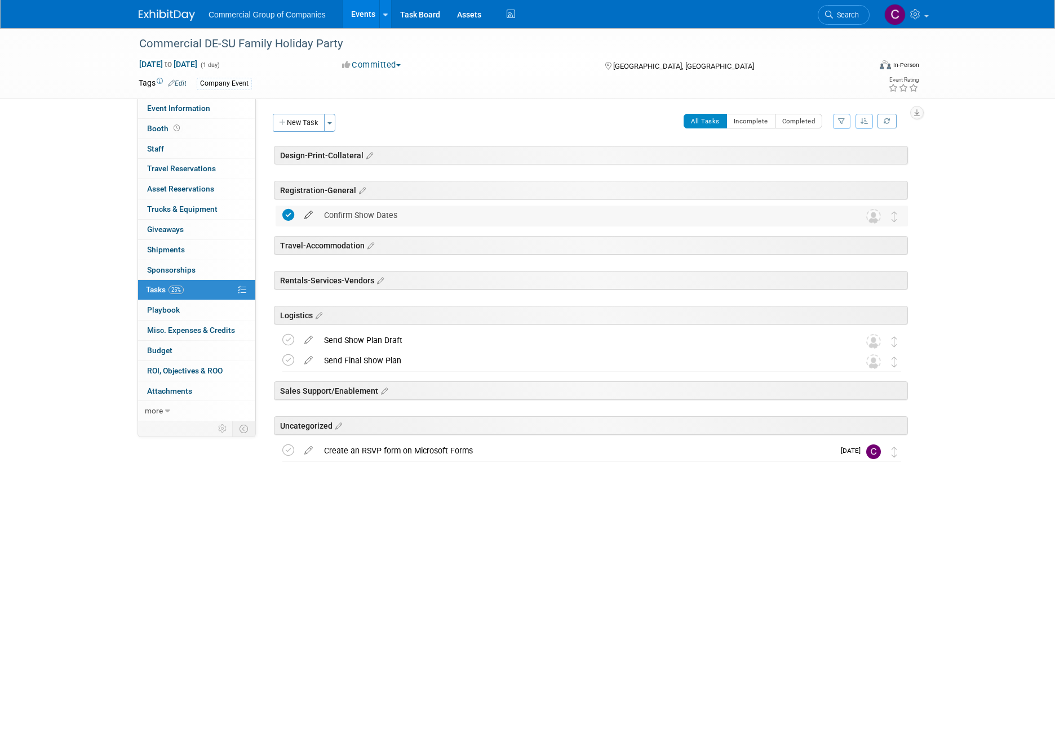
click at [308, 212] on icon at bounding box center [309, 213] width 20 height 14
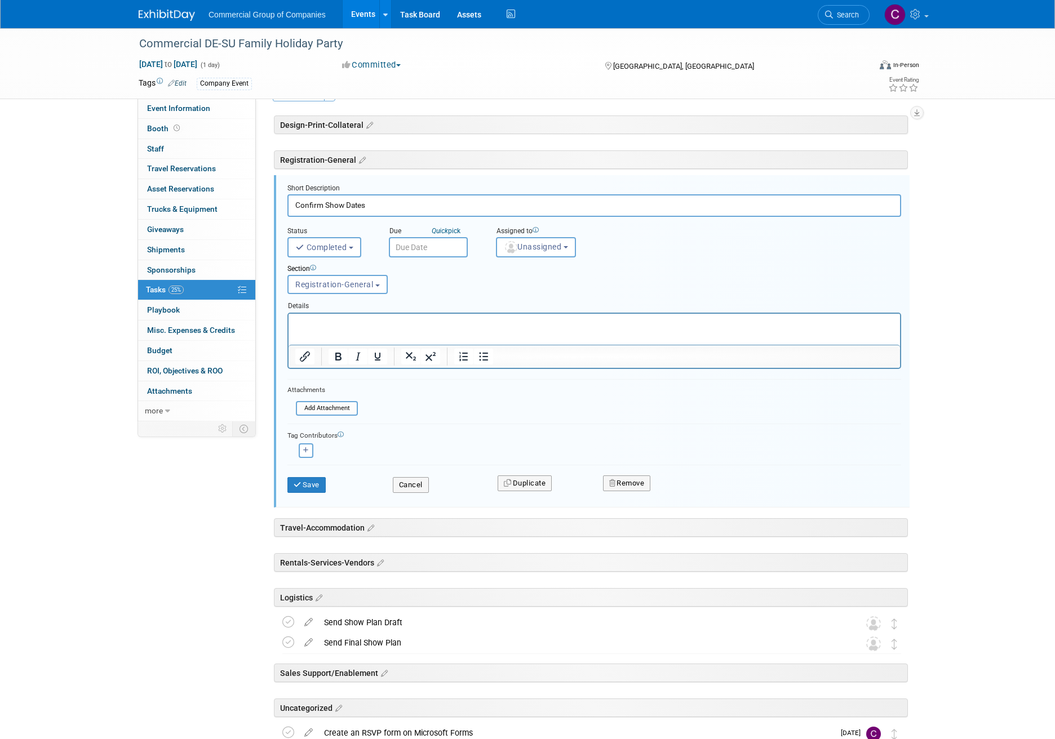
scroll to position [41, 0]
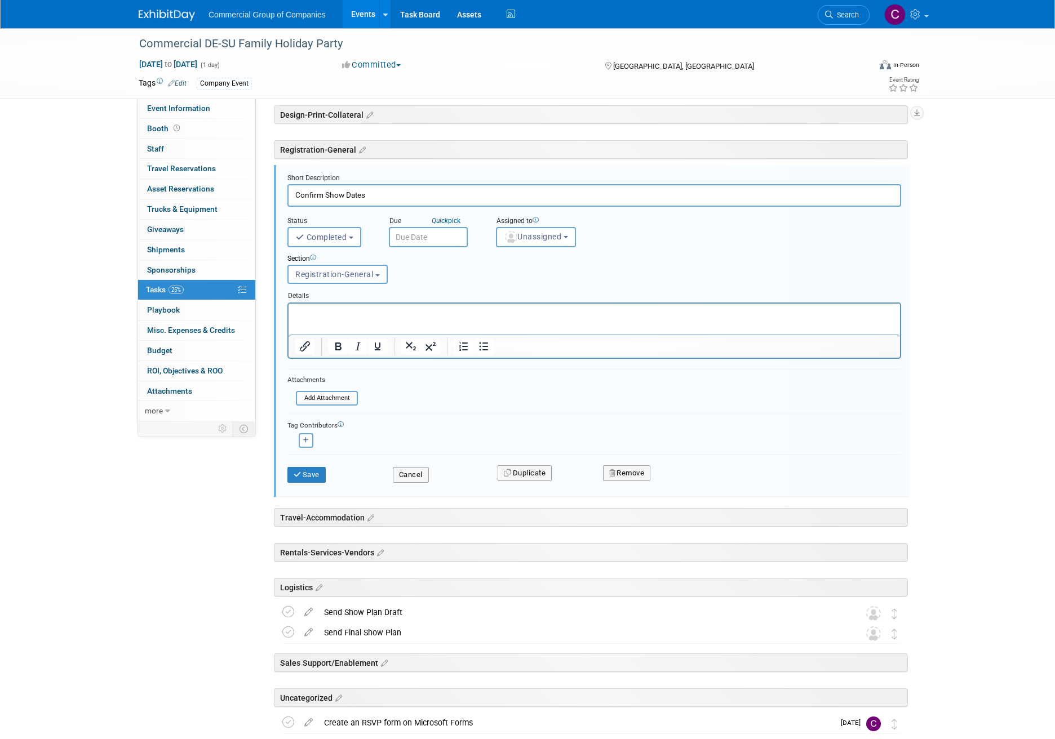
drag, startPoint x: 352, startPoint y: 302, endPoint x: 64, endPoint y: 0, distance: 417.6
click at [352, 303] on div at bounding box center [593, 331] width 613 height 56
click at [352, 313] on p "Rich Text Area. Press ALT-0 for help." at bounding box center [594, 313] width 598 height 11
click at [308, 480] on button "Save" at bounding box center [306, 475] width 38 height 16
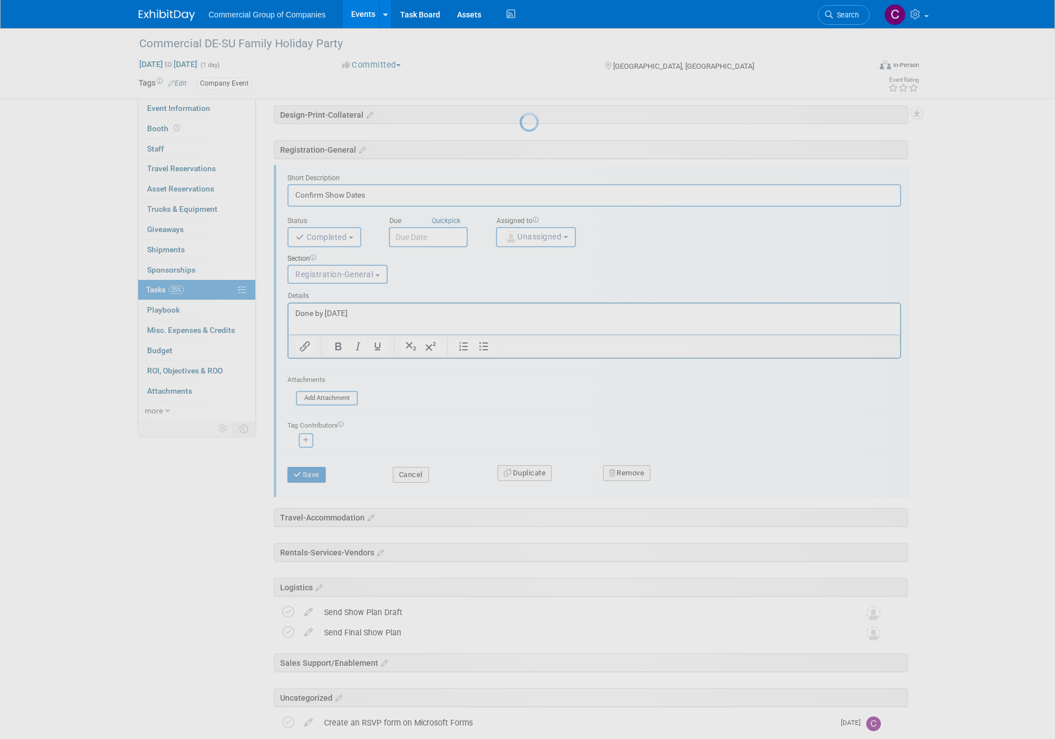
scroll to position [0, 0]
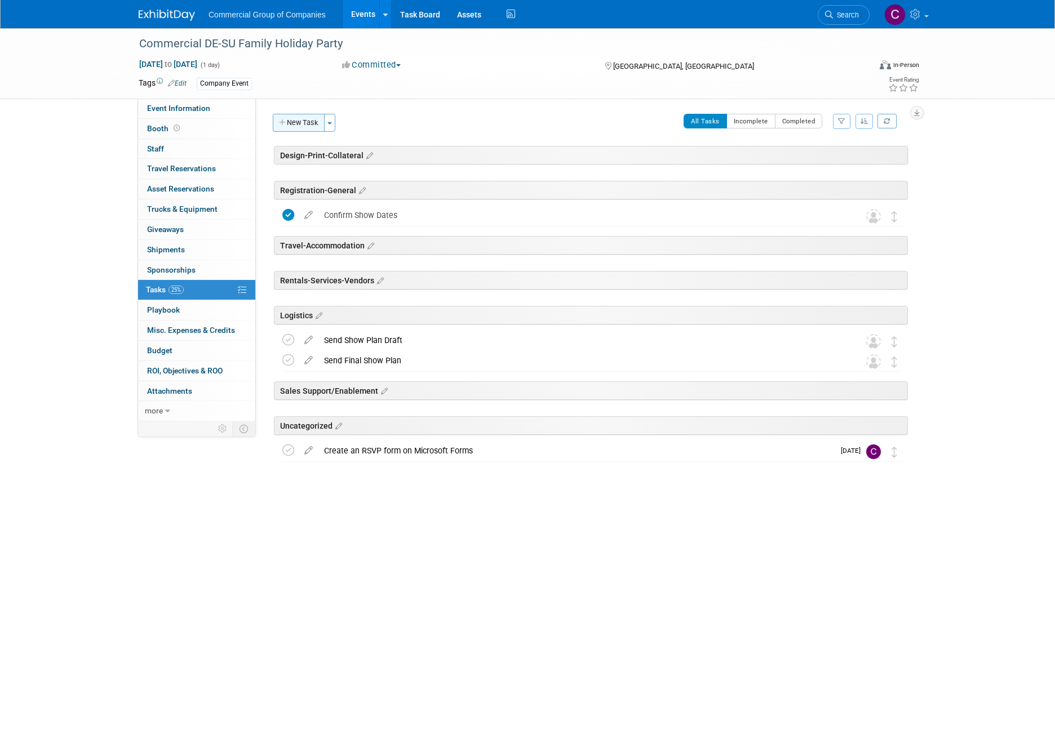
click at [315, 127] on button "New Task" at bounding box center [299, 123] width 52 height 18
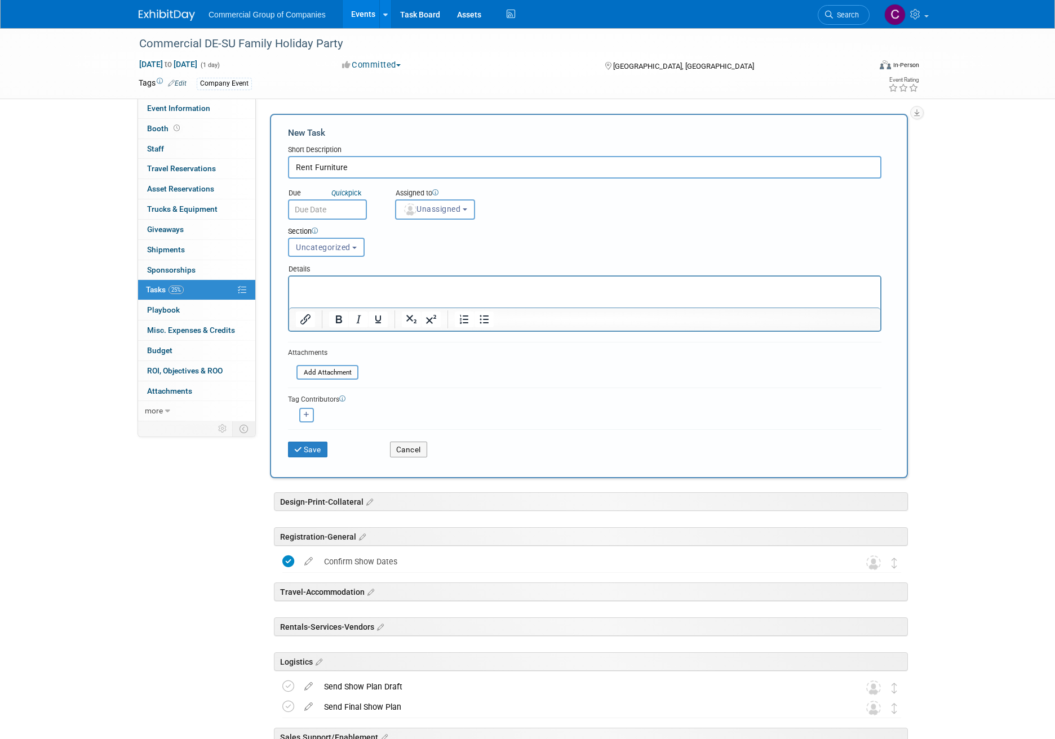
type input "Rent Furniture"
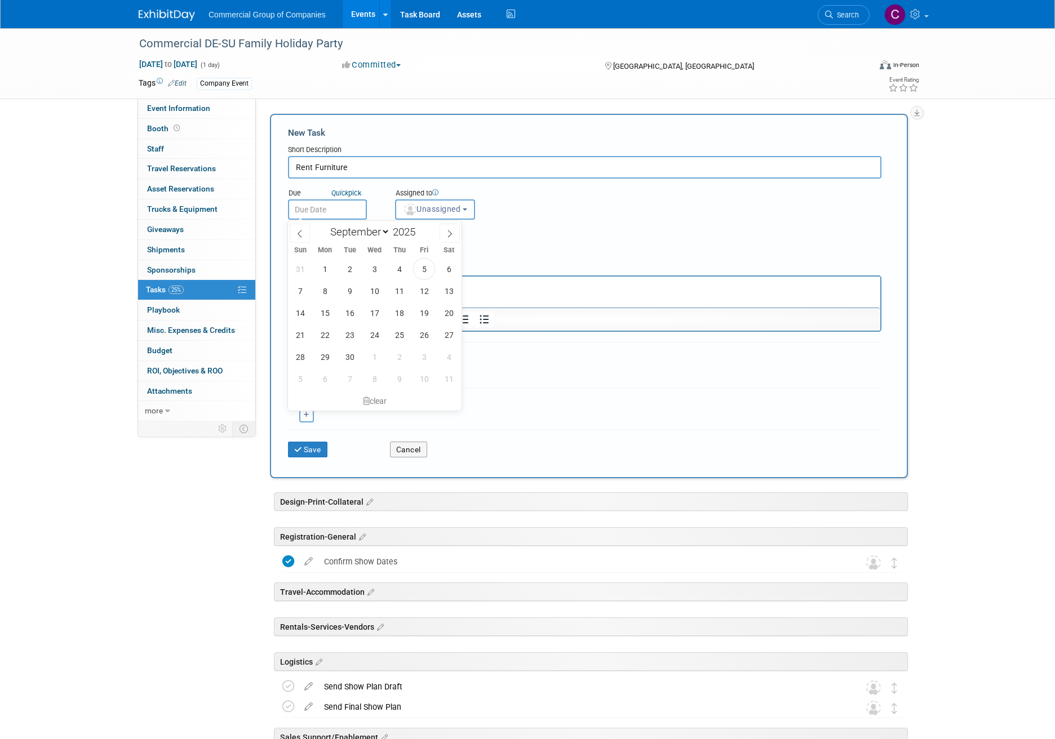
click at [345, 207] on input "text" at bounding box center [327, 209] width 79 height 20
click at [420, 294] on span "12" at bounding box center [424, 291] width 22 height 22
type input "[DATE]"
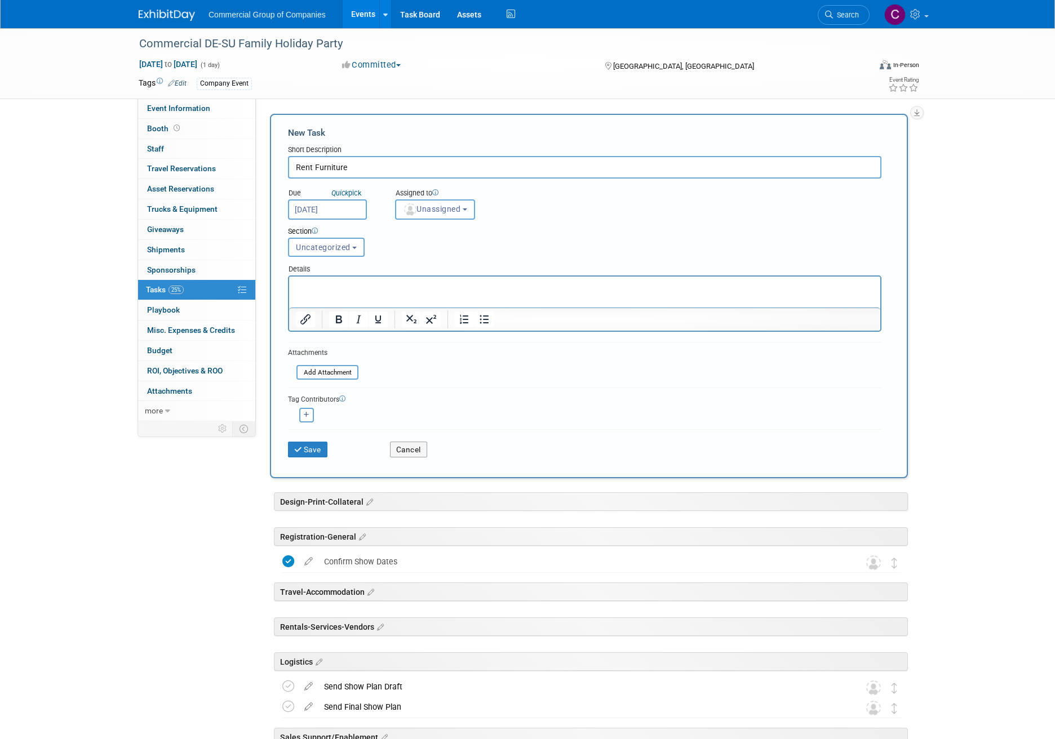
click at [462, 214] on button "Unassigned" at bounding box center [435, 209] width 80 height 20
click at [582, 204] on div "Due Quick pick [DATE] Assigned to <img src="[URL][DOMAIN_NAME]" style="width: 2…" at bounding box center [584, 199] width 610 height 41
click at [300, 452] on icon "submit" at bounding box center [299, 450] width 10 height 8
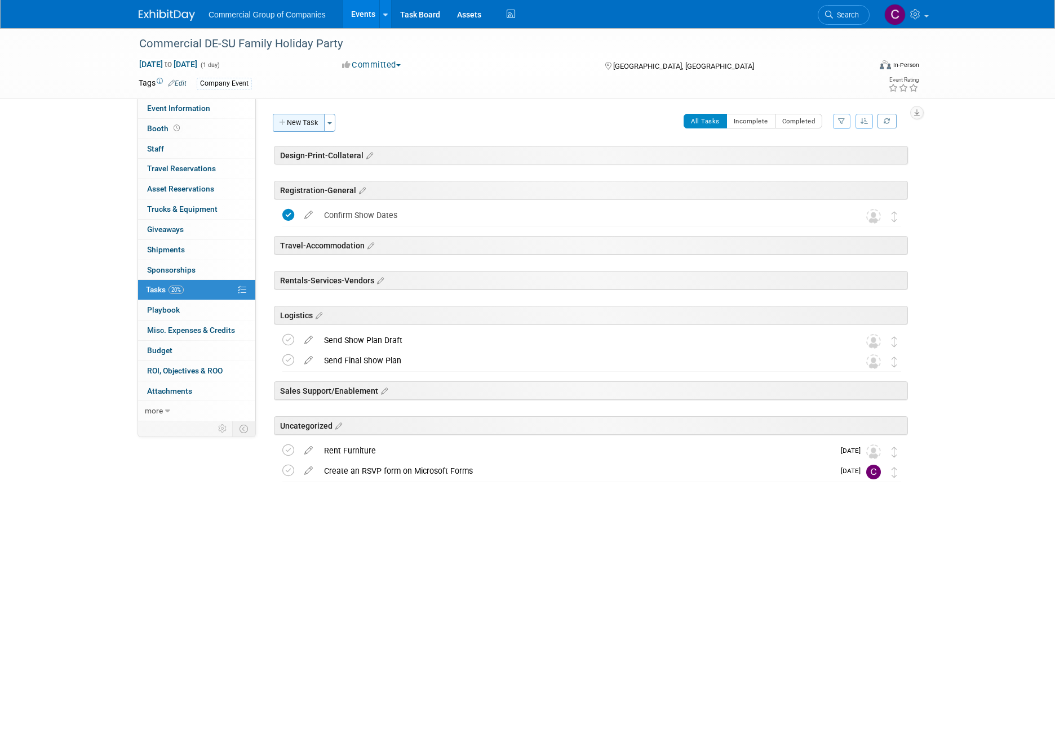
click at [306, 126] on button "New Task" at bounding box center [299, 123] width 52 height 18
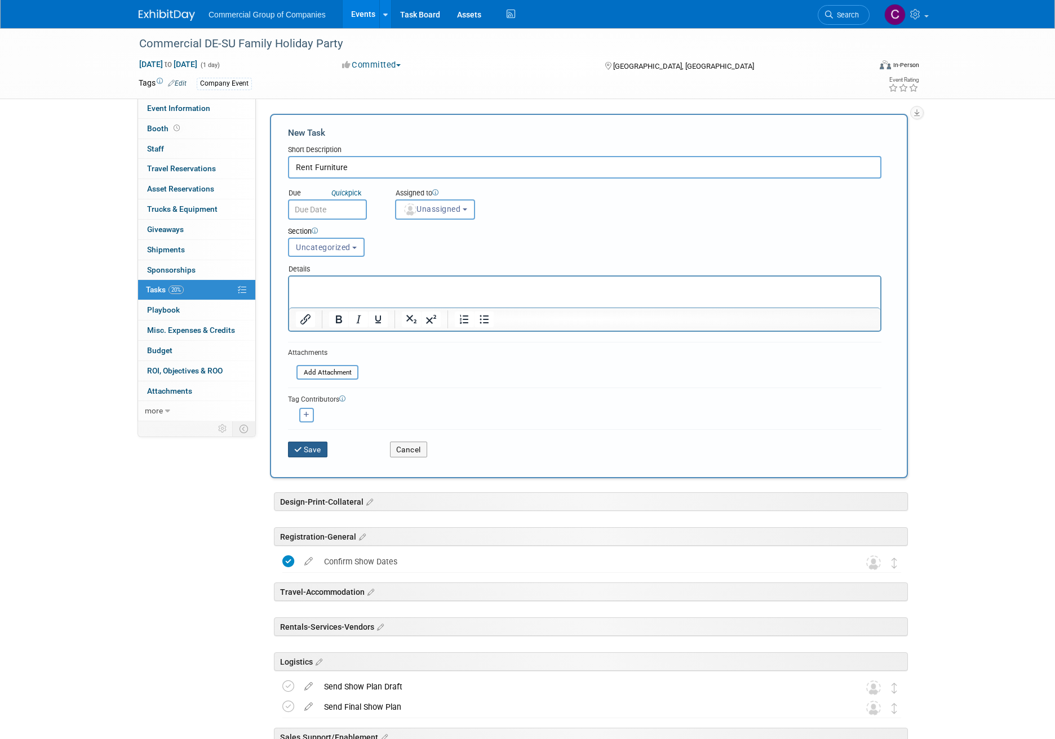
type input "Rent Furniture"
click at [298, 453] on button "Save" at bounding box center [307, 450] width 39 height 16
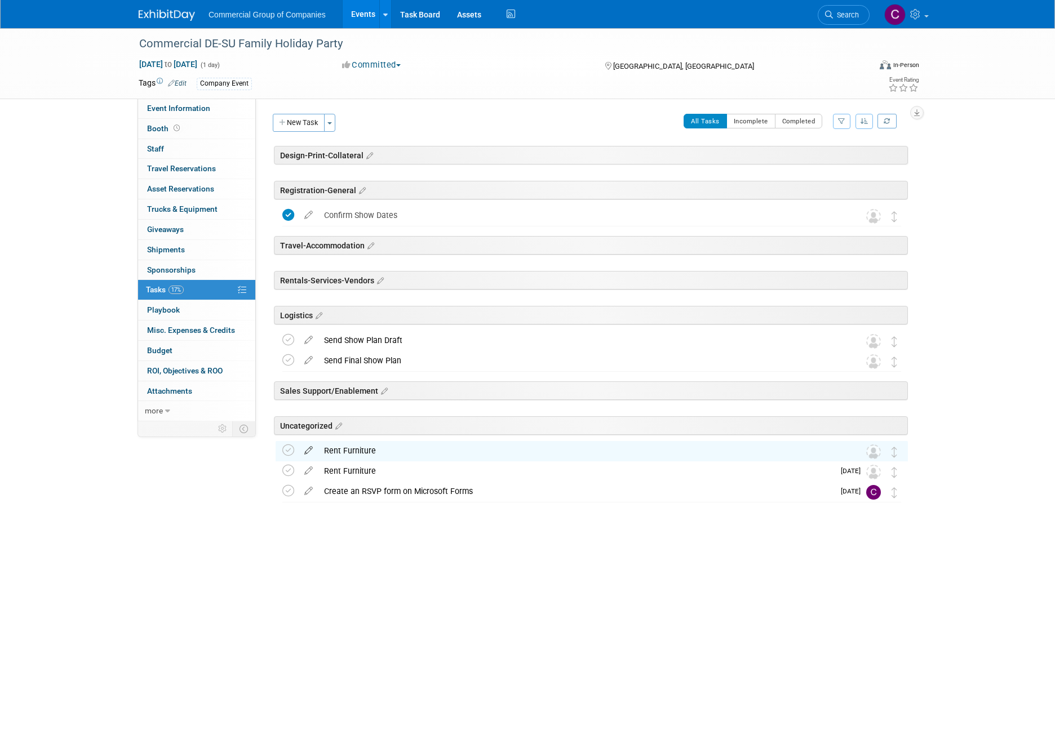
click at [308, 452] on icon at bounding box center [309, 448] width 20 height 14
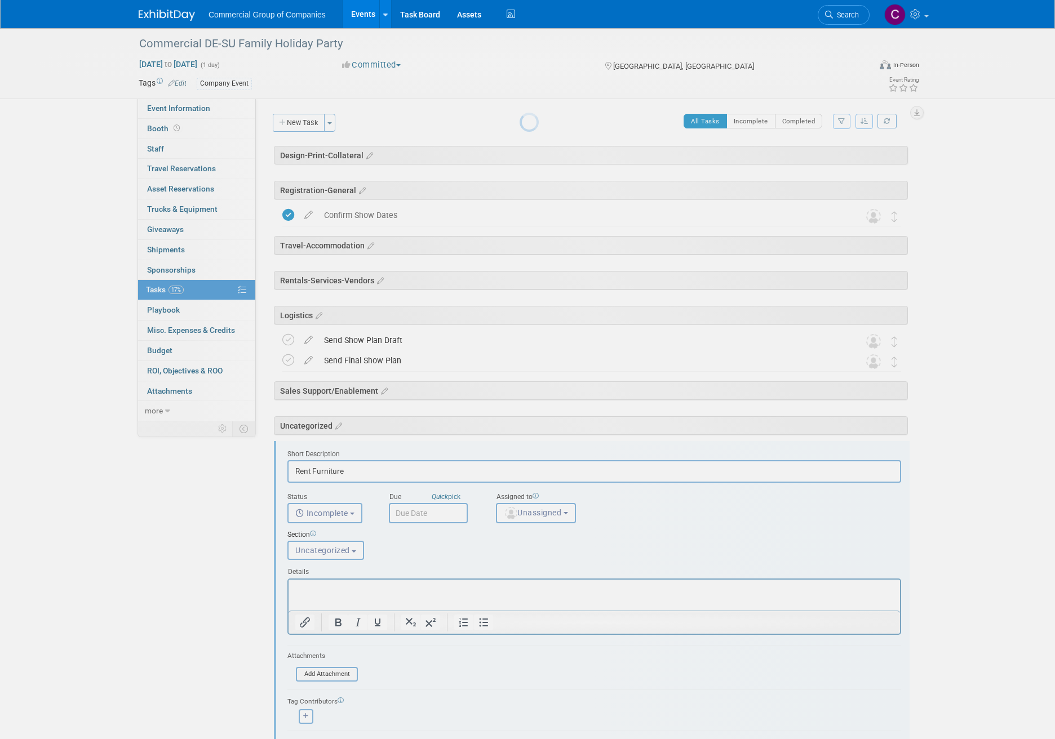
scroll to position [144, 0]
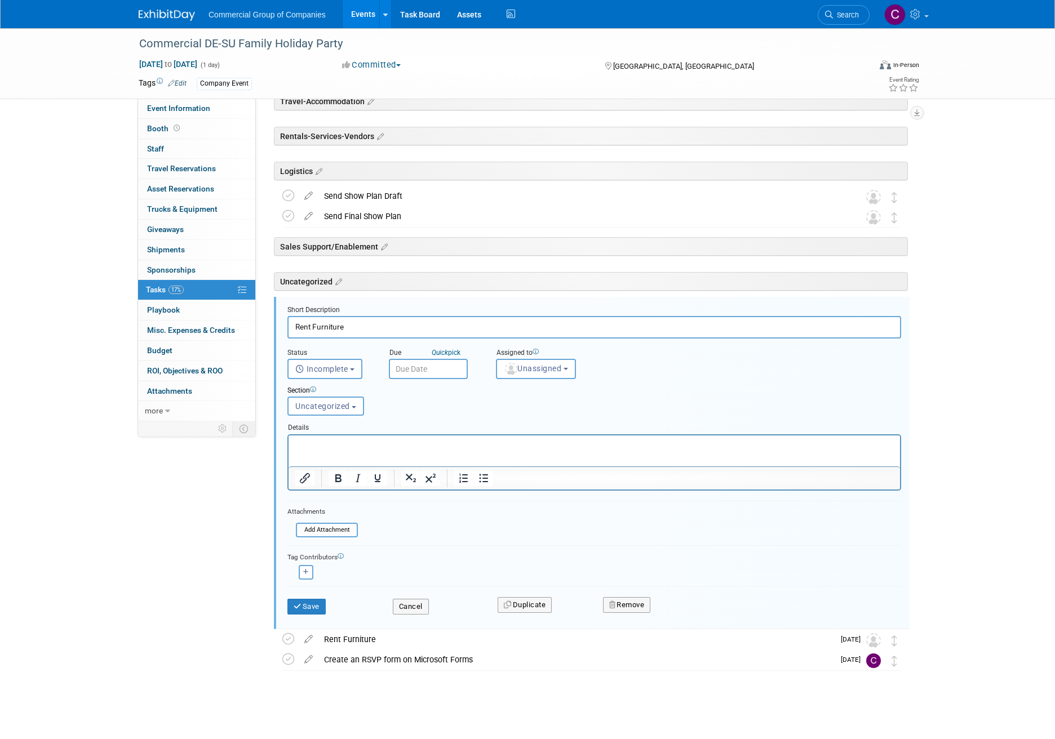
click at [343, 325] on input "Rent Furniture" at bounding box center [593, 327] width 613 height 22
type input "Rent [GEOGRAPHIC_DATA]"
click at [319, 607] on button "Save" at bounding box center [306, 607] width 38 height 16
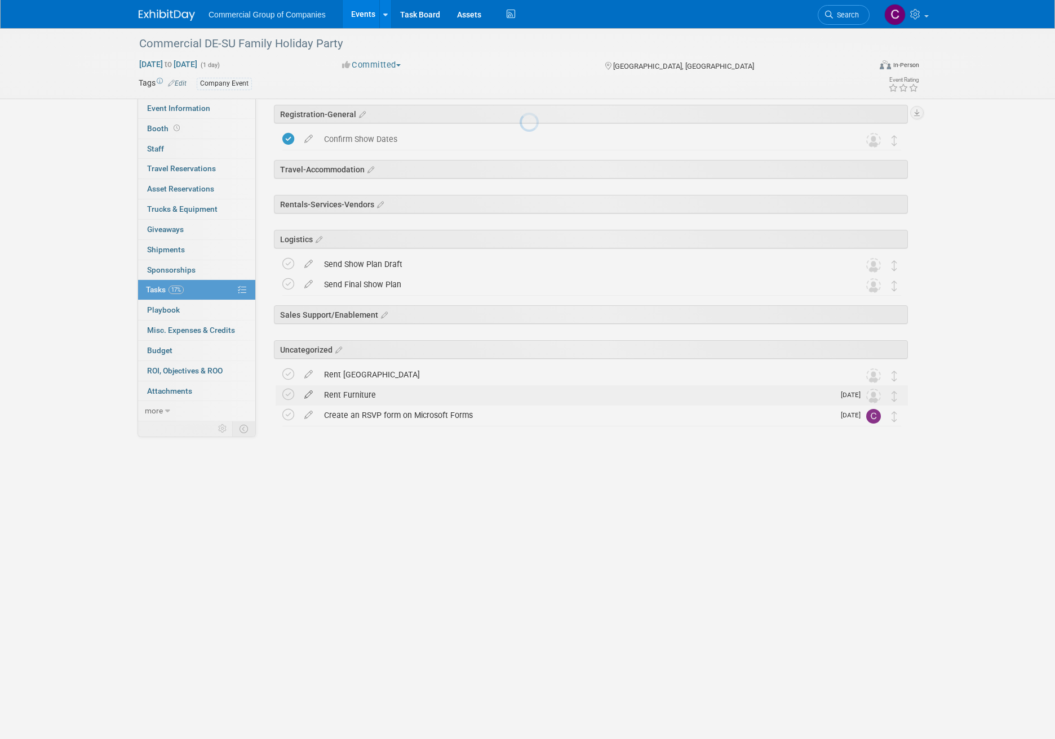
scroll to position [0, 0]
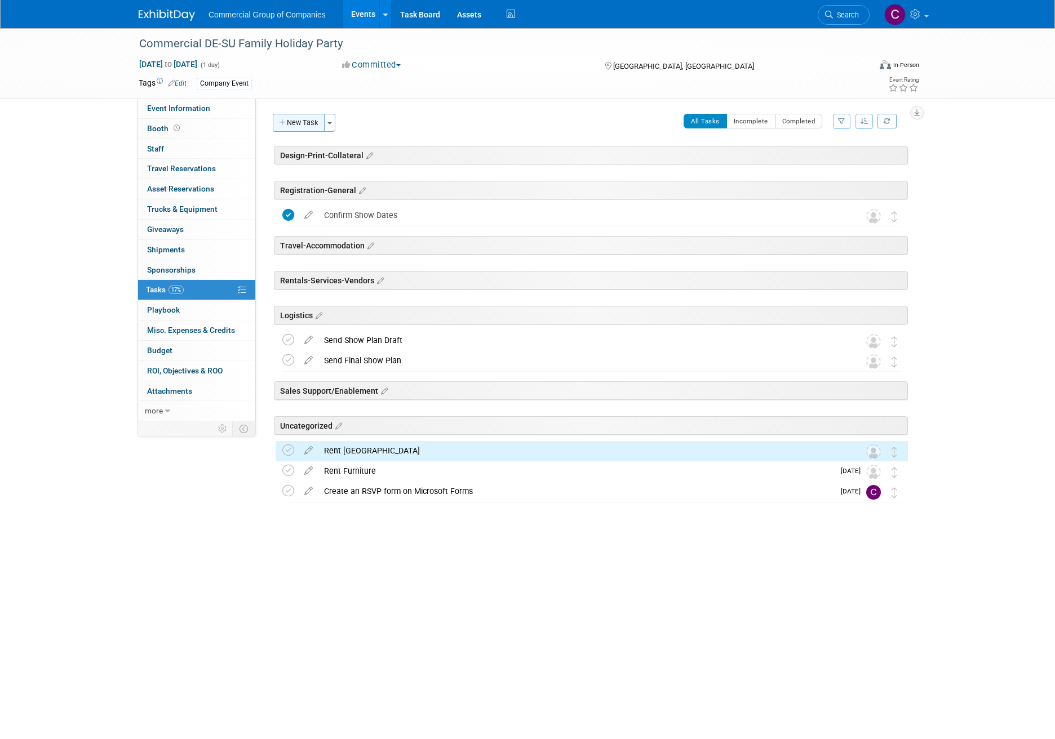
click at [308, 122] on button "New Task" at bounding box center [299, 123] width 52 height 18
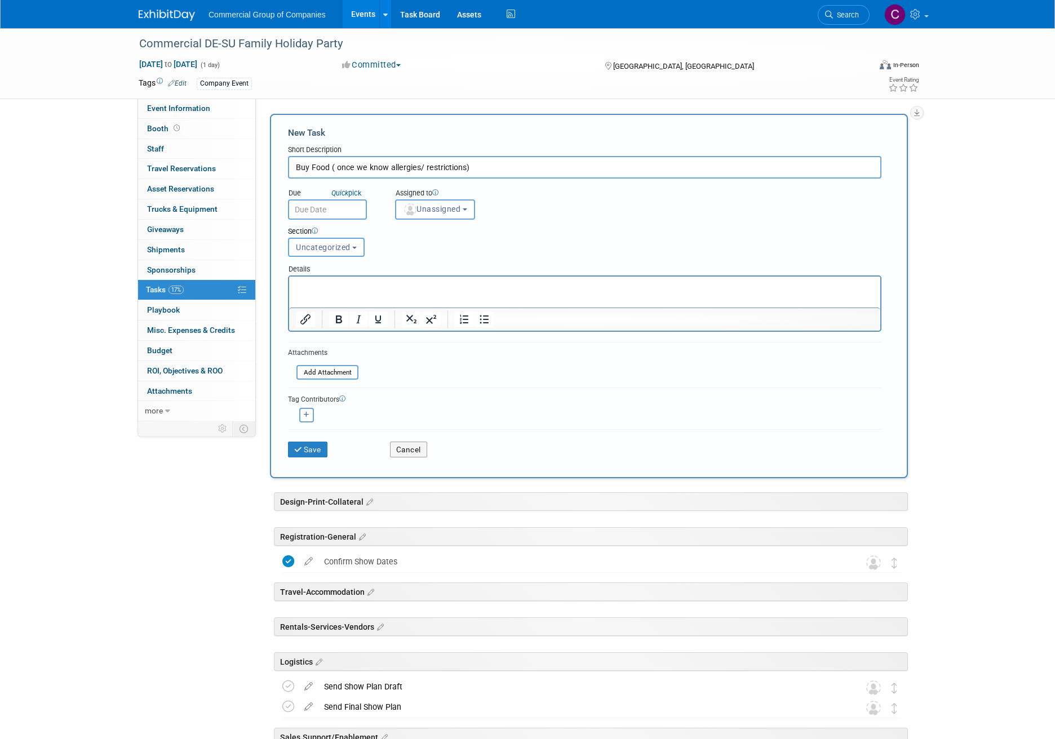
type input "Buy Food ( once we know allergies/ restrictions)"
click at [287, 451] on div "Save" at bounding box center [330, 445] width 102 height 23
click at [293, 448] on button "Save" at bounding box center [307, 450] width 39 height 16
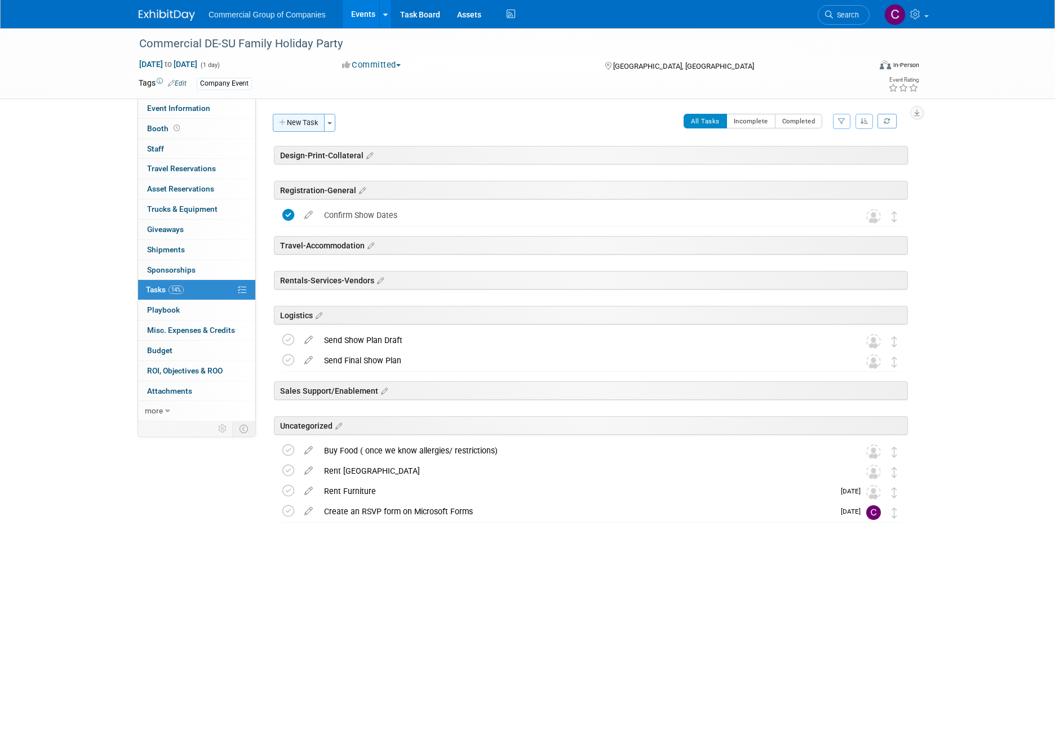
click at [275, 123] on button "New Task" at bounding box center [299, 123] width 52 height 18
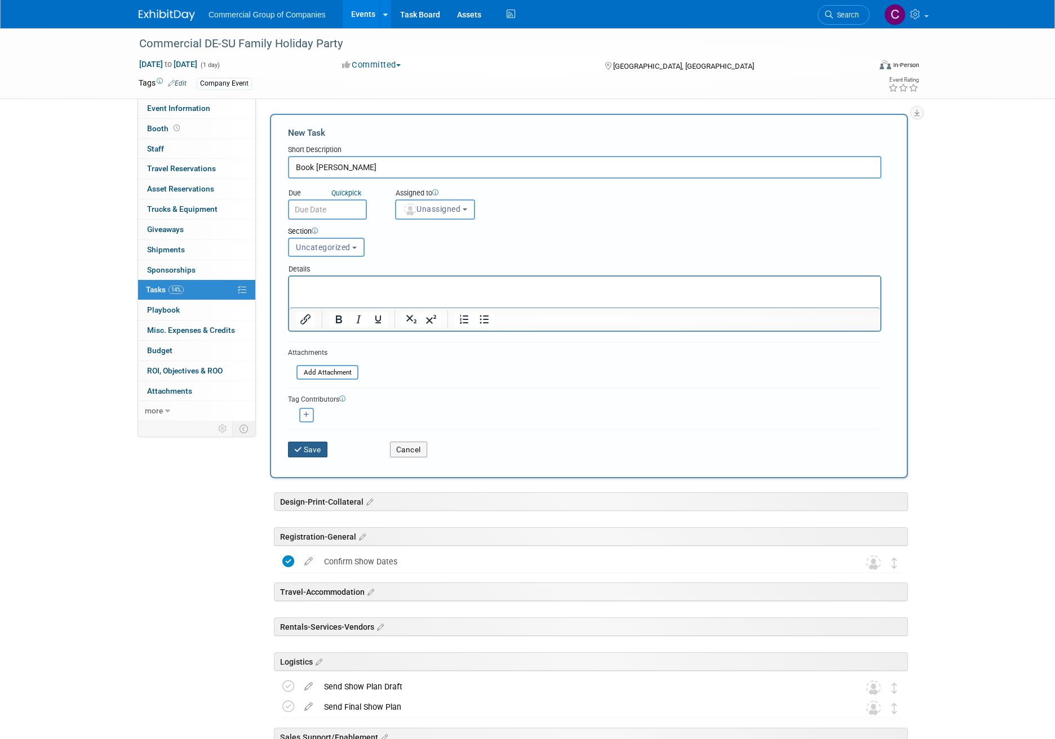
type input "Book [PERSON_NAME]"
click at [306, 442] on button "Save" at bounding box center [307, 450] width 39 height 16
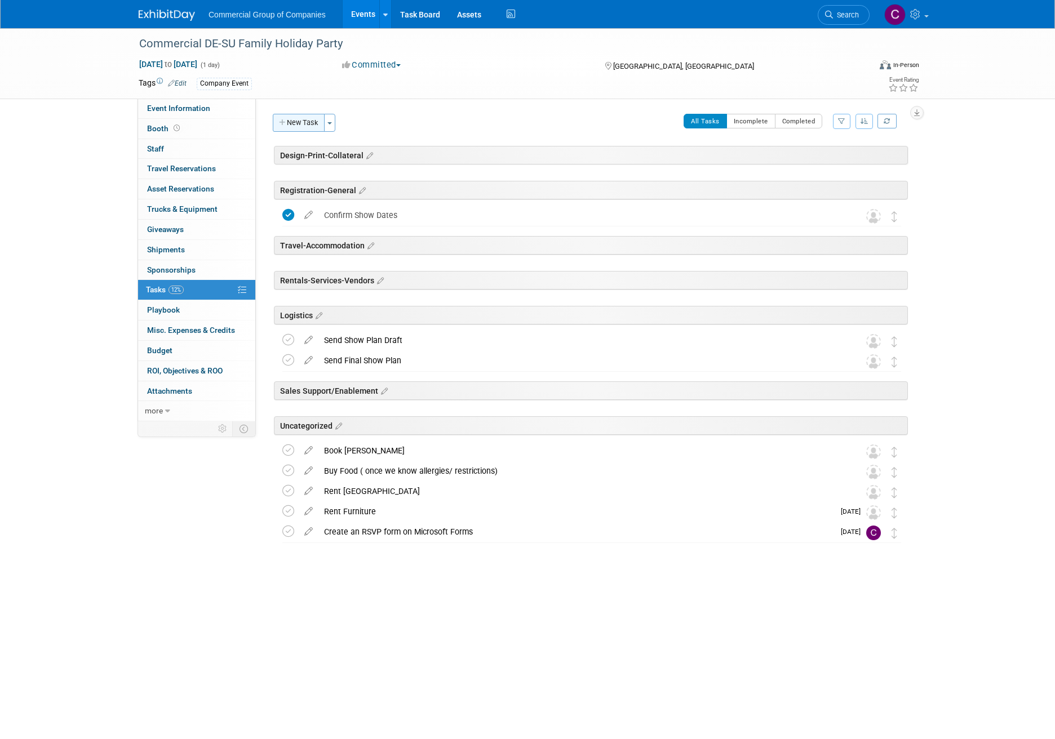
click at [299, 124] on button "New Task" at bounding box center [299, 123] width 52 height 18
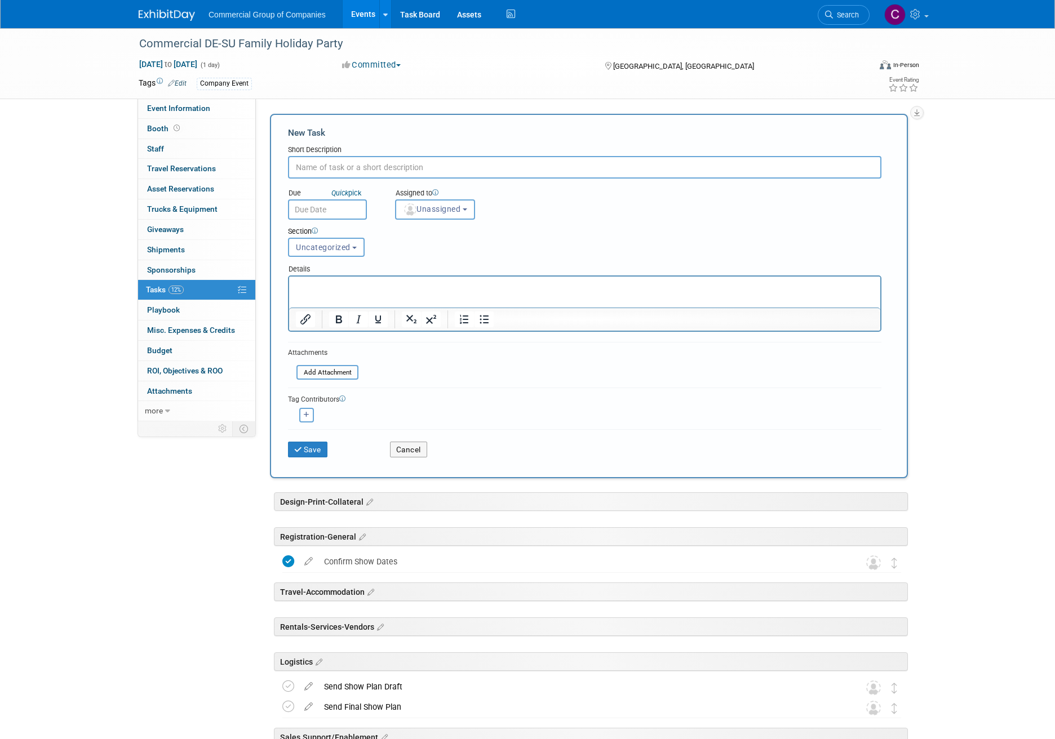
click at [350, 161] on input "text" at bounding box center [584, 167] width 593 height 23
type input "Get silly dollar store decorations"
click at [319, 448] on button "Save" at bounding box center [307, 450] width 39 height 16
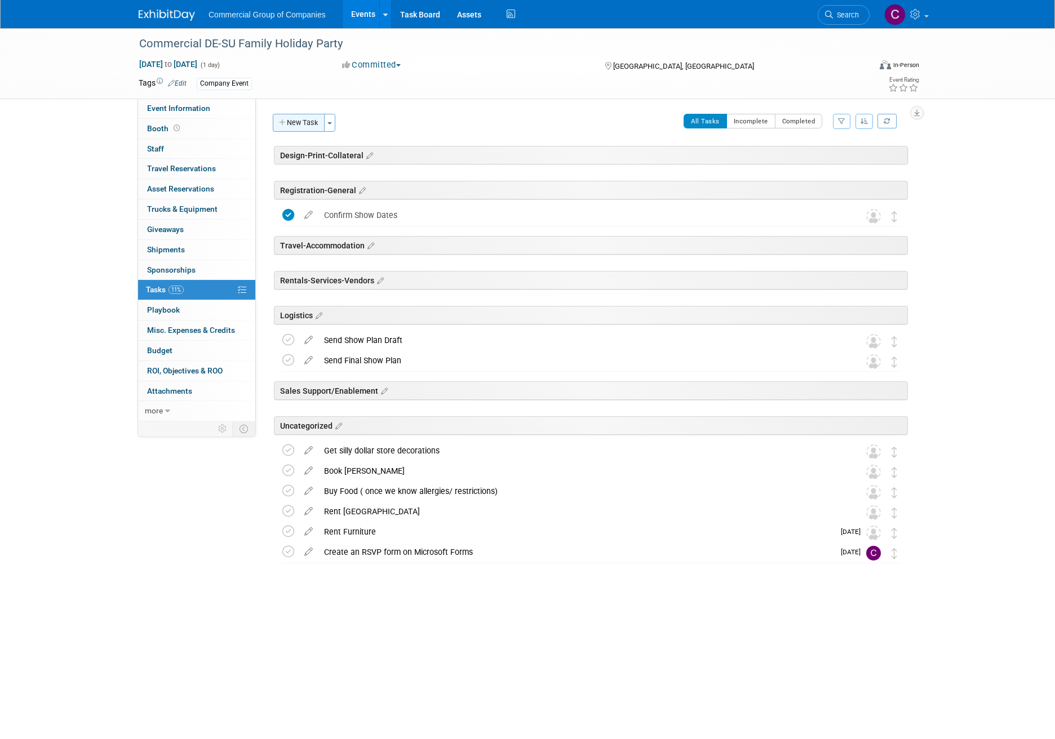
click at [311, 128] on button "New Task" at bounding box center [299, 123] width 52 height 18
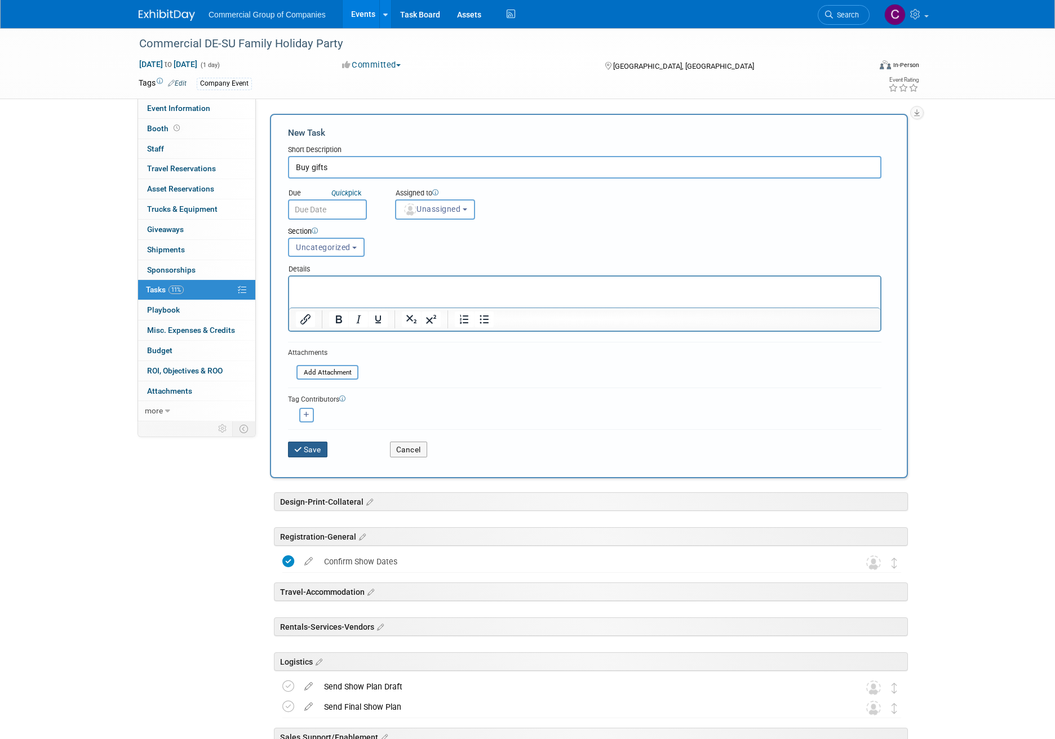
type input "Buy gifts"
click at [310, 449] on button "Save" at bounding box center [307, 450] width 39 height 16
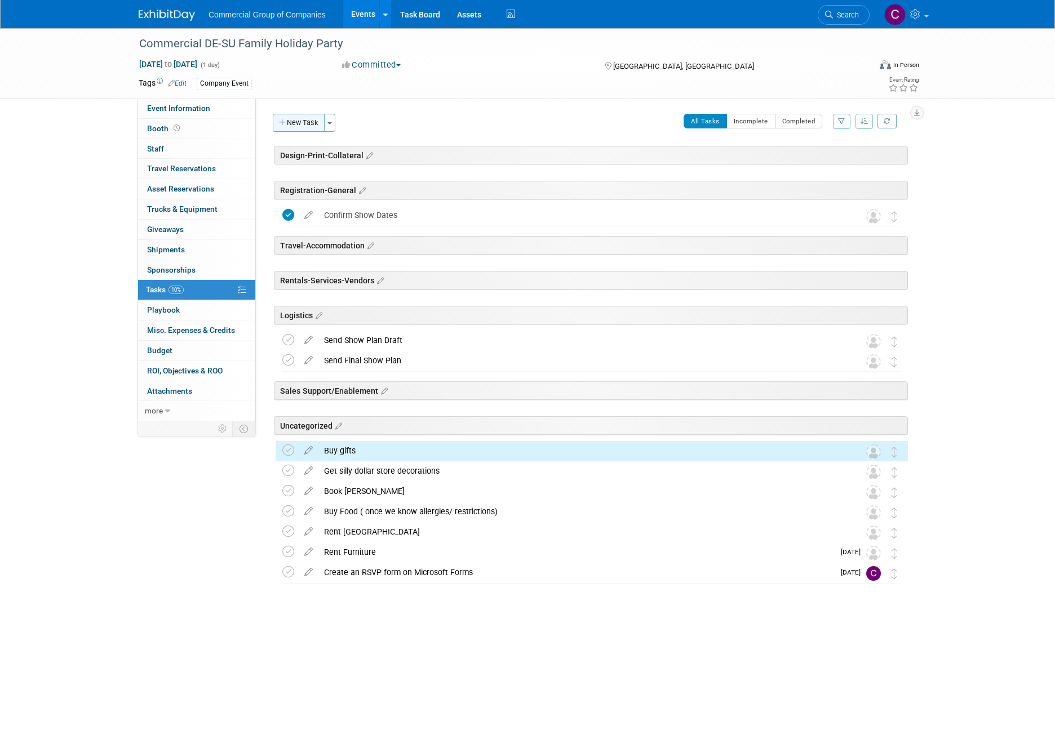
click at [297, 122] on button "New Task" at bounding box center [299, 123] width 52 height 18
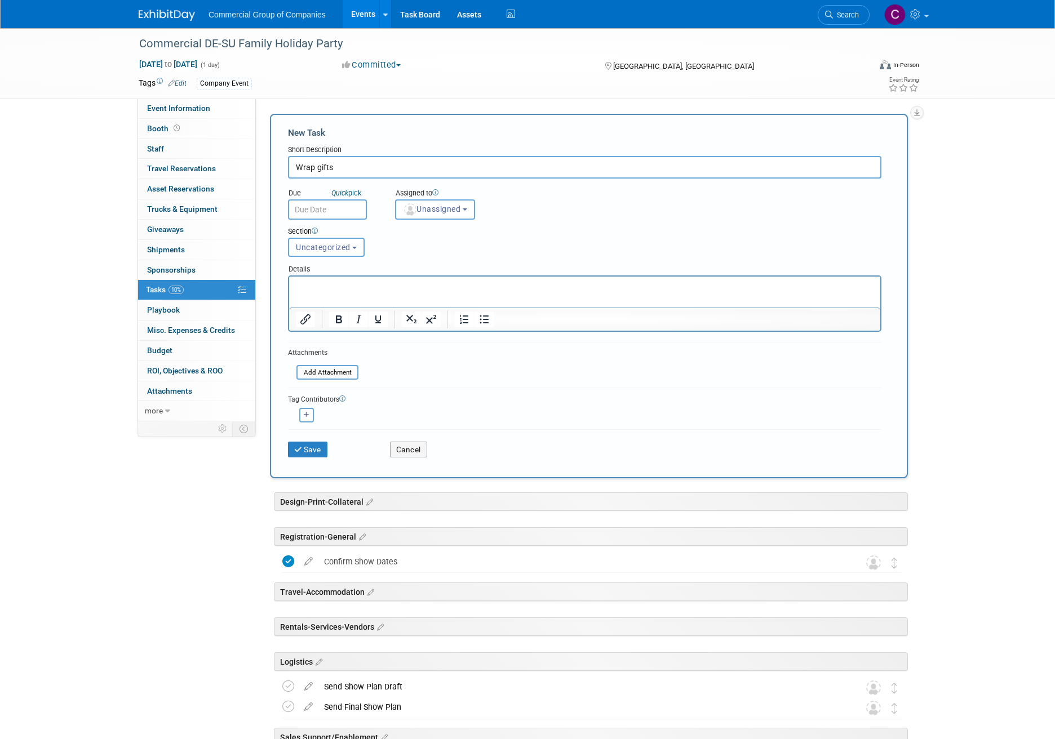
type input "Wrap gifts"
click at [293, 465] on div "New Task Short Description Wrap gifts Due Quick pick" at bounding box center [589, 296] width 638 height 364
click at [300, 453] on button "Save" at bounding box center [307, 450] width 39 height 16
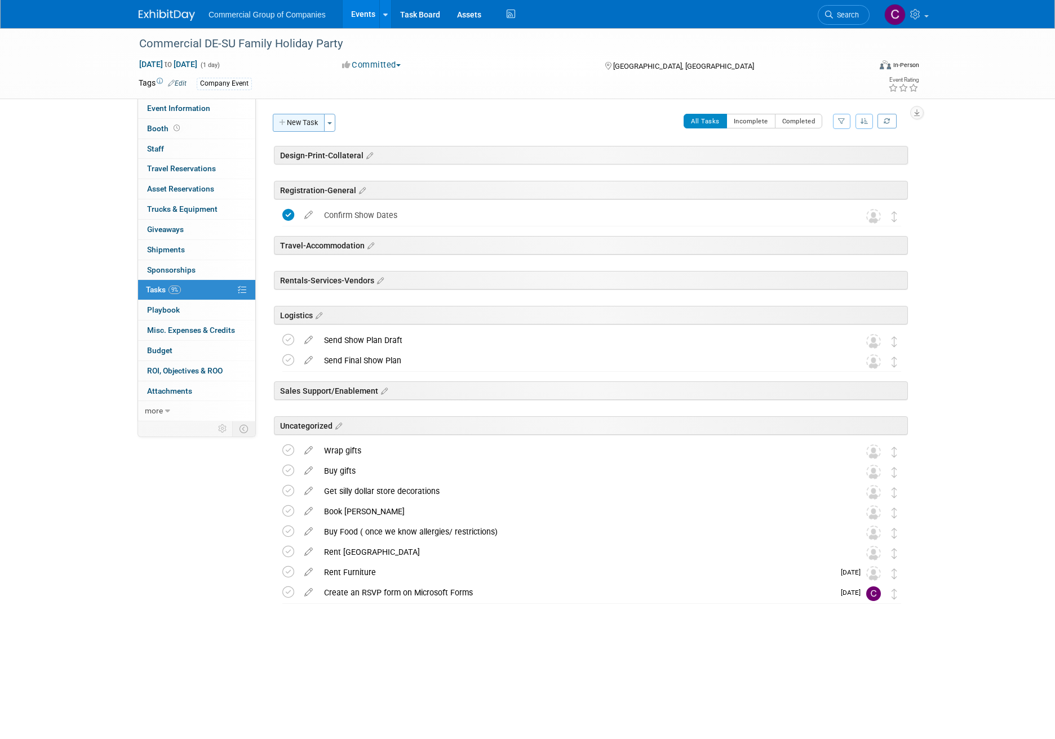
click at [297, 131] on div "New Task Toggle Dropdown Create a new task for this event Copy tasks from anoth…" at bounding box center [306, 127] width 72 height 26
click at [300, 128] on button "New Task" at bounding box center [299, 123] width 52 height 18
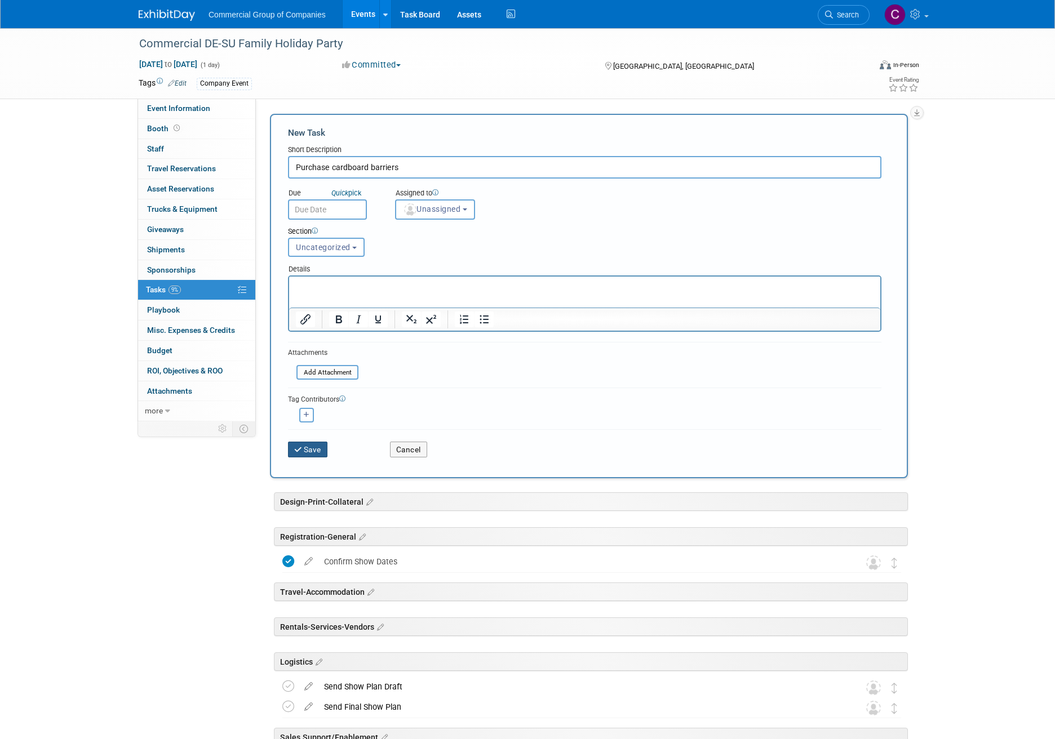
type input "Purchase cardboard barriers"
click at [304, 445] on button "Save" at bounding box center [307, 450] width 39 height 16
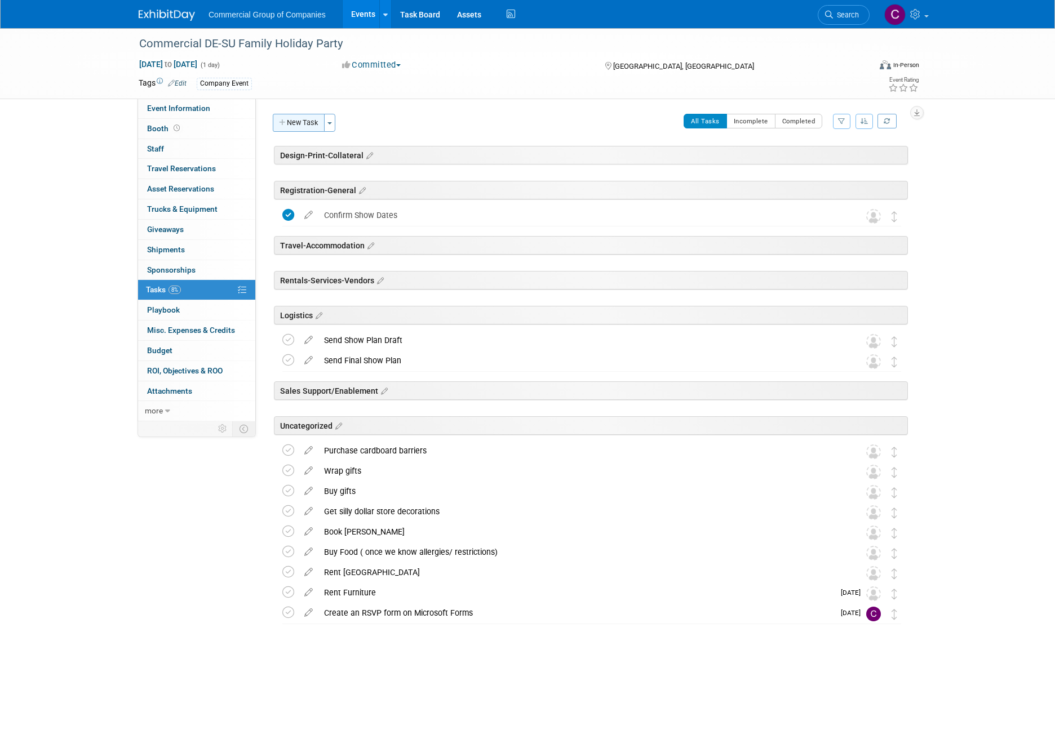
click at [314, 126] on button "New Task" at bounding box center [299, 123] width 52 height 18
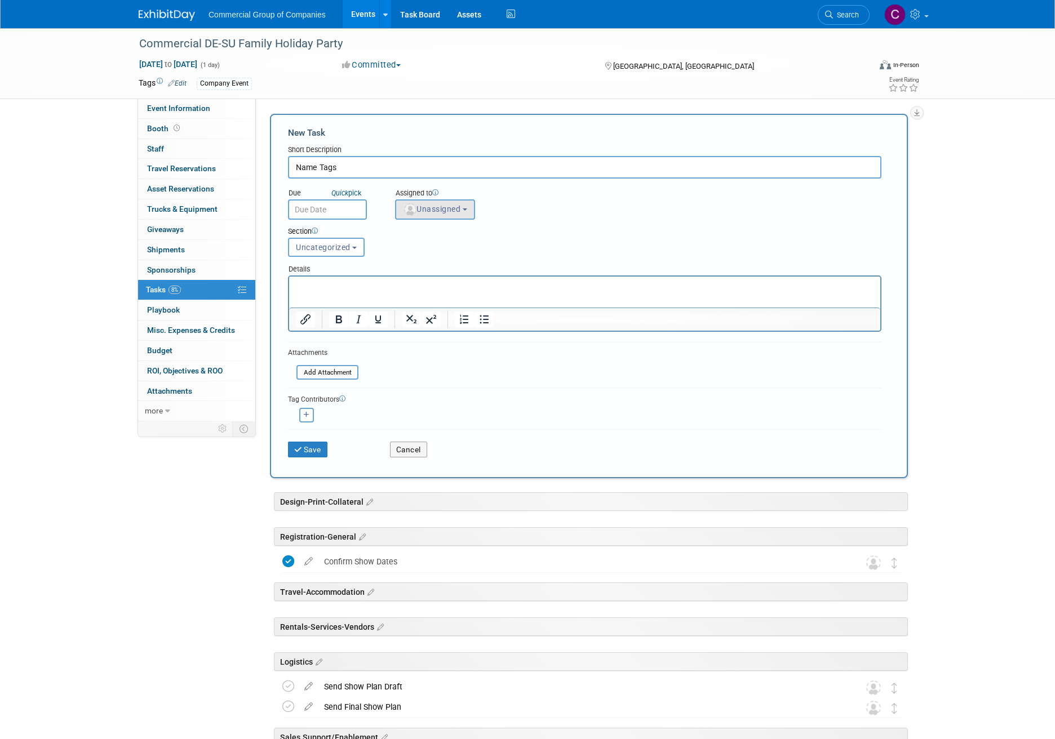
type input "Name Tags"
click at [467, 210] on b "button" at bounding box center [464, 209] width 5 height 2
click at [453, 237] on input "text" at bounding box center [454, 236] width 113 height 19
type input "[PERSON_NAME]"
click at [481, 261] on label "[PERSON_NAME] (me)" at bounding box center [460, 260] width 118 height 18
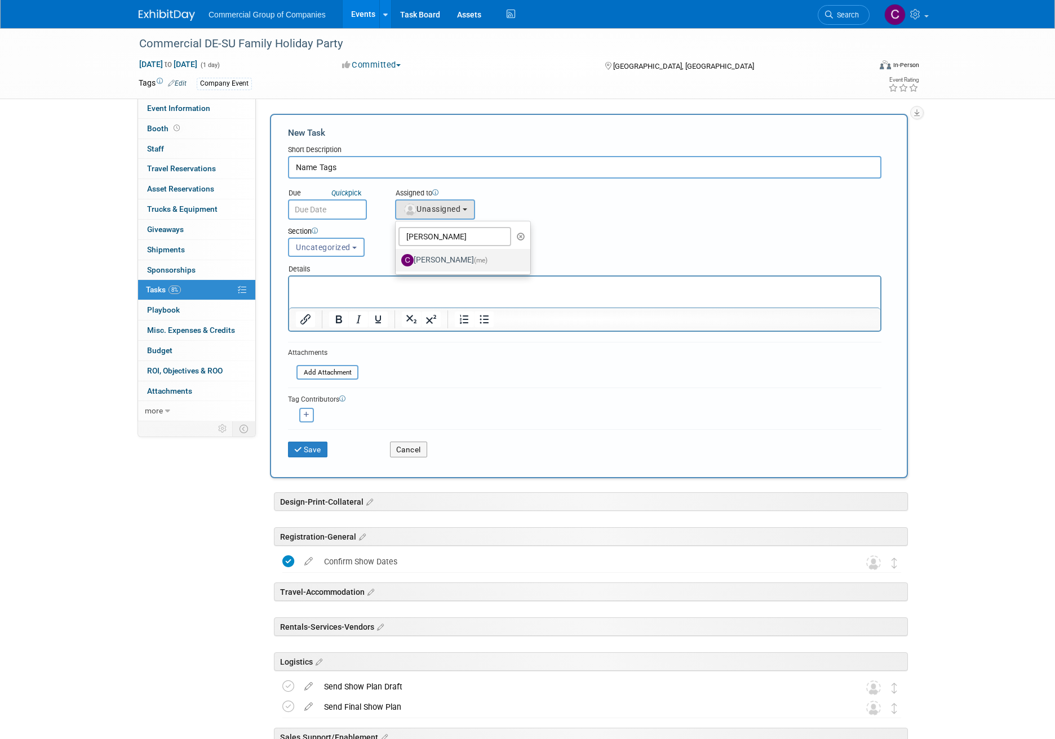
click at [397, 261] on input "[PERSON_NAME] (me)" at bounding box center [393, 258] width 7 height 7
select select "1bf77cdd-794e-41e5-92c8-c5ff4e4784cf"
click at [309, 451] on button "Save" at bounding box center [307, 450] width 39 height 16
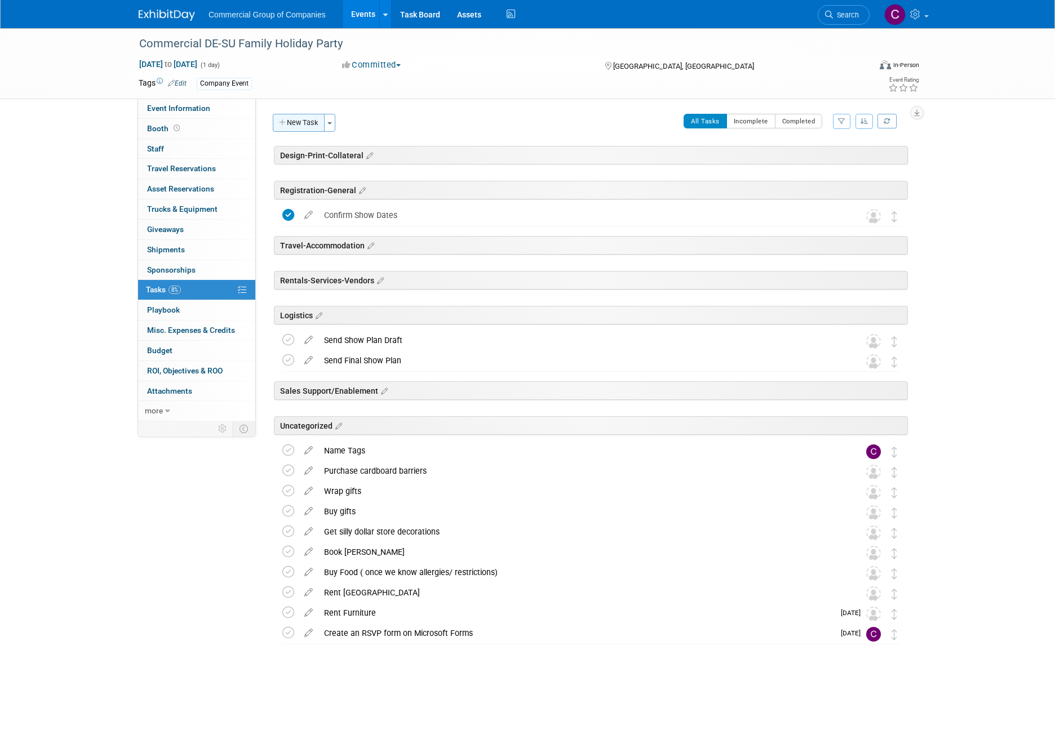
click at [310, 121] on button "New Task" at bounding box center [299, 123] width 52 height 18
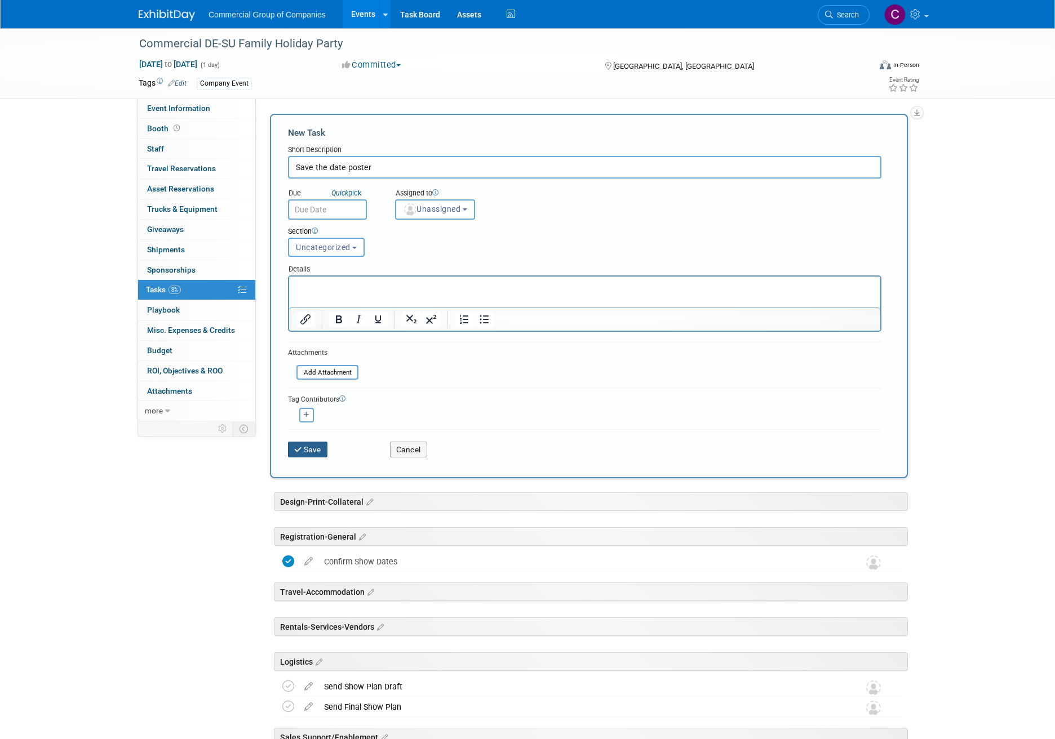
type input "Save the date poster"
click at [311, 453] on button "Save" at bounding box center [307, 450] width 39 height 16
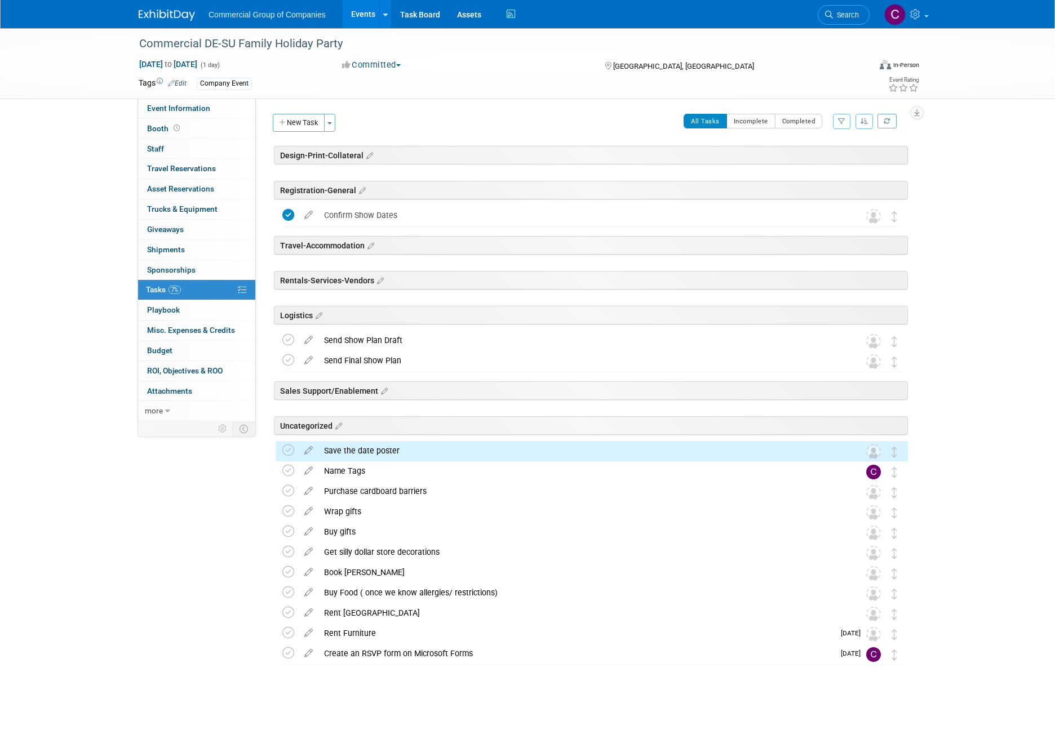
click at [317, 126] on button "New Task" at bounding box center [299, 123] width 52 height 18
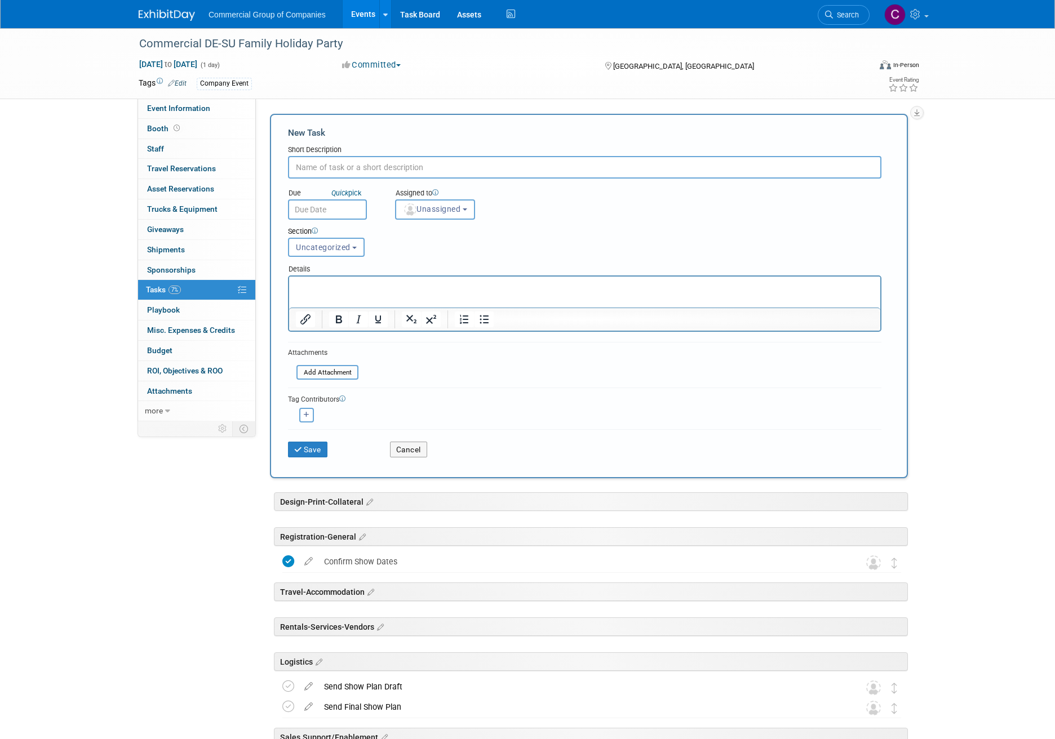
click at [372, 164] on input "text" at bounding box center [584, 167] width 593 height 23
type input "Clear with Chapo that we can use his AV equipment"
click at [304, 443] on button "Save" at bounding box center [307, 450] width 39 height 16
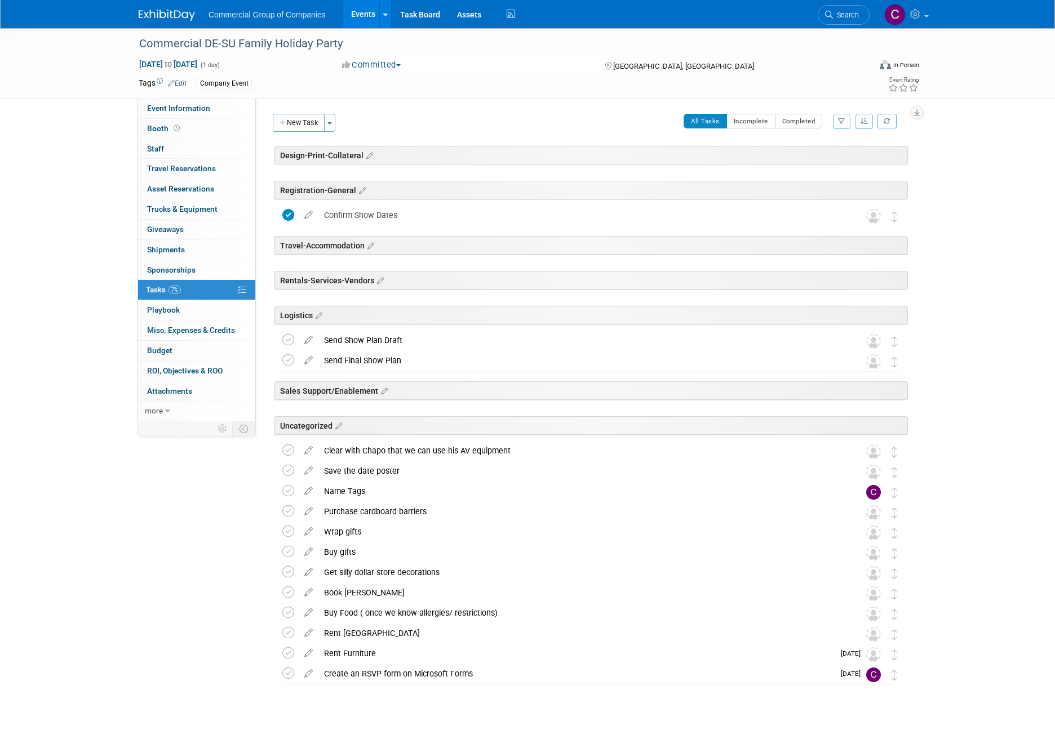
click at [315, 126] on button "New Task" at bounding box center [299, 123] width 52 height 18
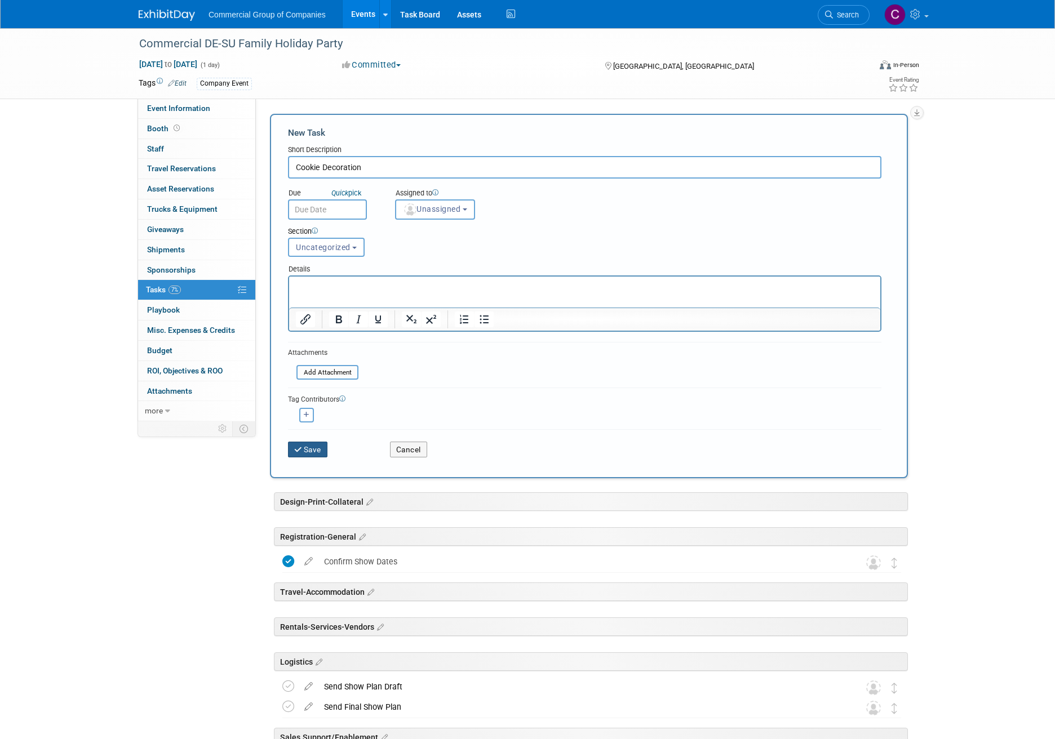
type input "Cookie Decoration"
click at [294, 452] on icon "submit" at bounding box center [299, 450] width 10 height 8
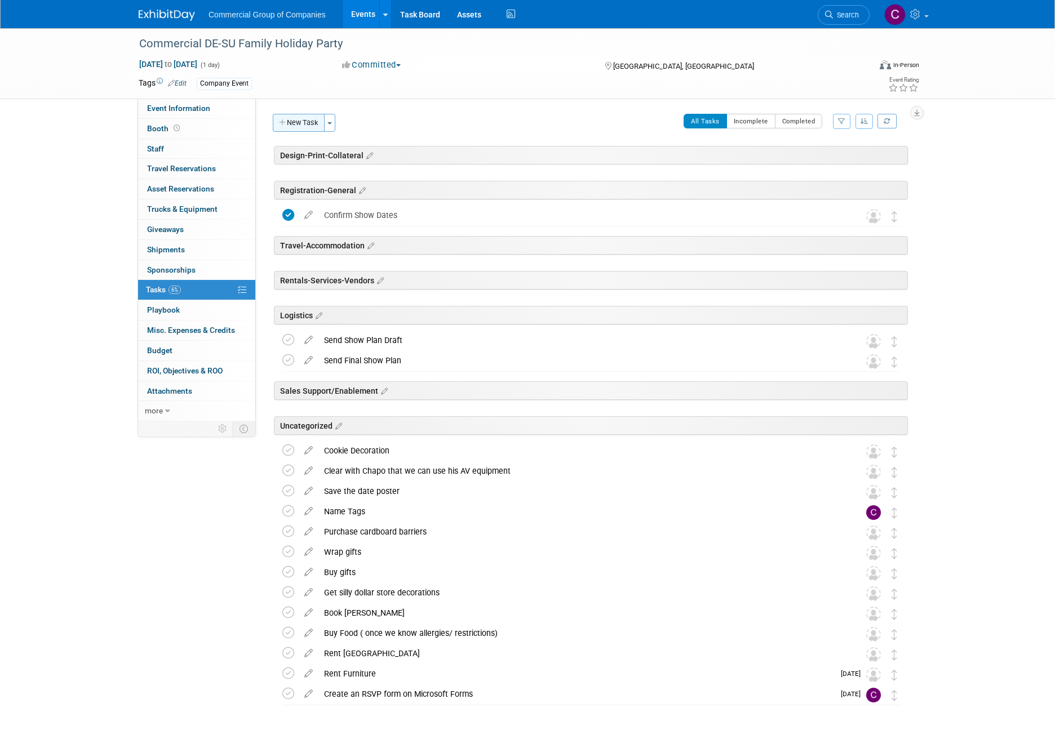
click at [305, 118] on button "New Task" at bounding box center [299, 123] width 52 height 18
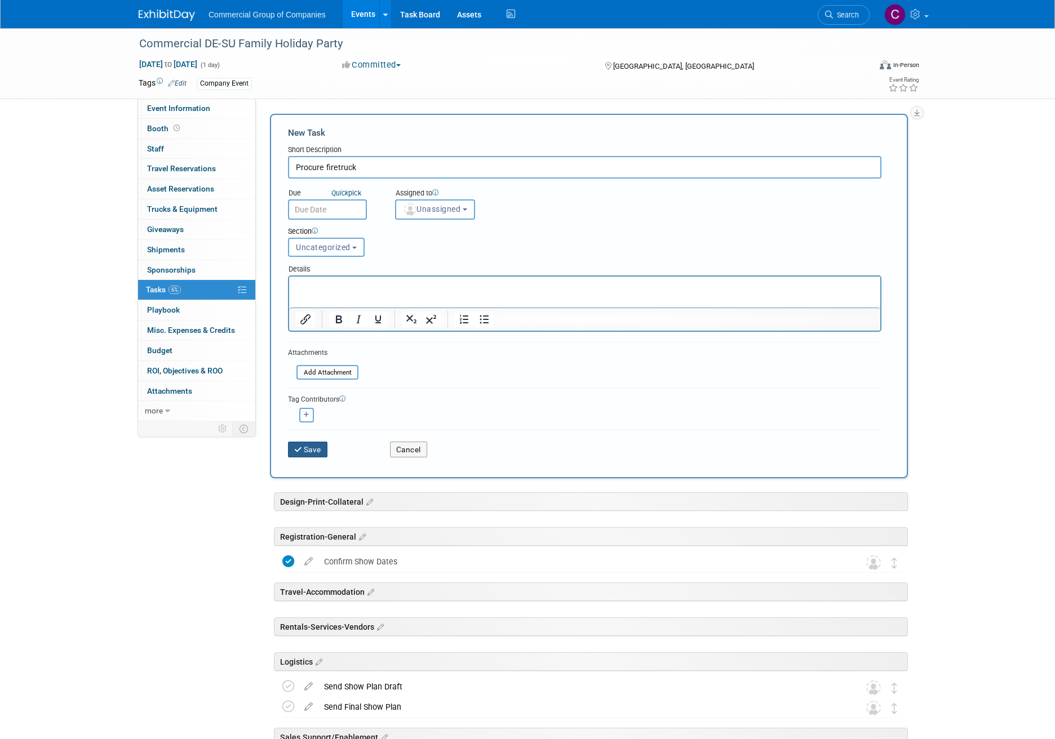
type input "Procure firetruck"
click at [315, 453] on button "Save" at bounding box center [307, 450] width 39 height 16
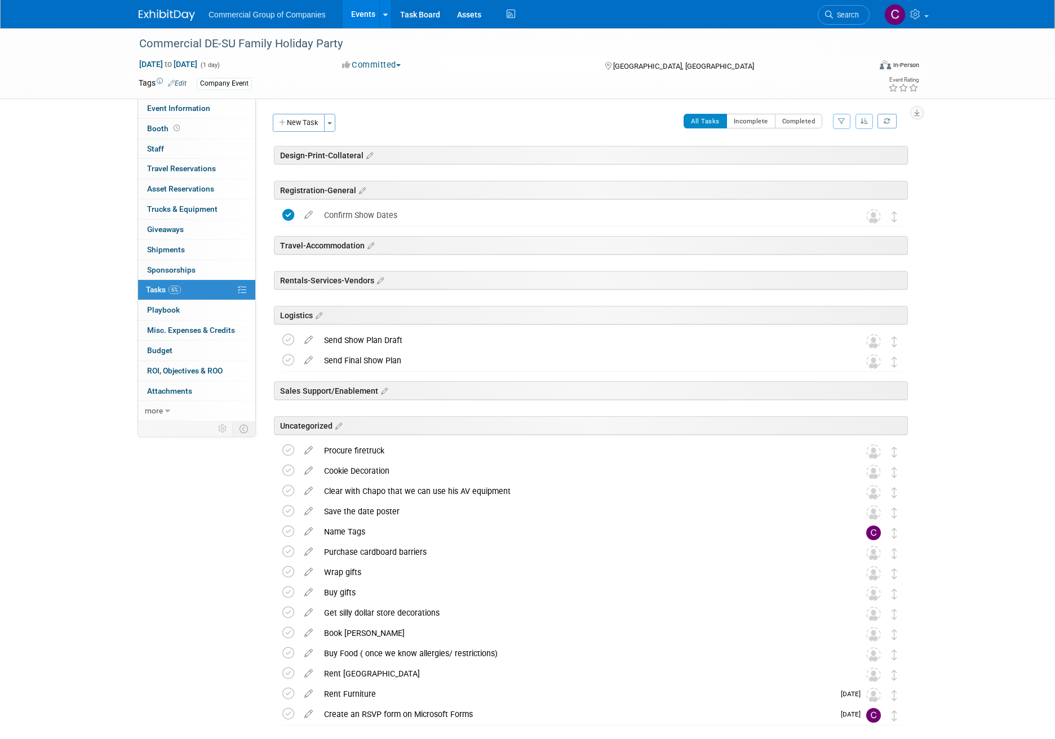
click at [300, 111] on div "Event Website: Edit Exhibitor Portal Link: Edit Event Venue Name: Specify event…" at bounding box center [586, 260] width 660 height 323
click at [302, 121] on button "New Task" at bounding box center [299, 123] width 52 height 18
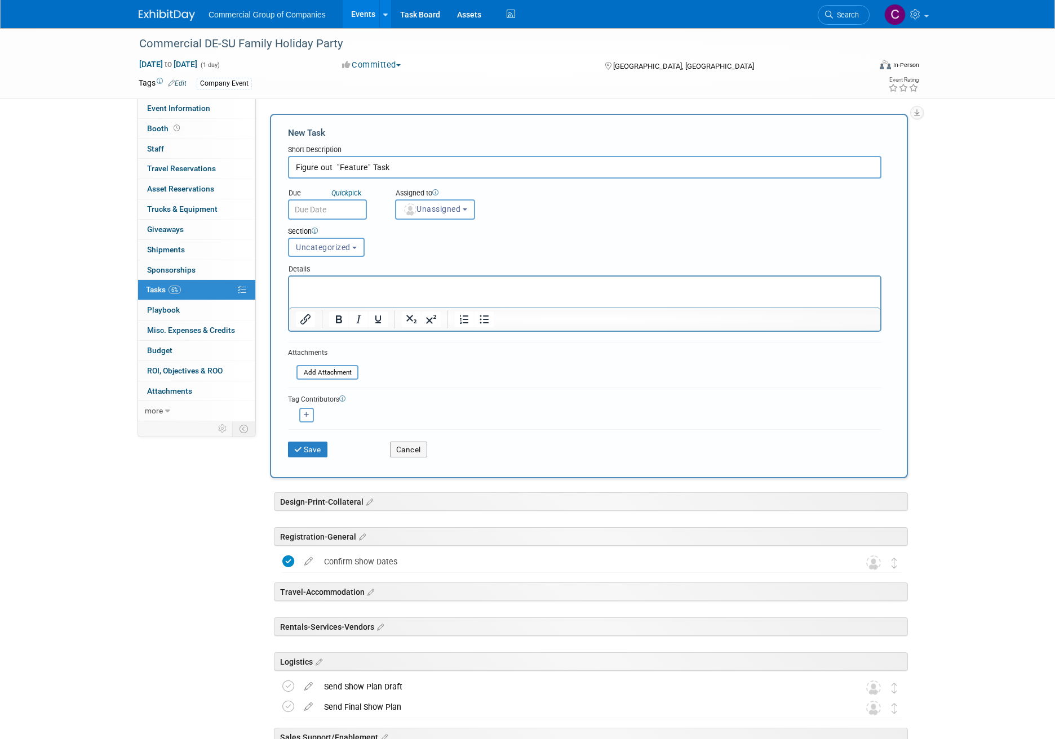
type input "Figure out "Feature" Task"
click at [284, 444] on div "Save" at bounding box center [330, 445] width 102 height 23
click at [299, 449] on icon "submit" at bounding box center [299, 450] width 10 height 8
